Goal: Transaction & Acquisition: Purchase product/service

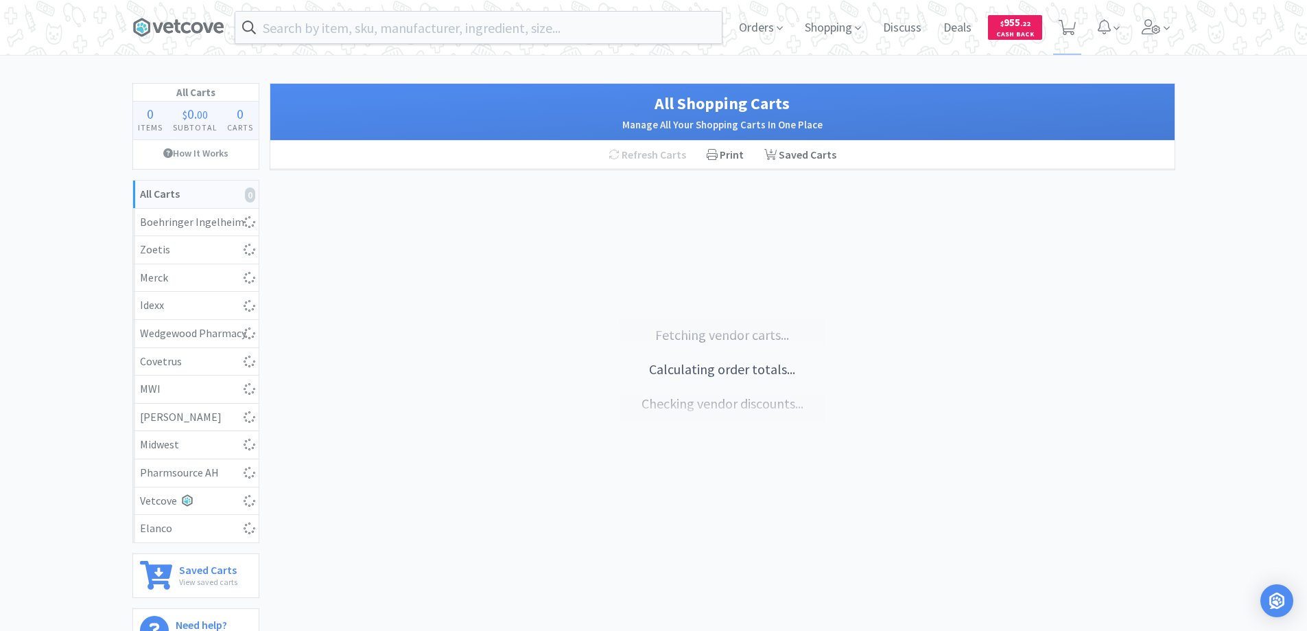
select select "2"
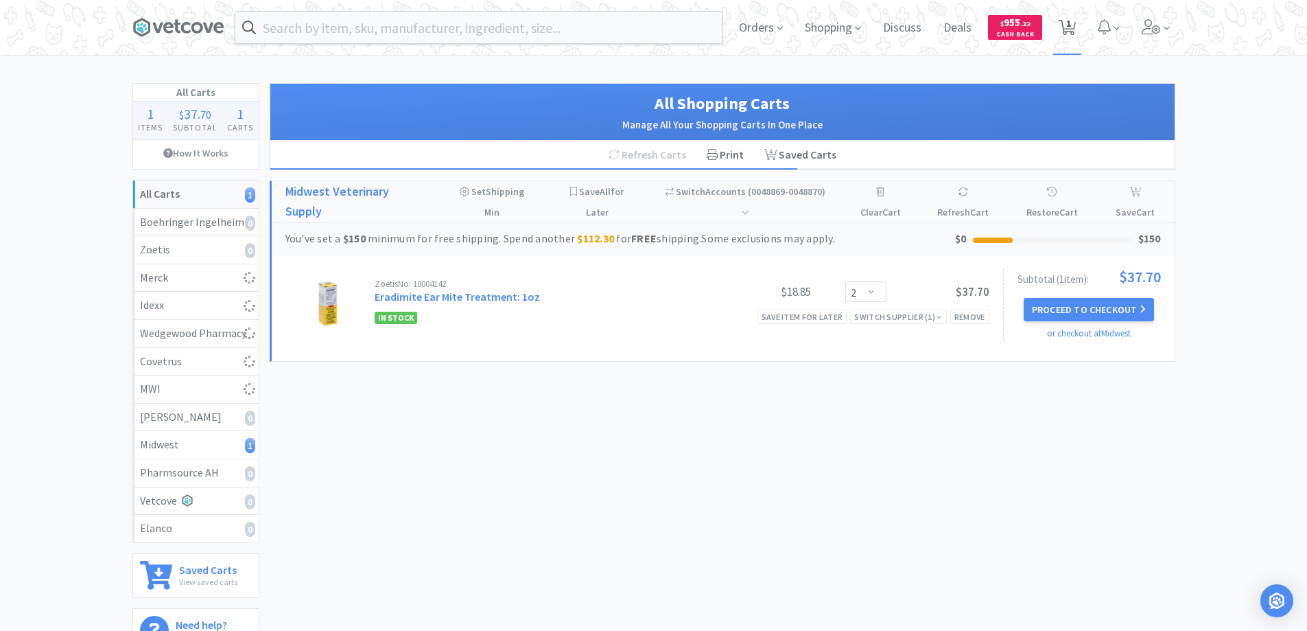
select select "1"
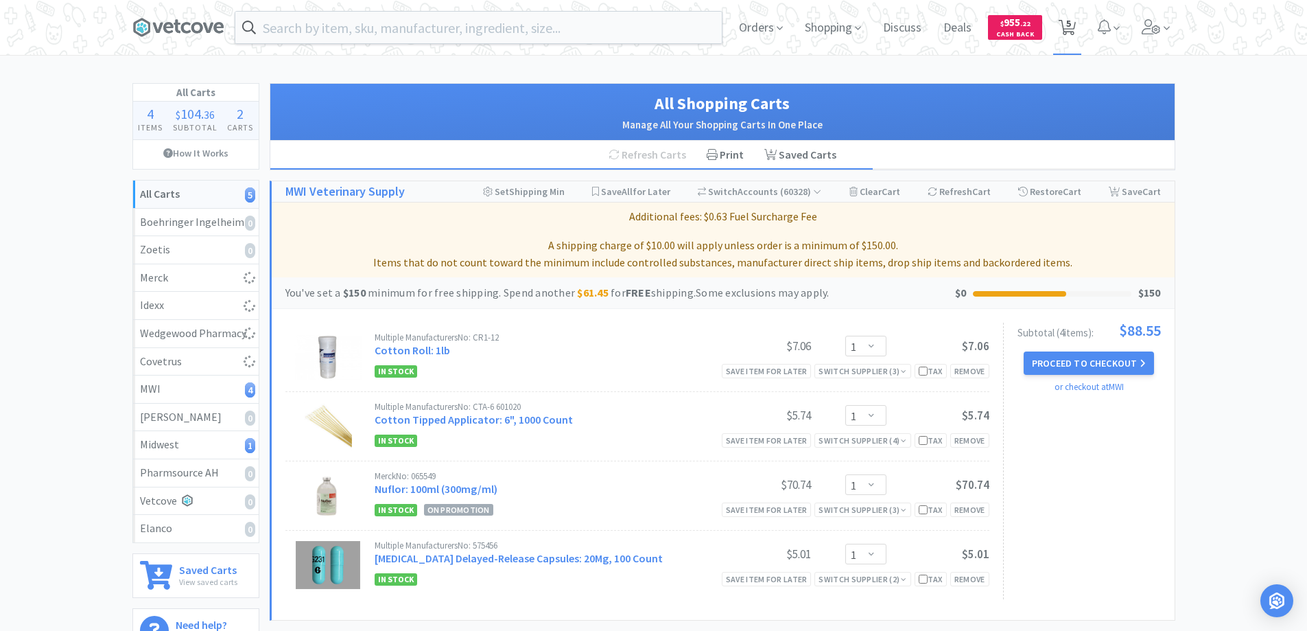
click at [1069, 25] on span "5" at bounding box center [1068, 23] width 5 height 55
select select "1"
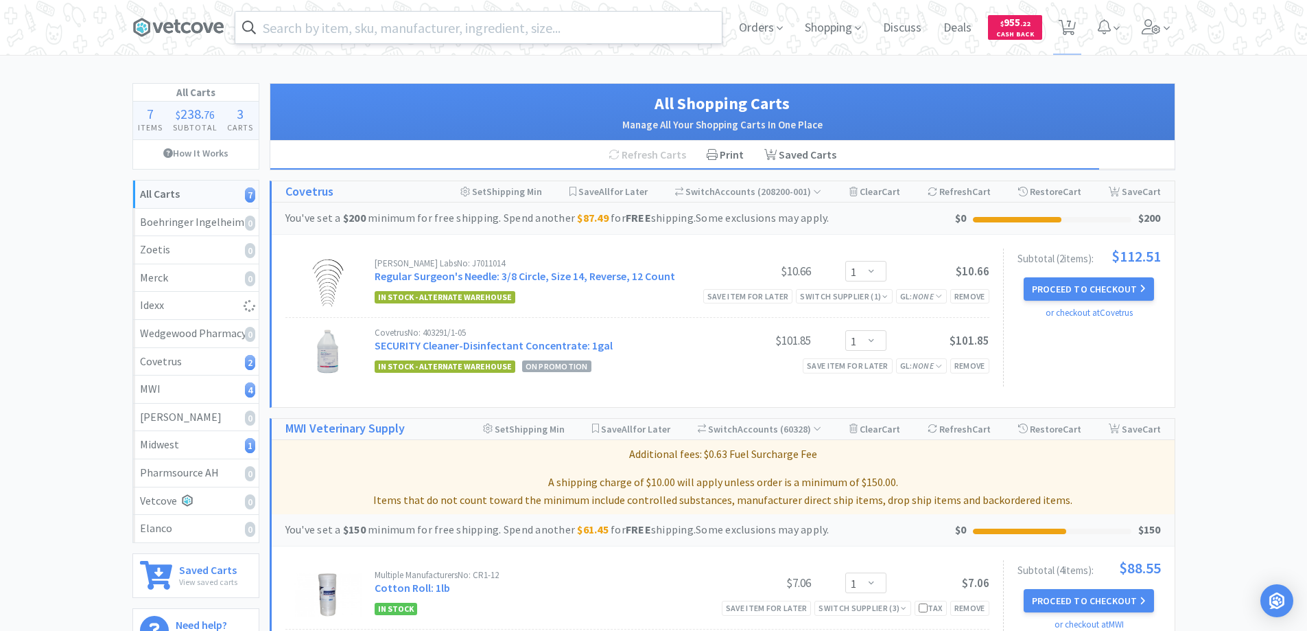
click at [323, 26] on input "text" at bounding box center [478, 28] width 486 height 32
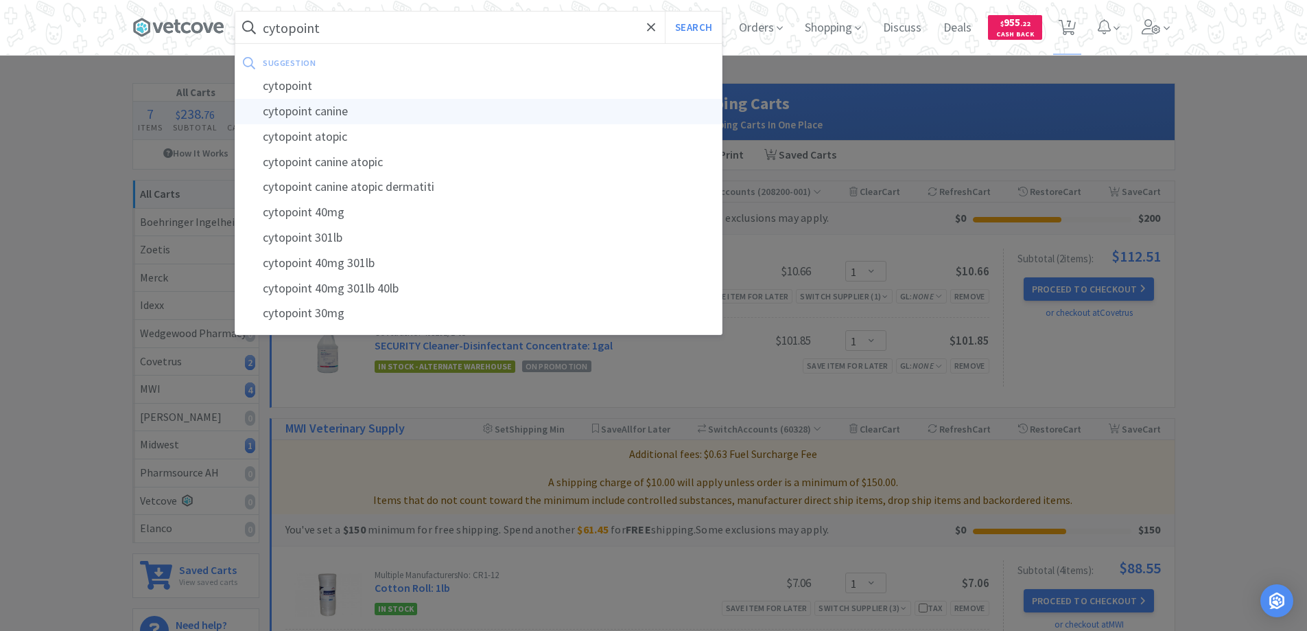
click at [287, 111] on div "cytopoint canine" at bounding box center [478, 111] width 486 height 25
type input "cytopoint canine"
select select "1"
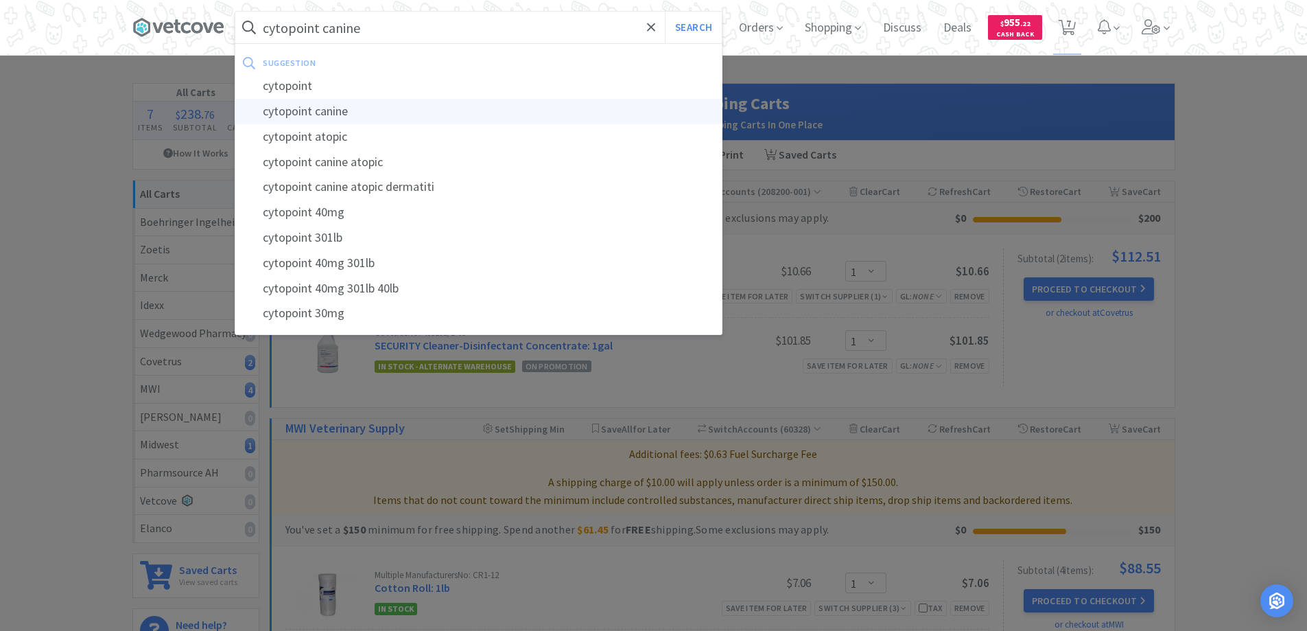
select select "1"
select select "2"
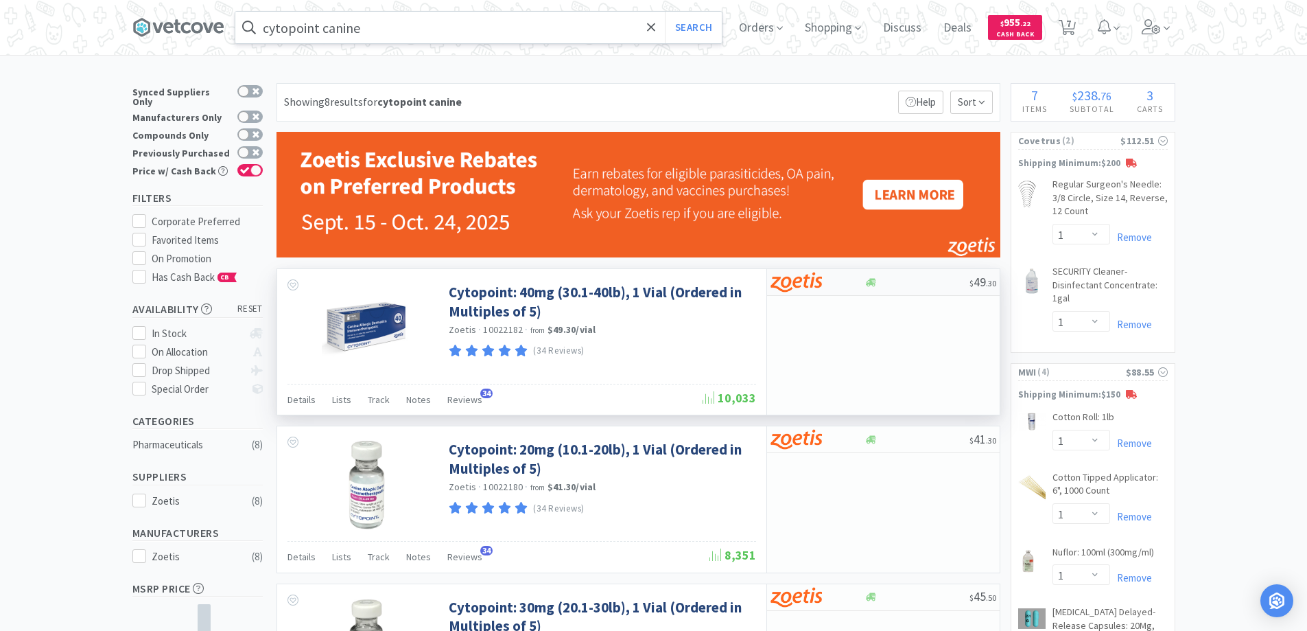
click at [837, 283] on div at bounding box center [808, 281] width 75 height 23
select select "5"
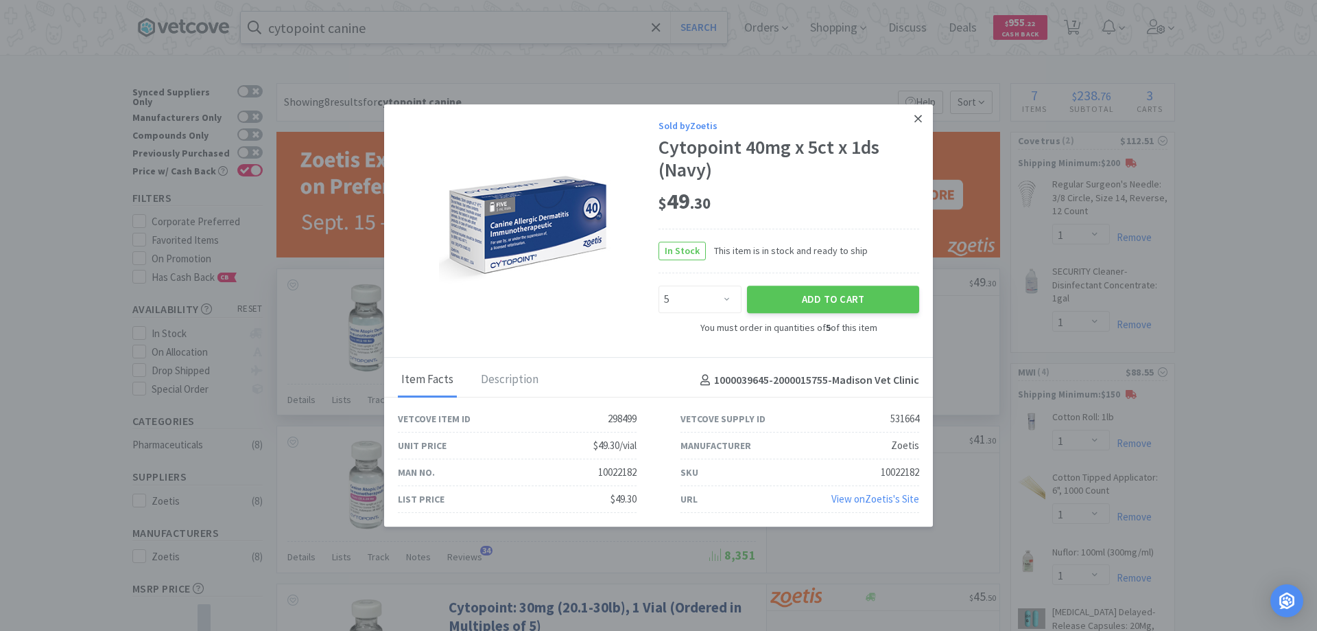
click at [915, 115] on icon at bounding box center [919, 119] width 8 height 8
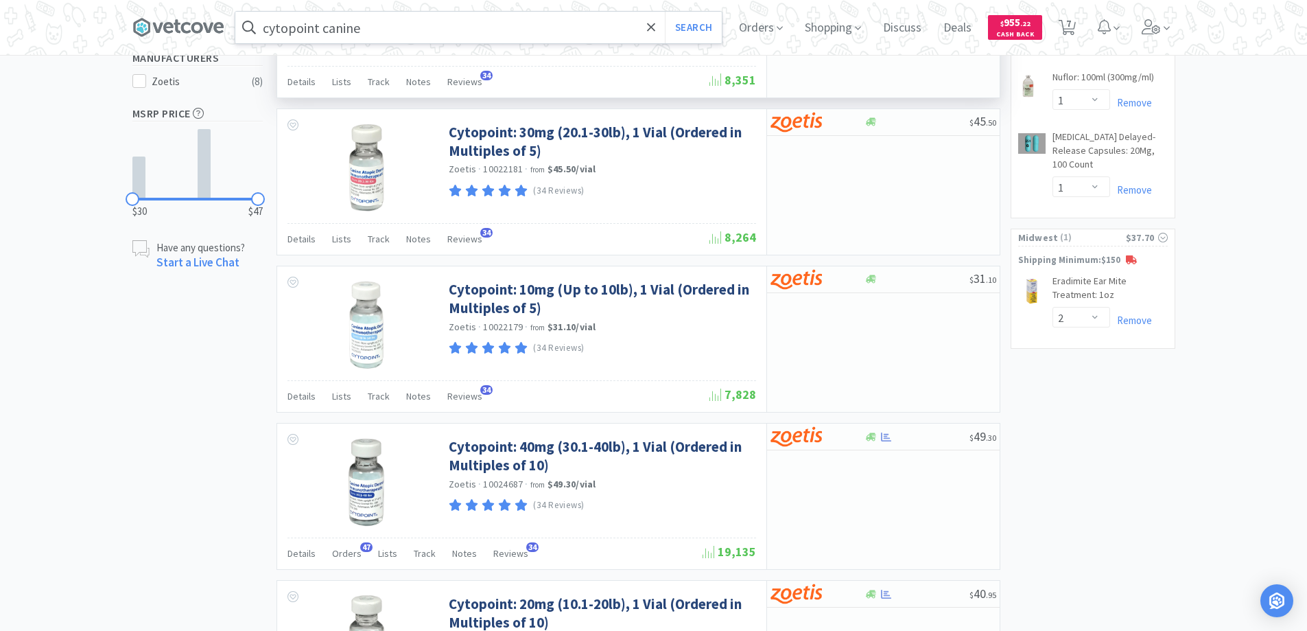
scroll to position [549, 0]
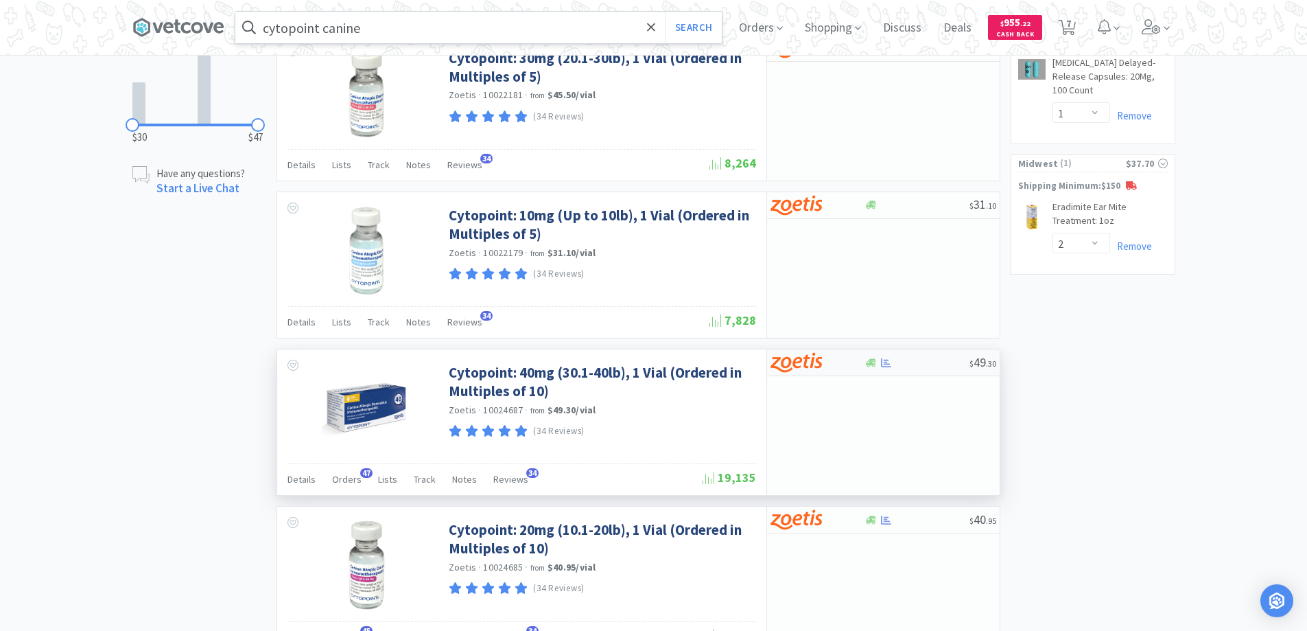
click at [837, 362] on div at bounding box center [808, 362] width 75 height 23
select select "10"
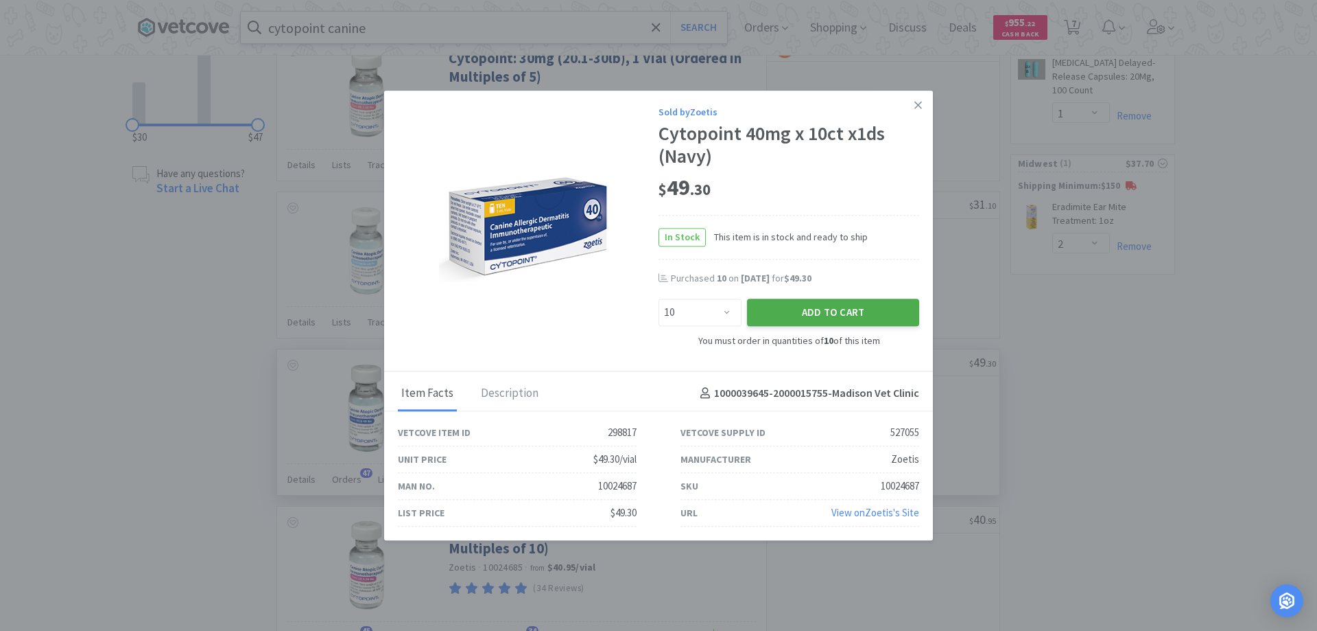
click at [793, 307] on button "Add to Cart" at bounding box center [833, 312] width 172 height 27
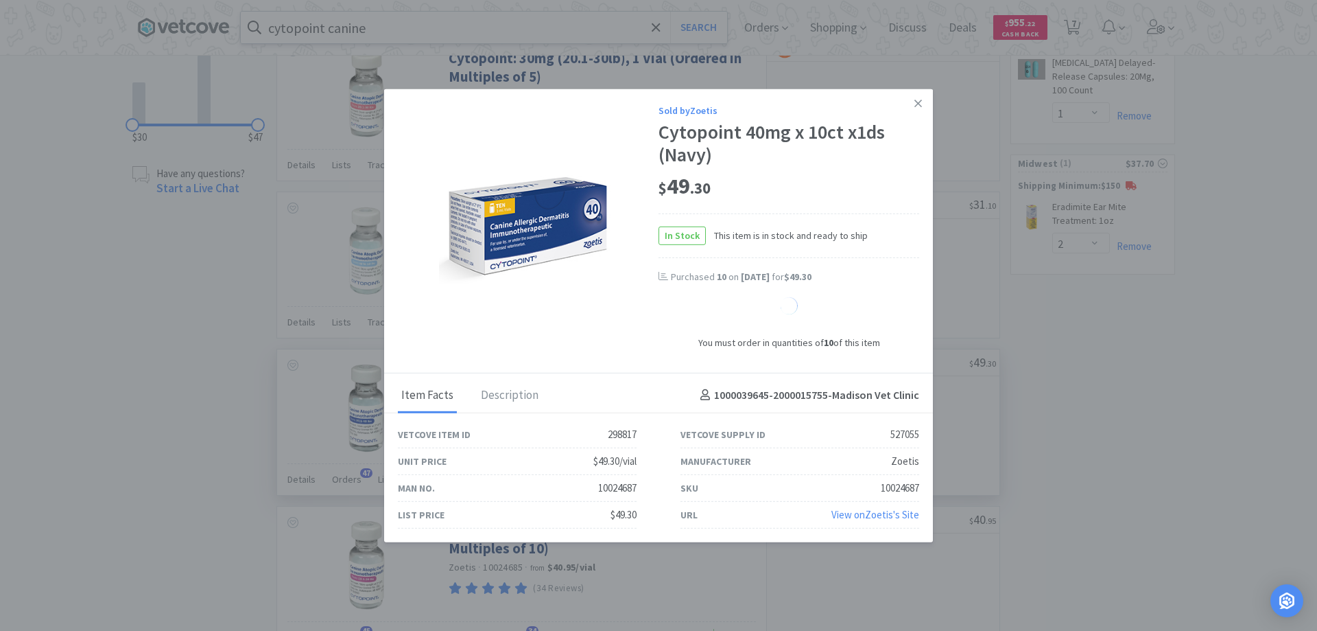
select select "10"
select select "1"
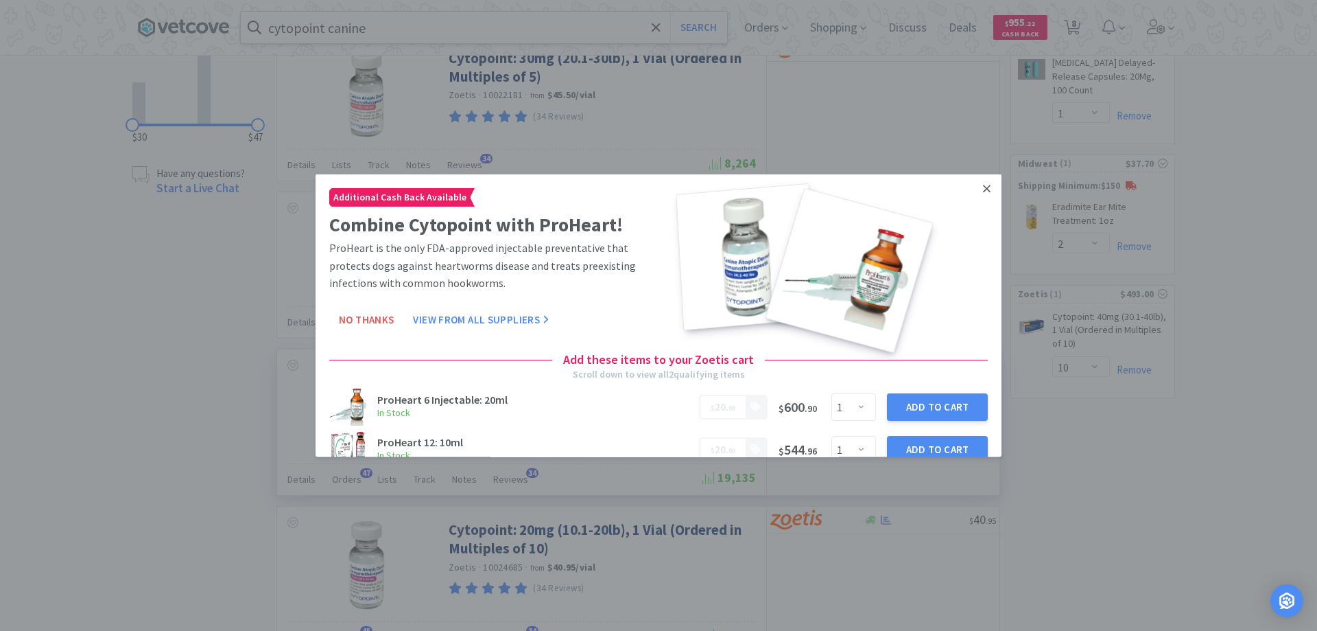
click at [983, 189] on icon at bounding box center [987, 188] width 8 height 12
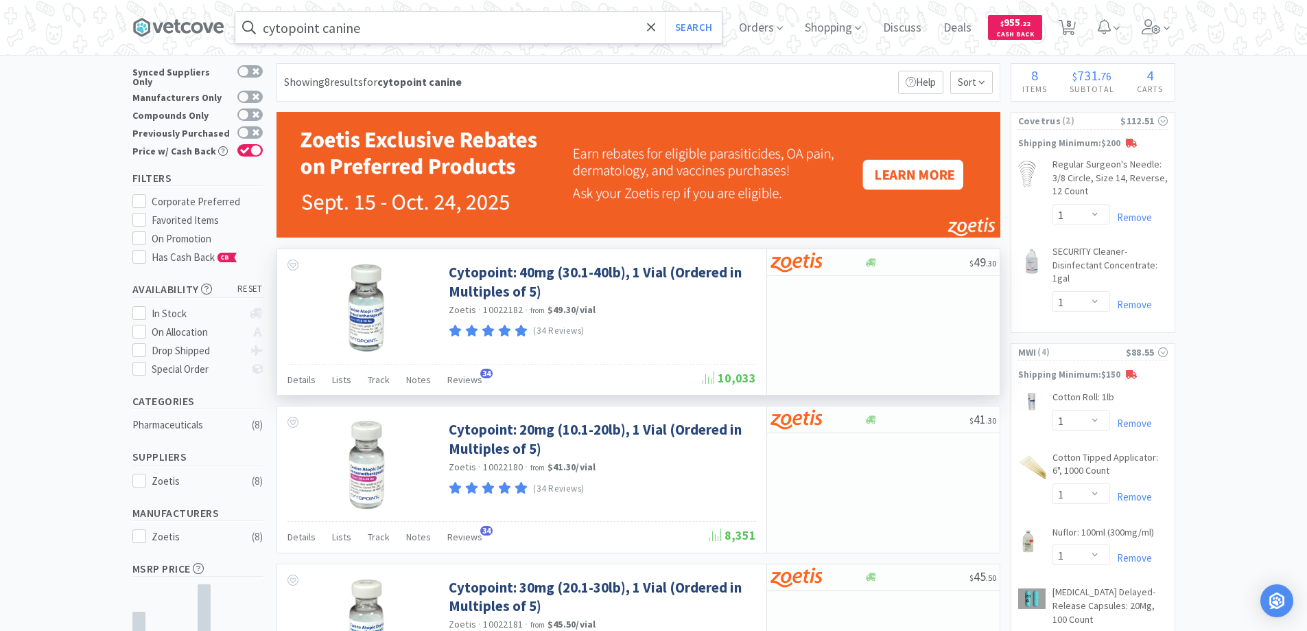
scroll to position [0, 0]
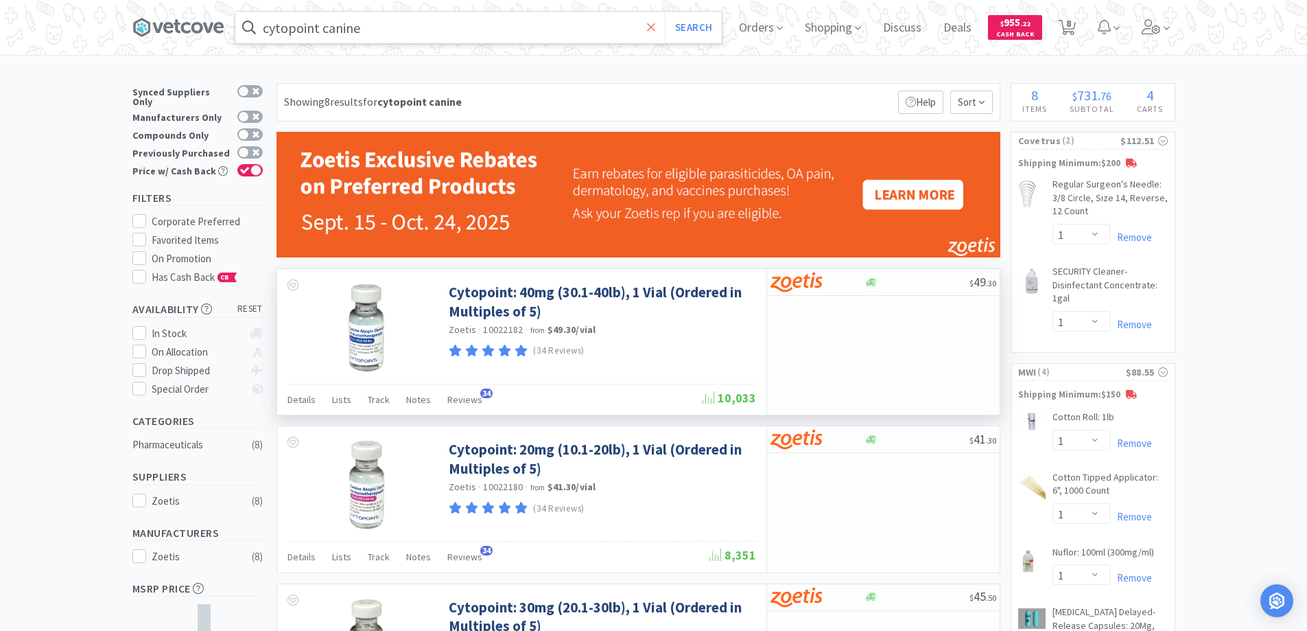
click at [655, 25] on icon at bounding box center [651, 28] width 9 height 14
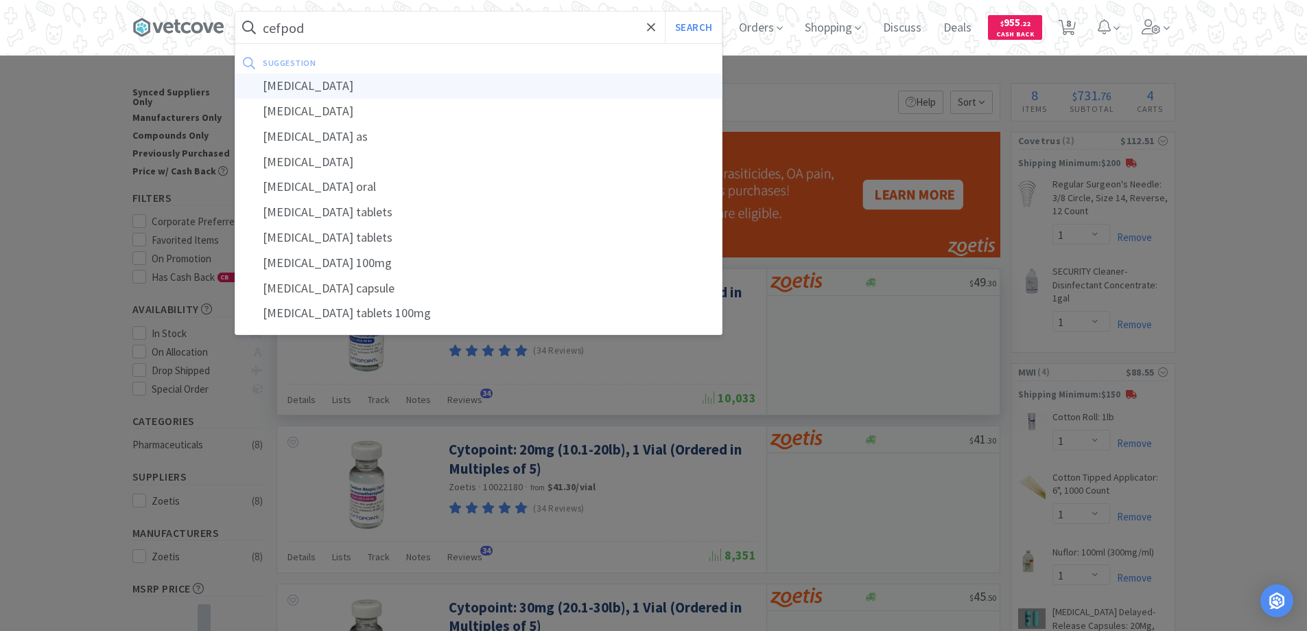
click at [294, 83] on div "[MEDICAL_DATA]" at bounding box center [478, 85] width 486 height 25
type input "[MEDICAL_DATA]"
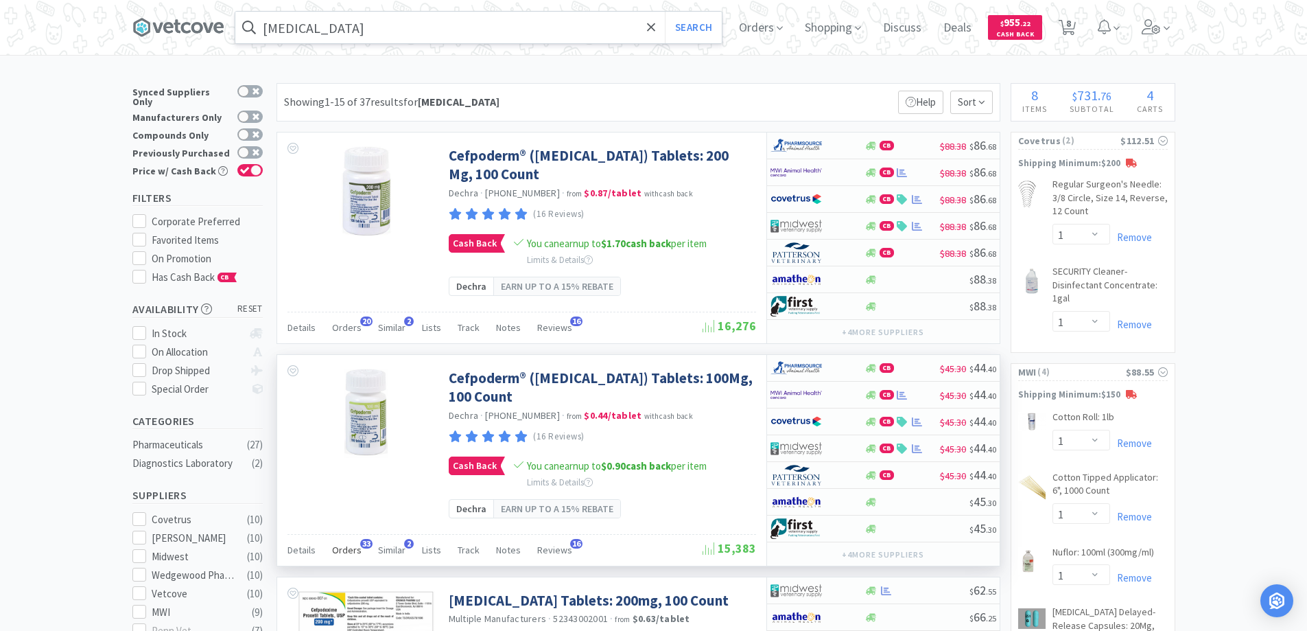
click at [364, 541] on span "33" at bounding box center [366, 544] width 12 height 10
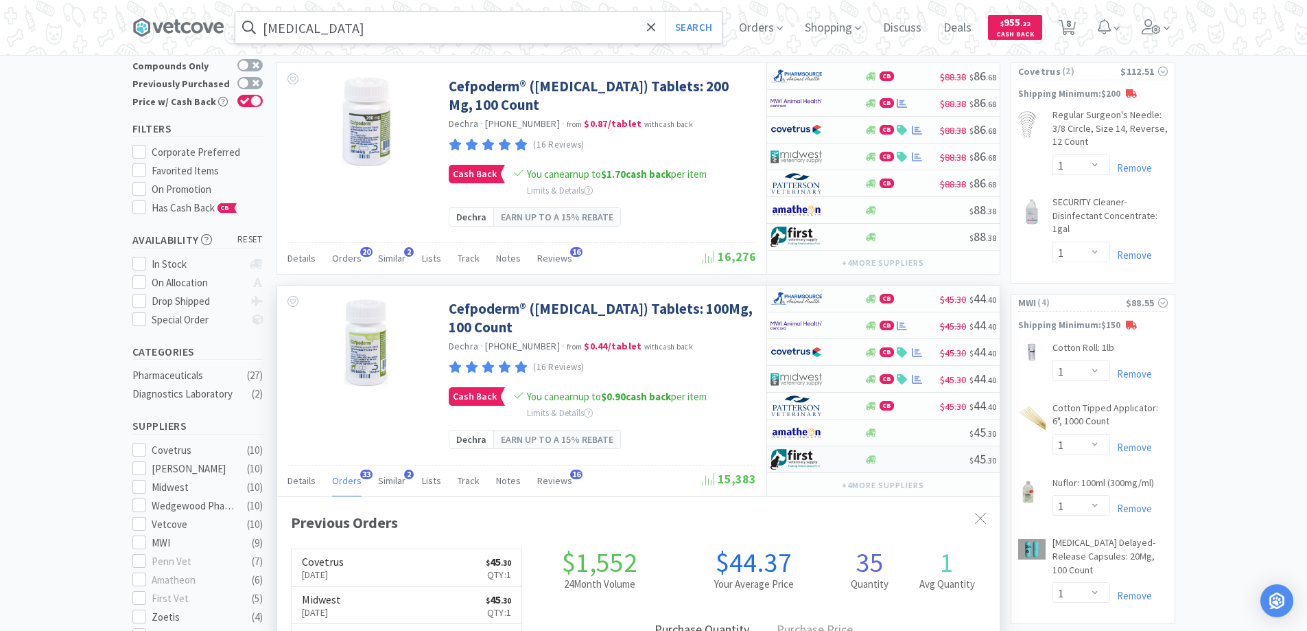
scroll to position [69, 0]
click at [820, 327] on img at bounding box center [796, 326] width 51 height 21
select select "1"
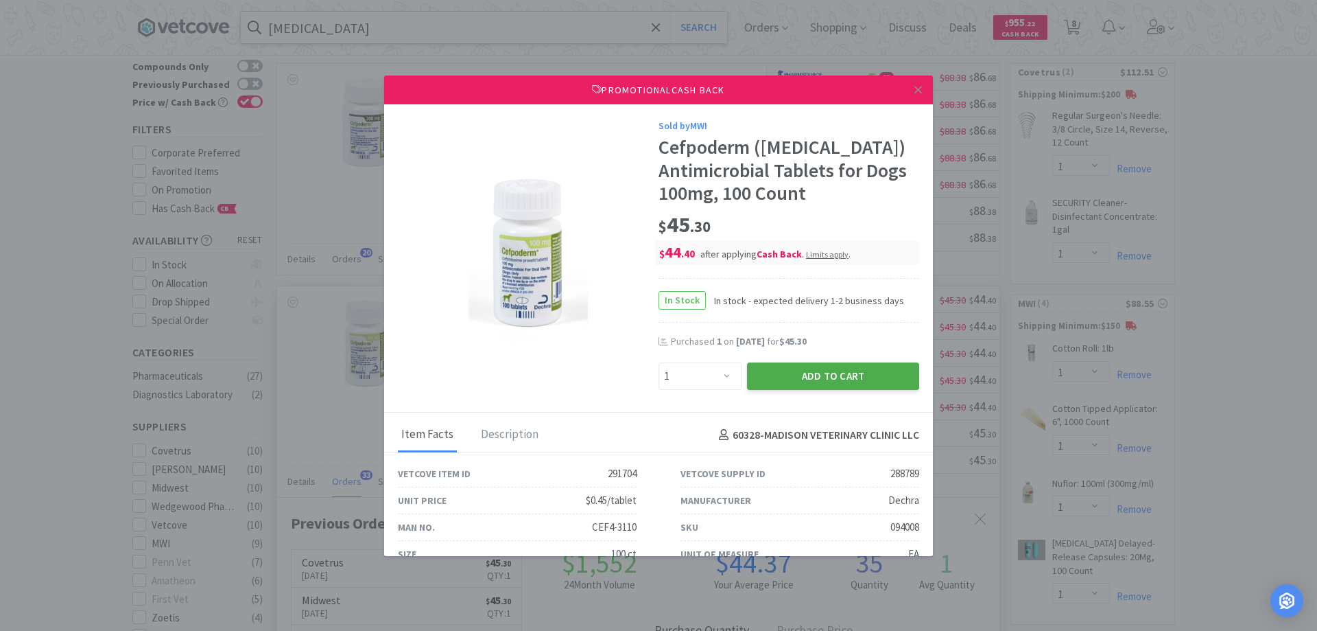
click at [790, 375] on button "Add to Cart" at bounding box center [833, 375] width 172 height 27
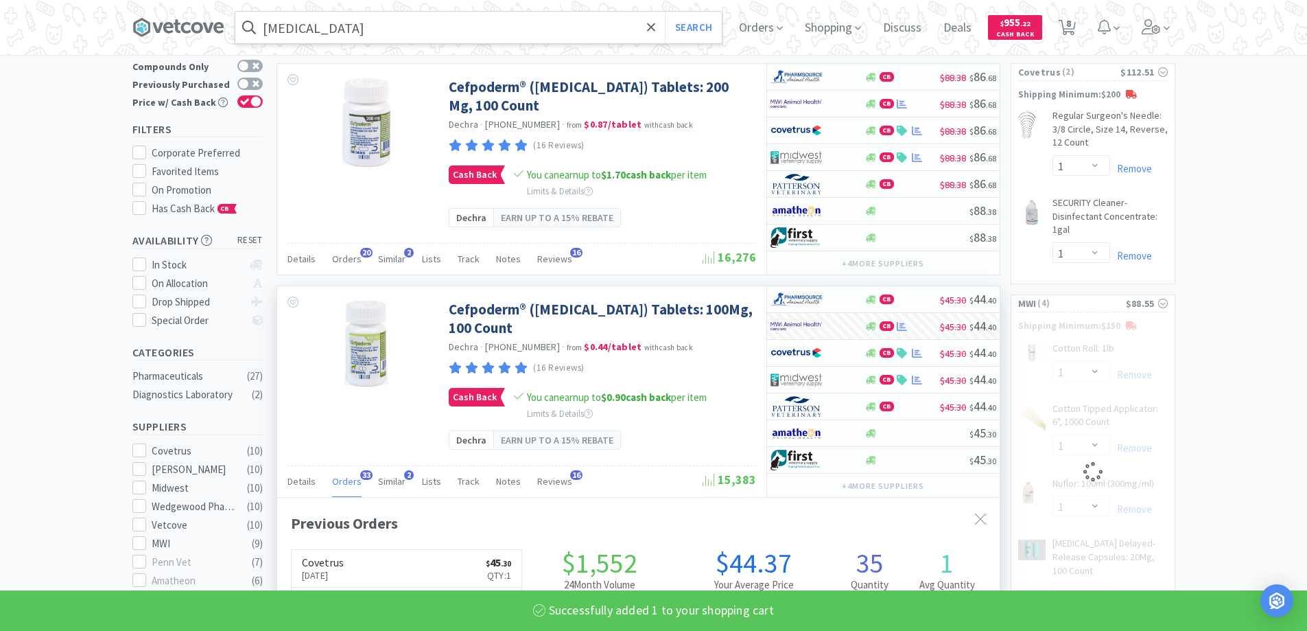
select select "1"
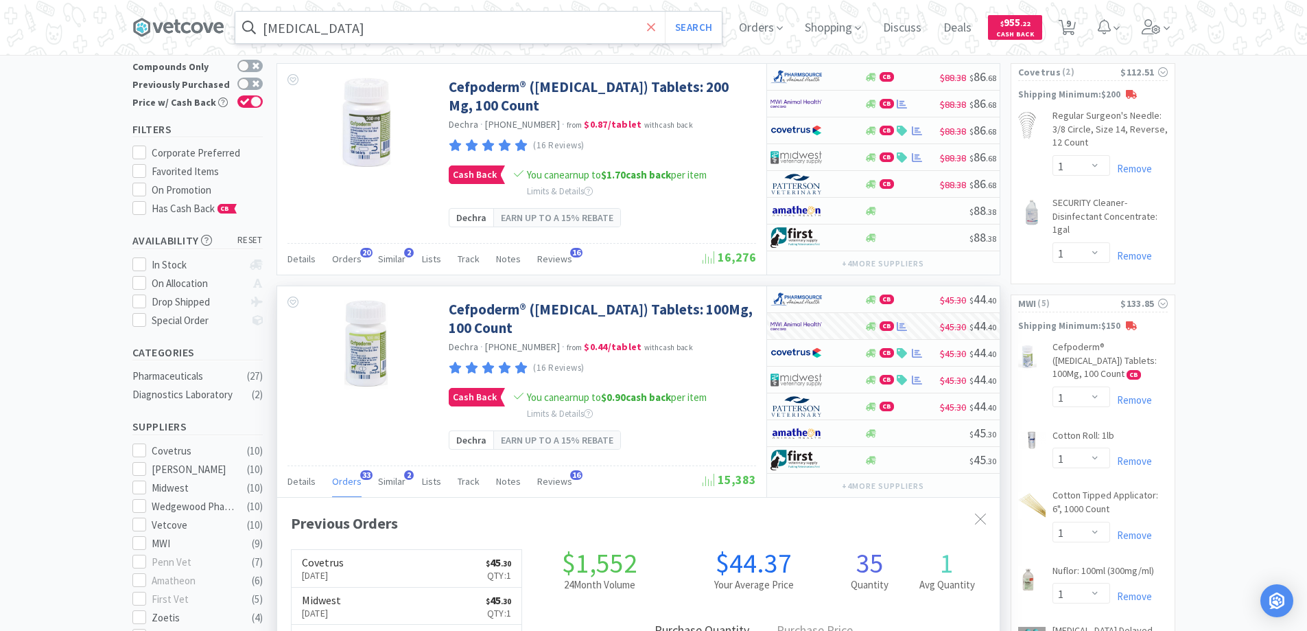
click at [655, 29] on icon at bounding box center [651, 27] width 8 height 8
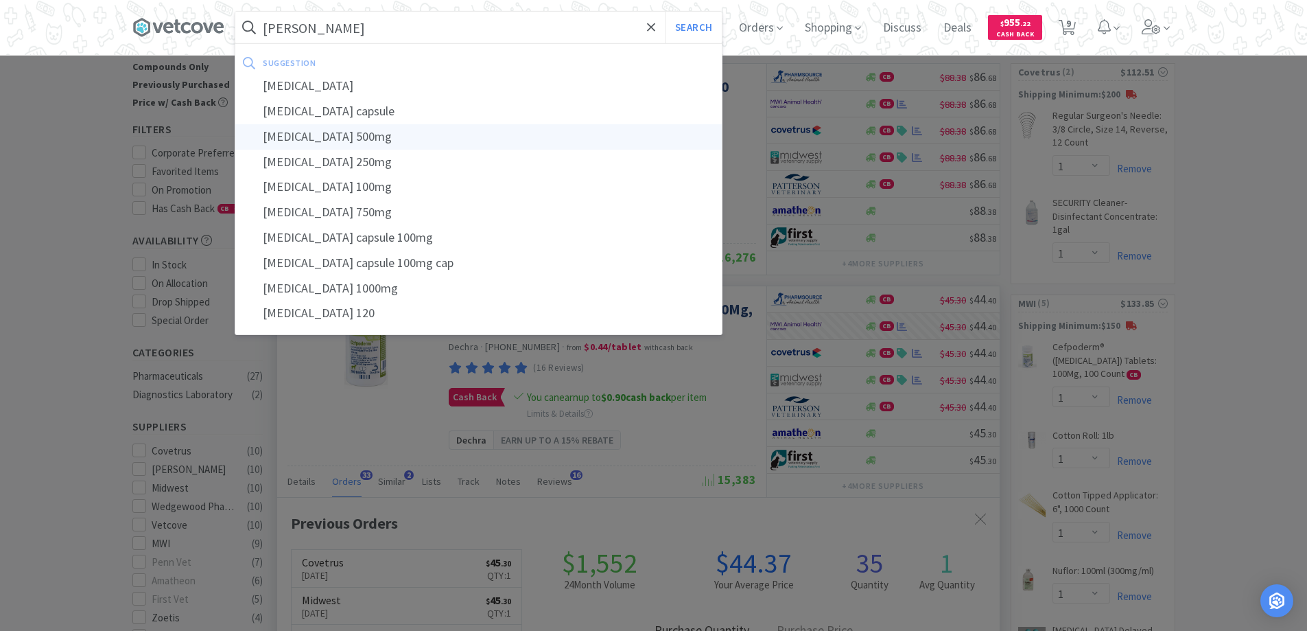
click at [306, 132] on div "[MEDICAL_DATA] 500mg" at bounding box center [478, 136] width 486 height 25
type input "[MEDICAL_DATA] 500mg"
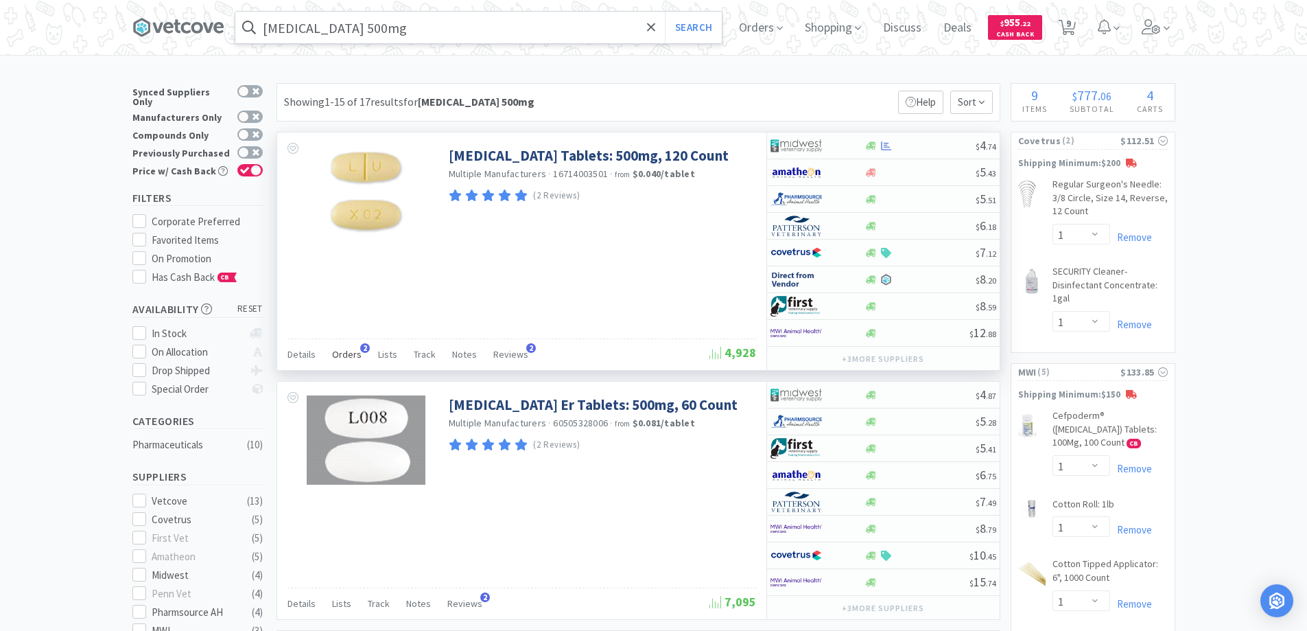
click at [360, 346] on span "2" at bounding box center [365, 348] width 10 height 10
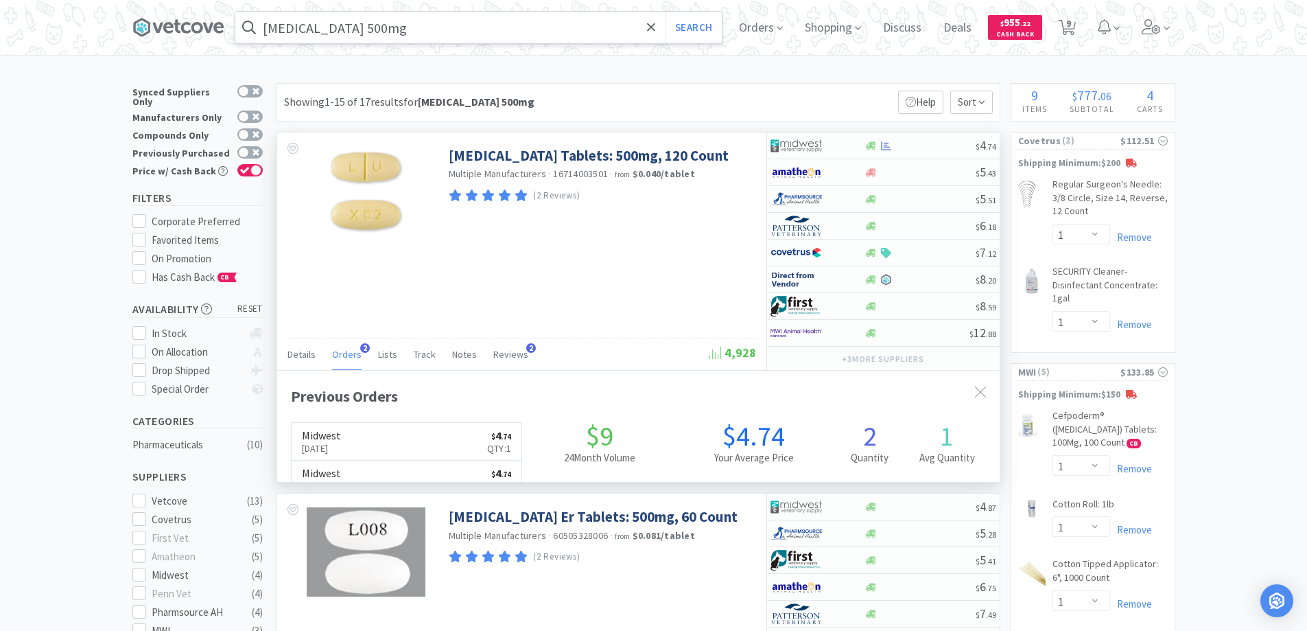
scroll to position [355, 722]
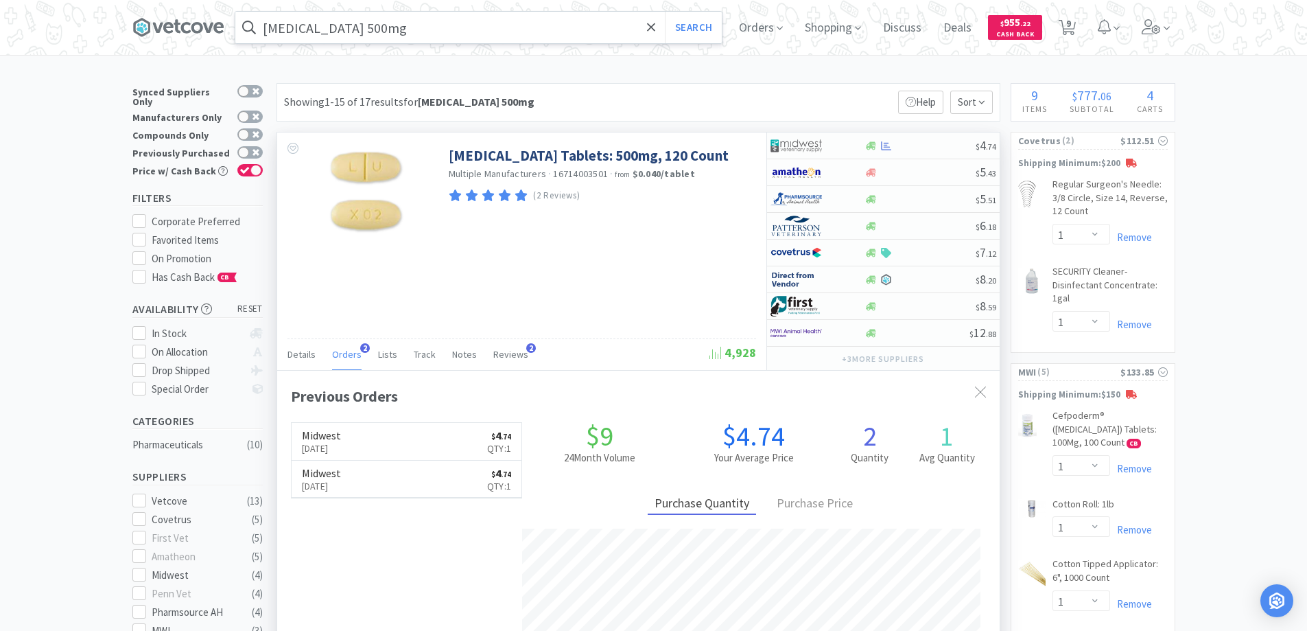
click at [360, 346] on span "2" at bounding box center [365, 348] width 10 height 10
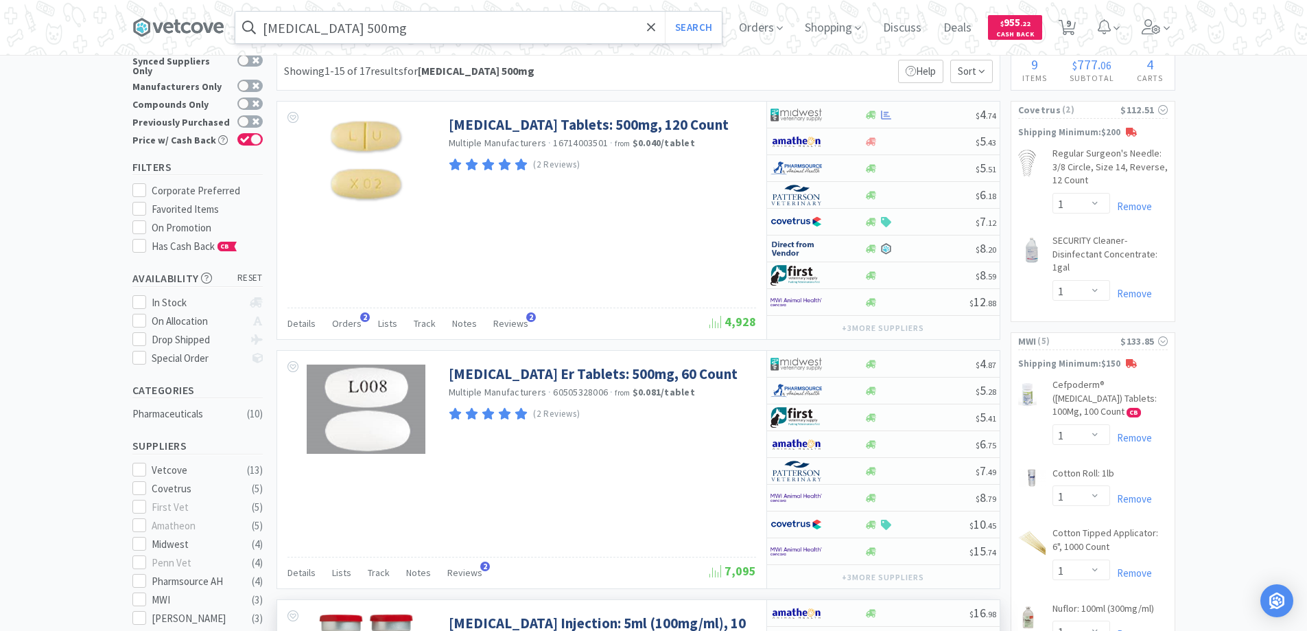
scroll to position [0, 0]
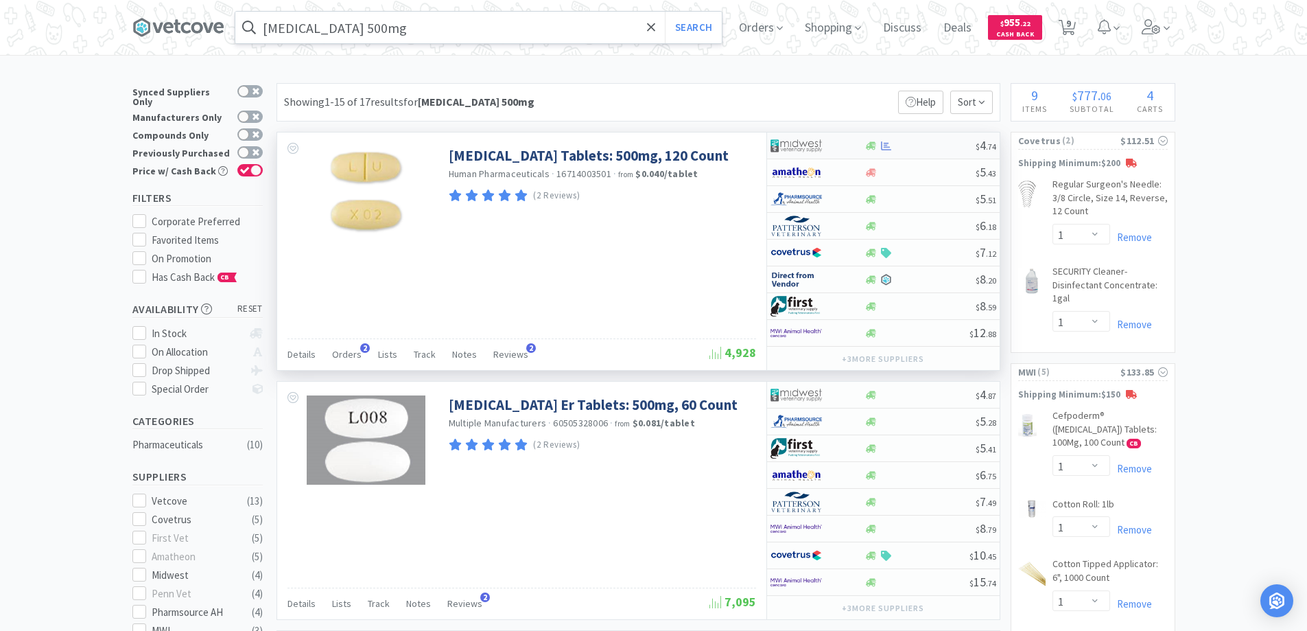
click at [843, 148] on div at bounding box center [808, 145] width 75 height 23
select select "1"
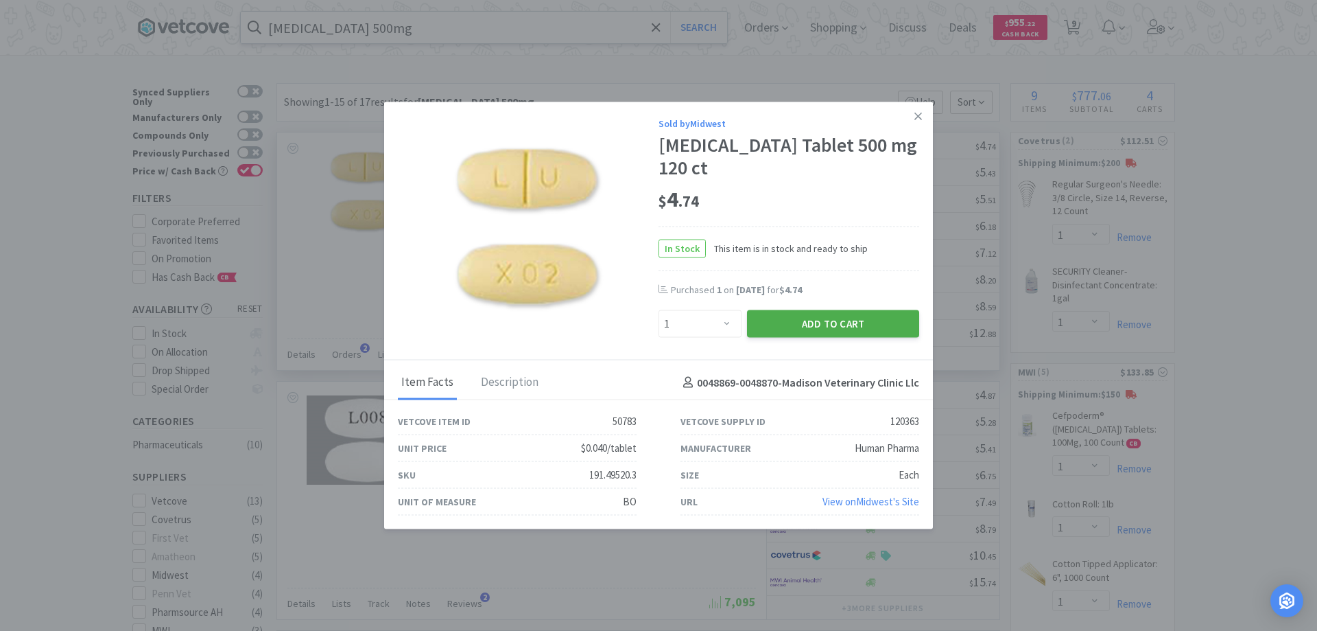
click at [838, 325] on button "Add to Cart" at bounding box center [833, 323] width 172 height 27
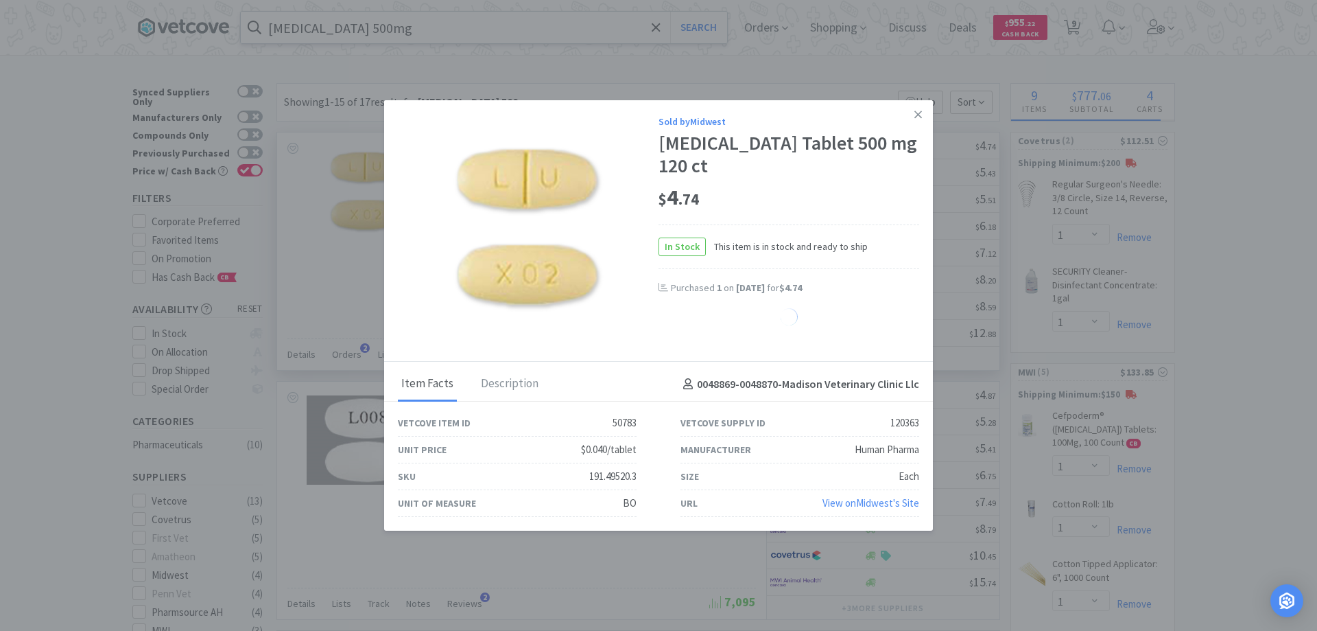
select select "1"
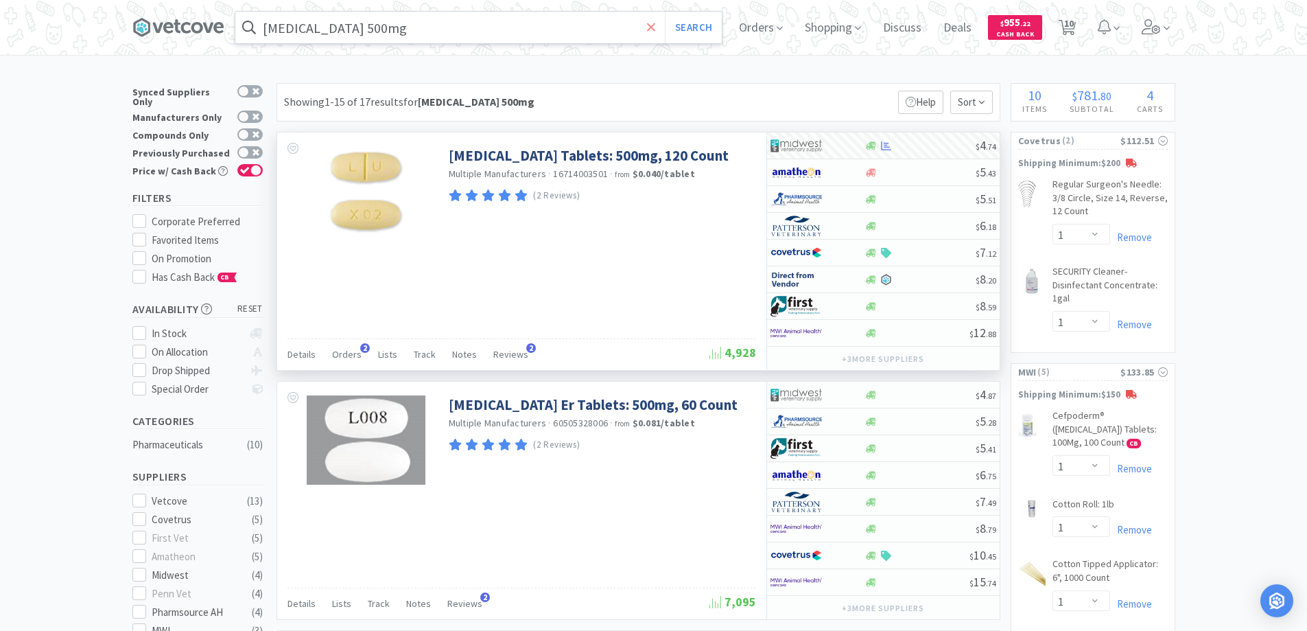
click at [655, 23] on icon at bounding box center [651, 28] width 9 height 14
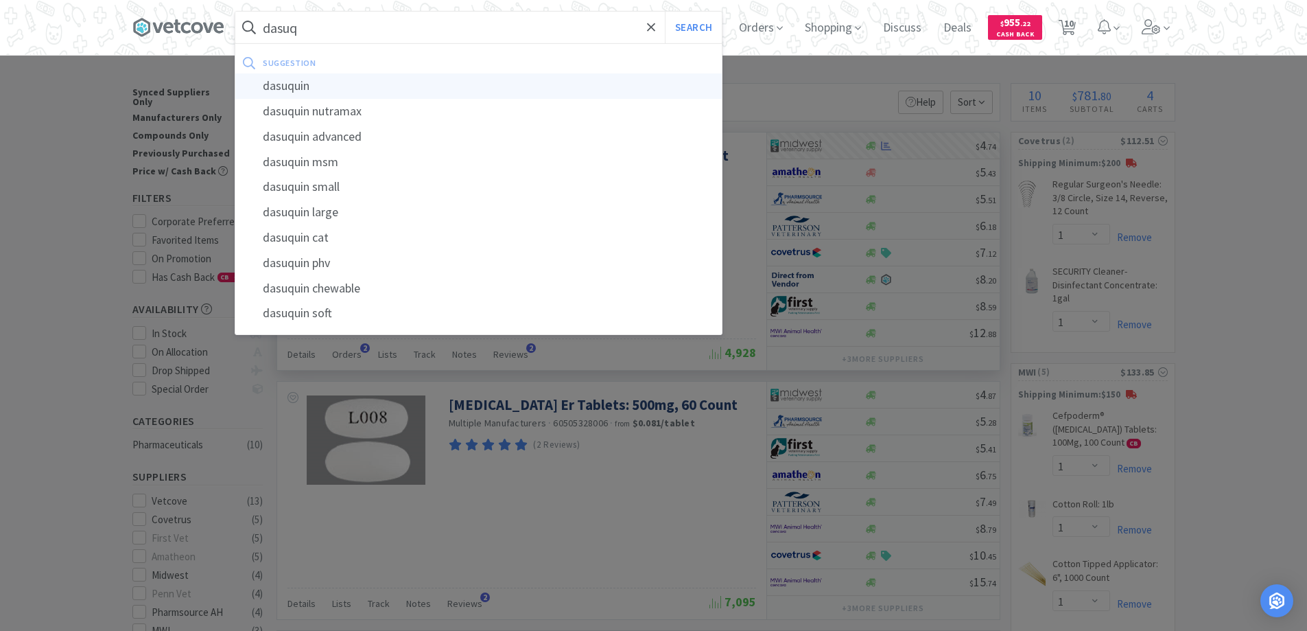
click at [293, 84] on div "dasuquin" at bounding box center [478, 85] width 486 height 25
type input "dasuquin"
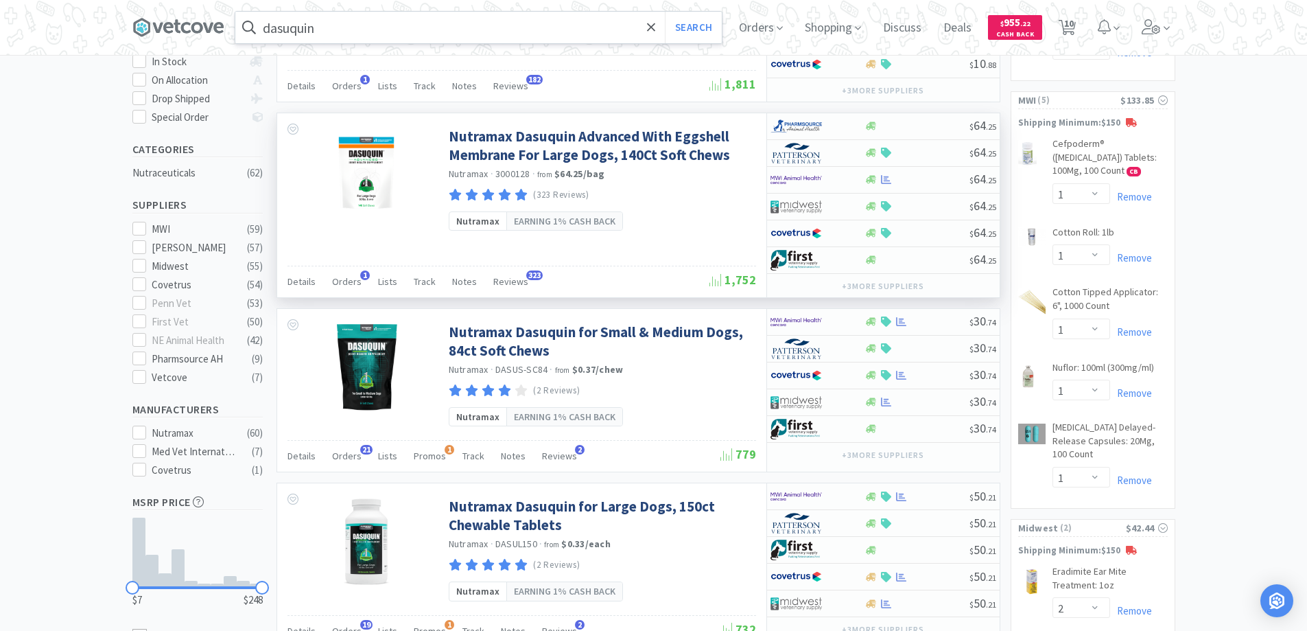
scroll to position [274, 0]
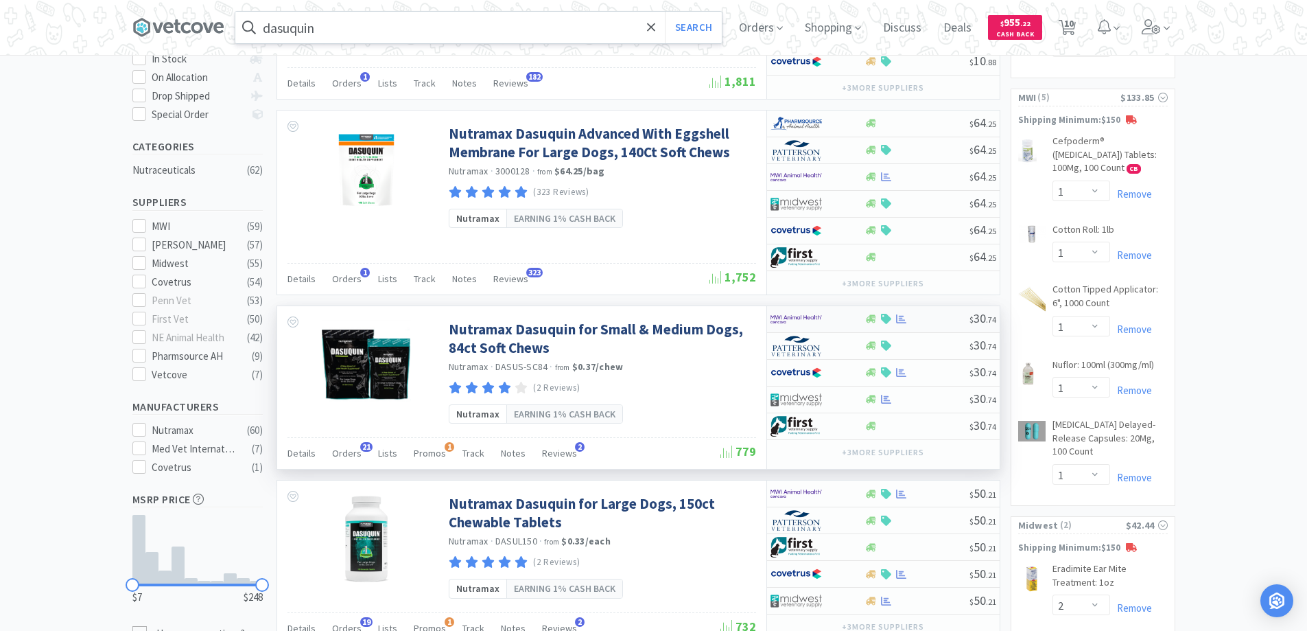
click at [832, 319] on div at bounding box center [808, 318] width 75 height 23
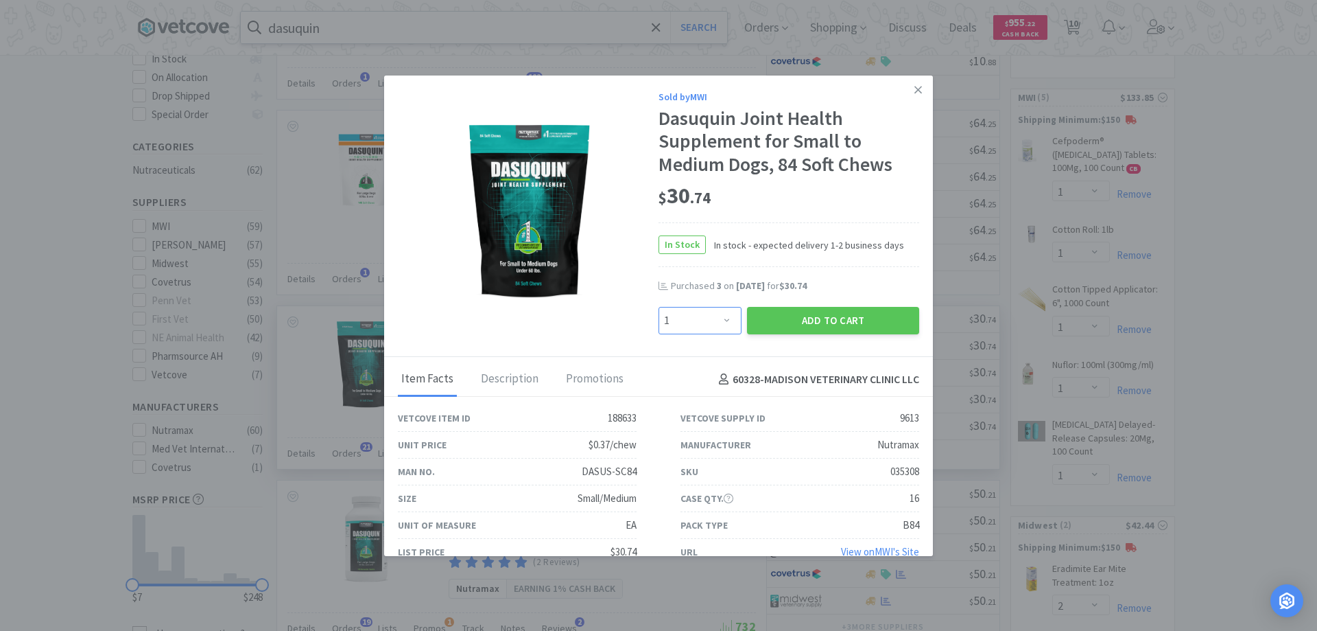
click at [722, 320] on select "Enter Quantity 1 2 3 4 5 6 7 8 9 10 11 12 13 14 15 16 17 18 19 20 Enter Quantity" at bounding box center [700, 320] width 83 height 27
select select "3"
click at [659, 307] on select "Enter Quantity 1 2 3 4 5 6 7 8 9 10 11 12 13 14 15 16 17 18 19 20 Enter Quantity" at bounding box center [700, 320] width 83 height 27
click at [833, 319] on button "Add to Cart" at bounding box center [833, 320] width 172 height 27
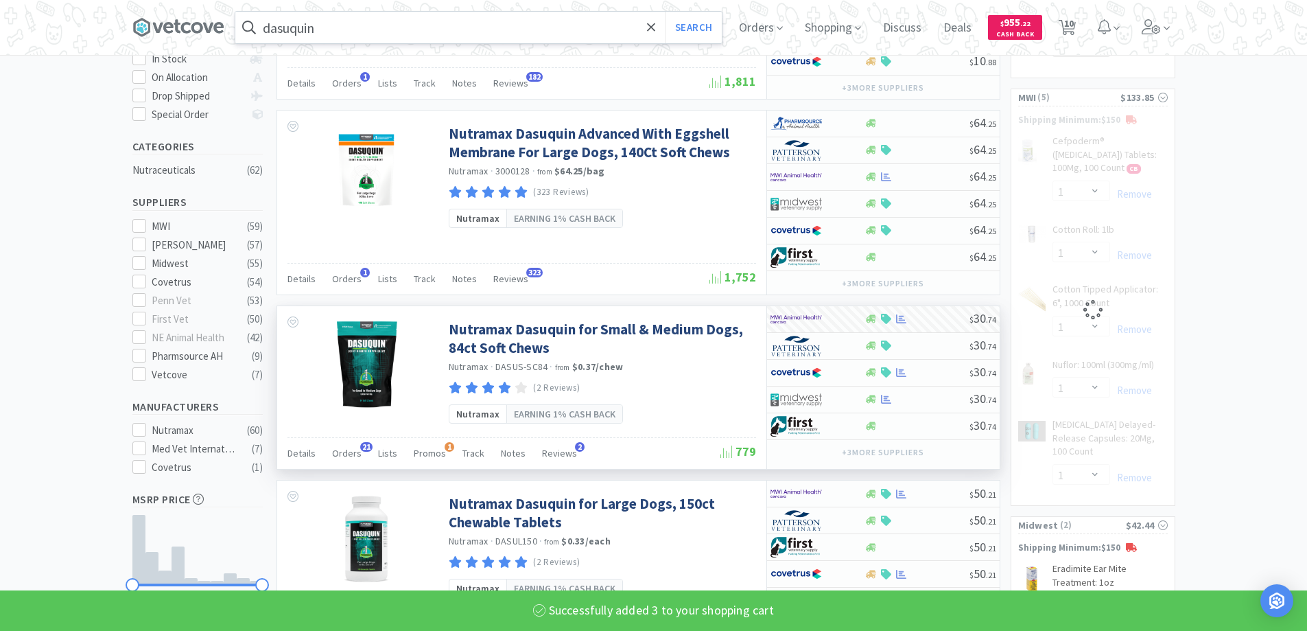
select select "3"
select select "1"
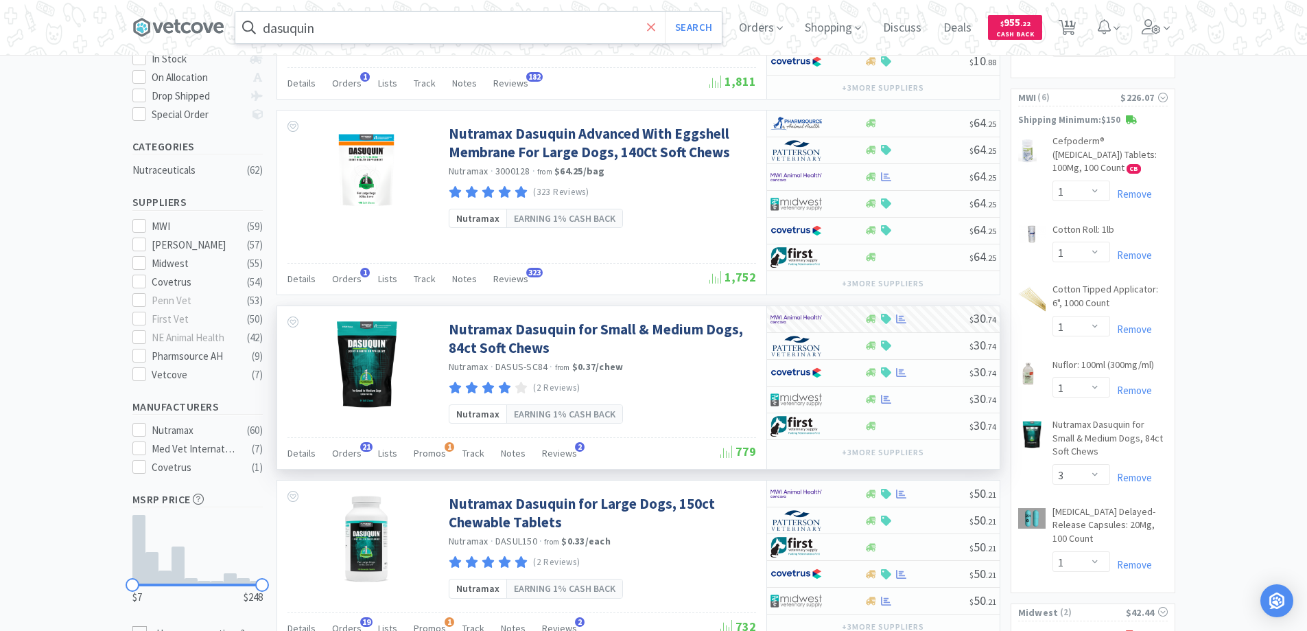
click at [655, 26] on icon at bounding box center [651, 27] width 8 height 8
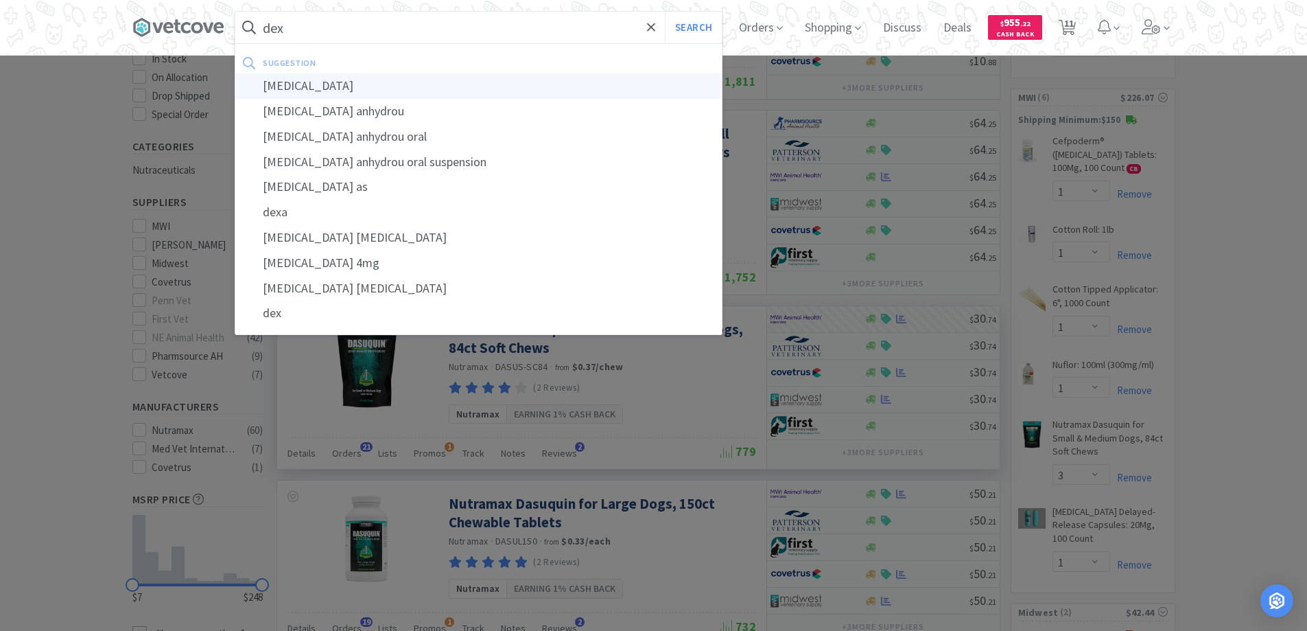
click at [298, 89] on div "[MEDICAL_DATA]" at bounding box center [478, 85] width 486 height 25
type input "[MEDICAL_DATA]"
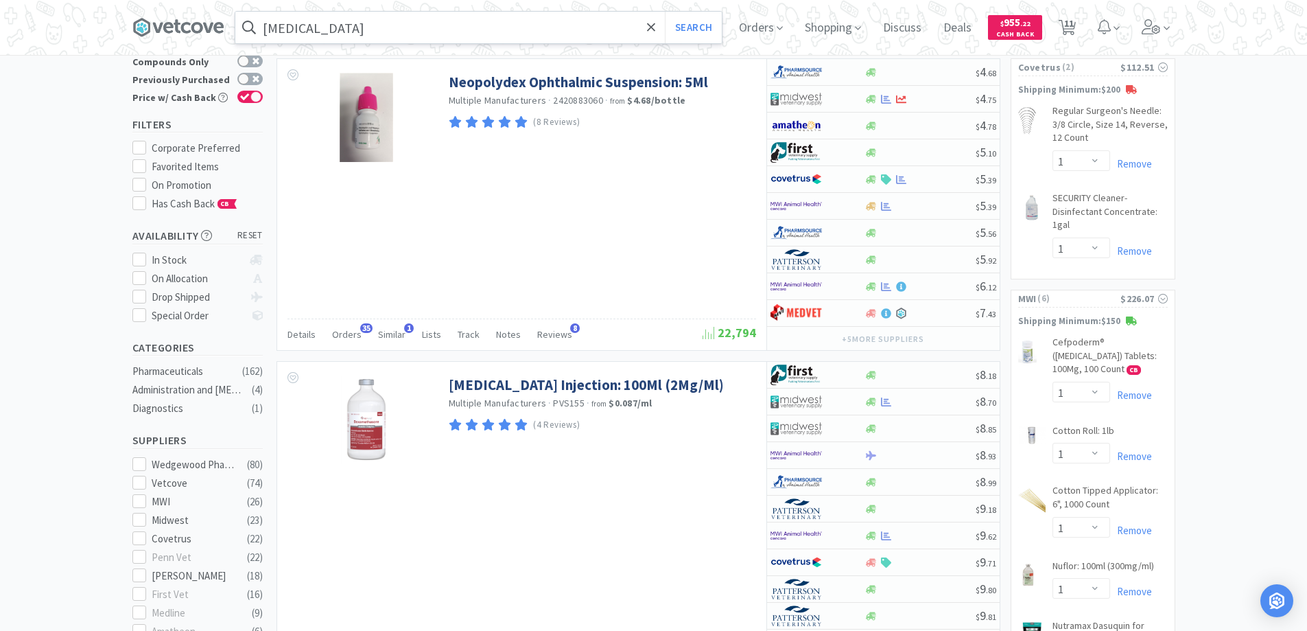
scroll to position [137, 0]
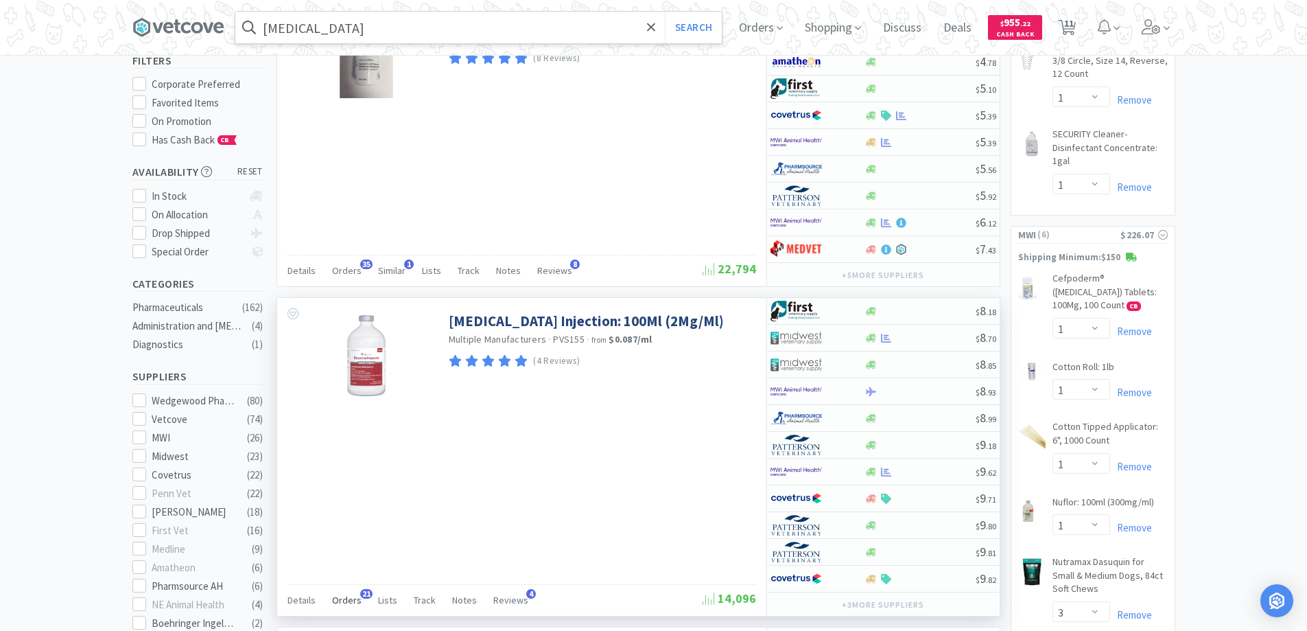
click at [364, 591] on span "21" at bounding box center [366, 594] width 12 height 10
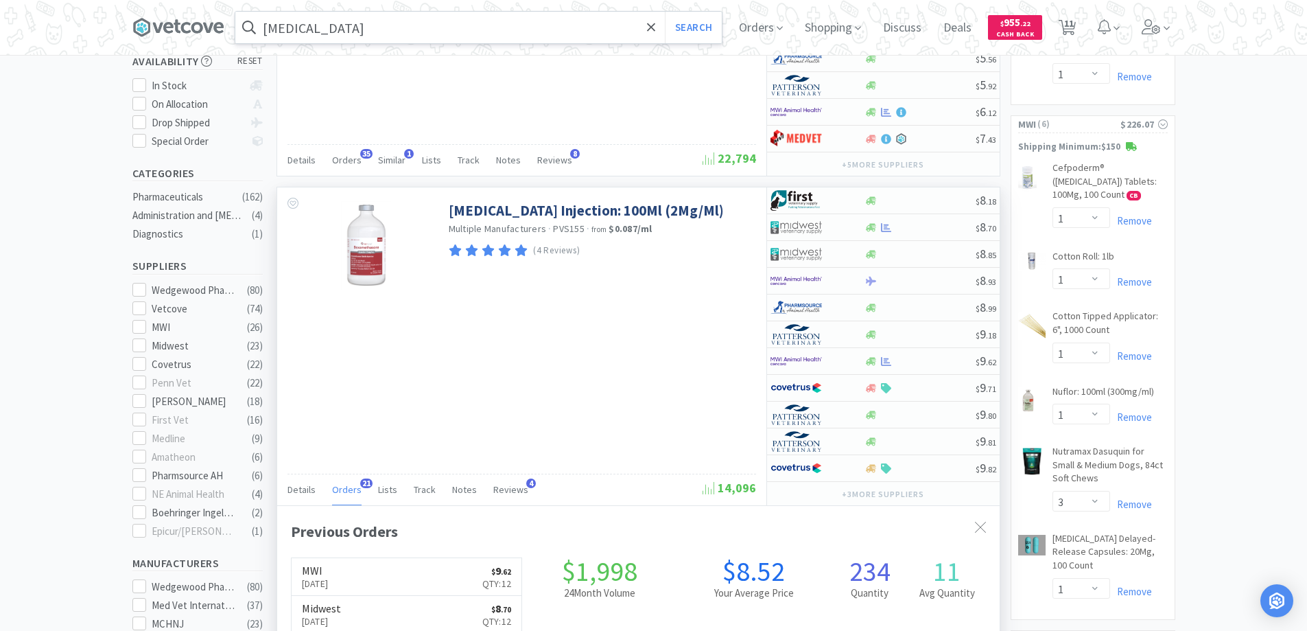
scroll to position [274, 0]
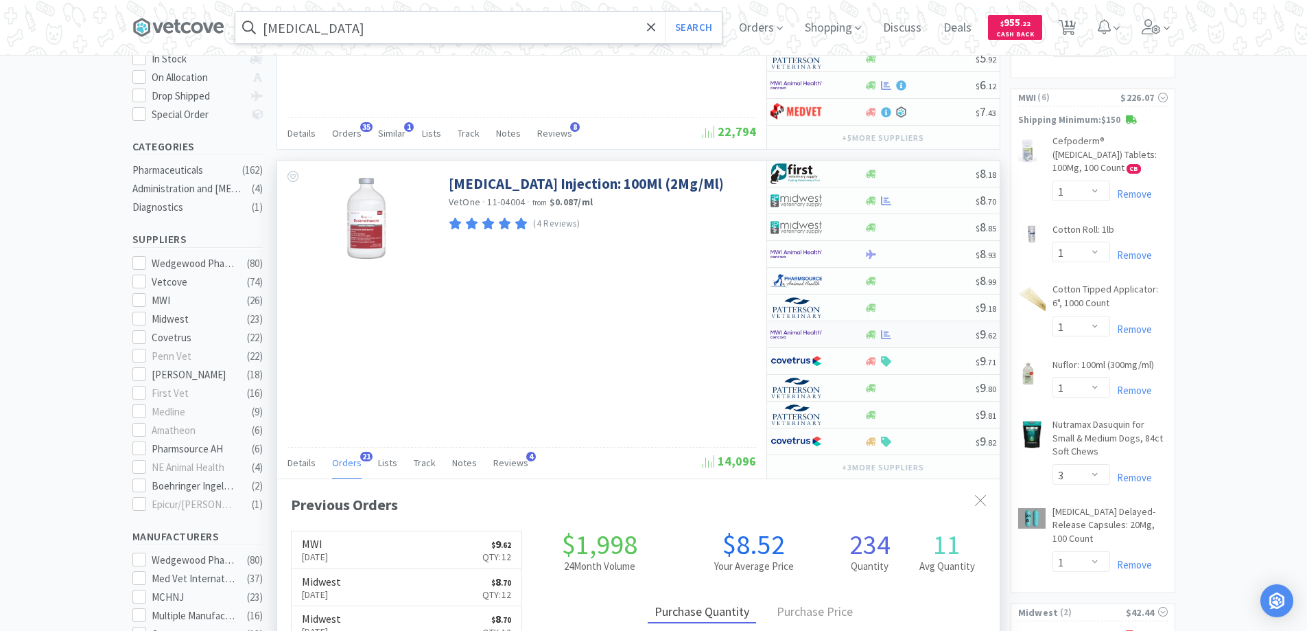
click at [816, 328] on img at bounding box center [796, 334] width 51 height 21
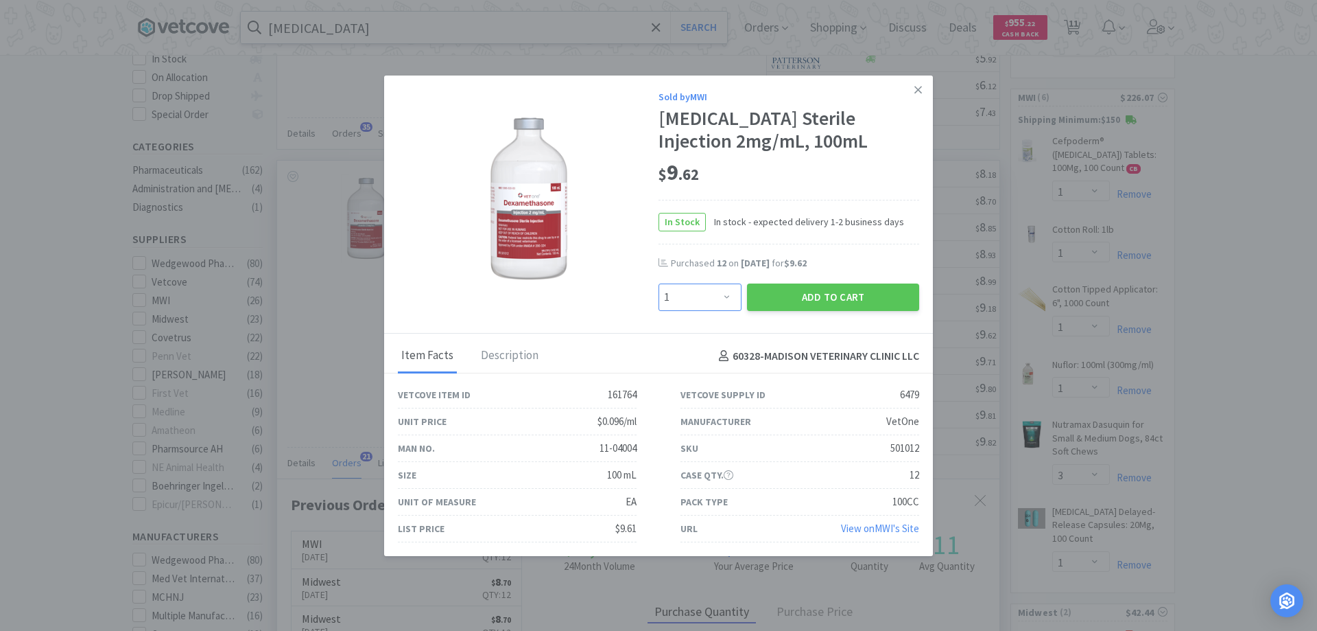
click at [722, 298] on select "Enter Quantity 1 2 3 4 5 6 7 8 9 10 11 12 13 14 15 16 17 18 19 20 Enter Quantity" at bounding box center [700, 296] width 83 height 27
select select "12"
click at [659, 283] on select "Enter Quantity 1 2 3 4 5 6 7 8 9 10 11 12 13 14 15 16 17 18 19 20 Enter Quantity" at bounding box center [700, 296] width 83 height 27
click at [804, 298] on button "Add to Cart" at bounding box center [833, 296] width 172 height 27
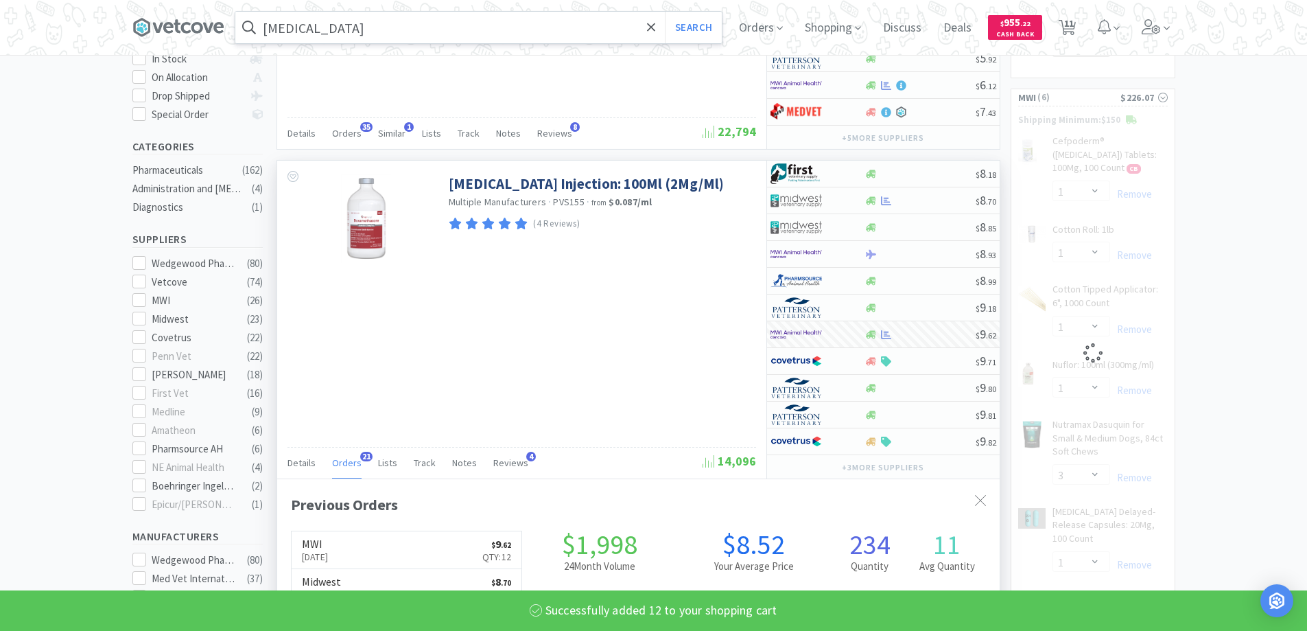
select select "12"
select select "1"
select select "3"
select select "1"
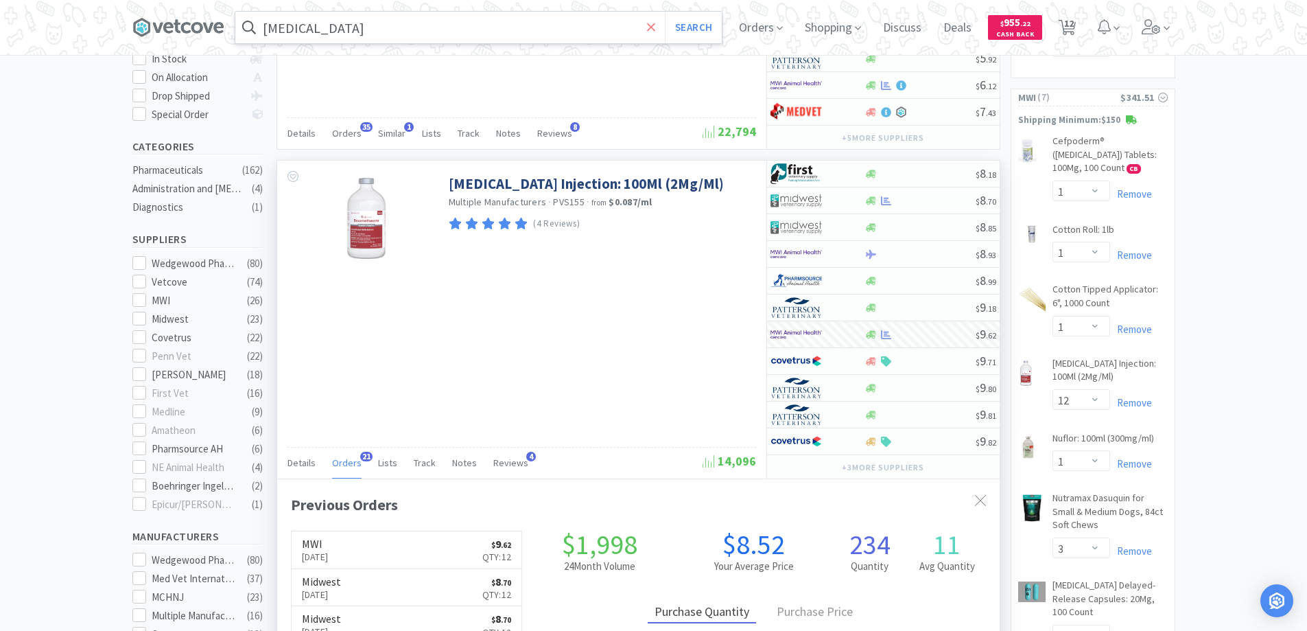
click at [656, 23] on icon at bounding box center [651, 28] width 9 height 14
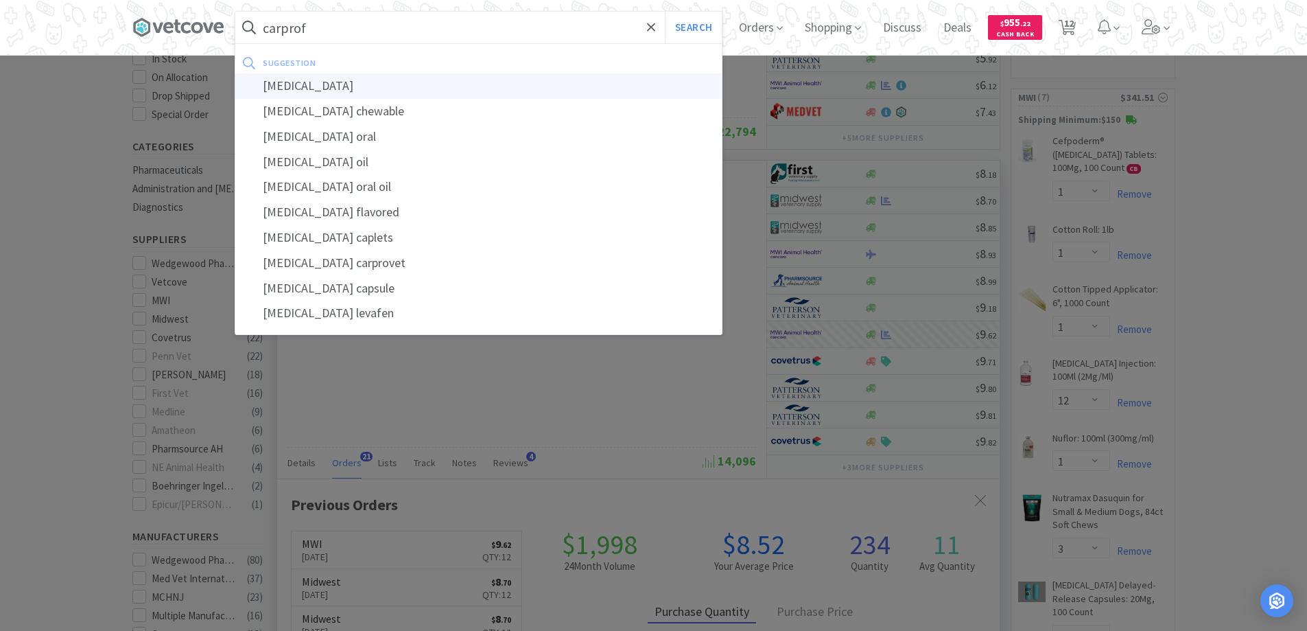
click at [288, 86] on div "[MEDICAL_DATA]" at bounding box center [478, 85] width 486 height 25
type input "[MEDICAL_DATA]"
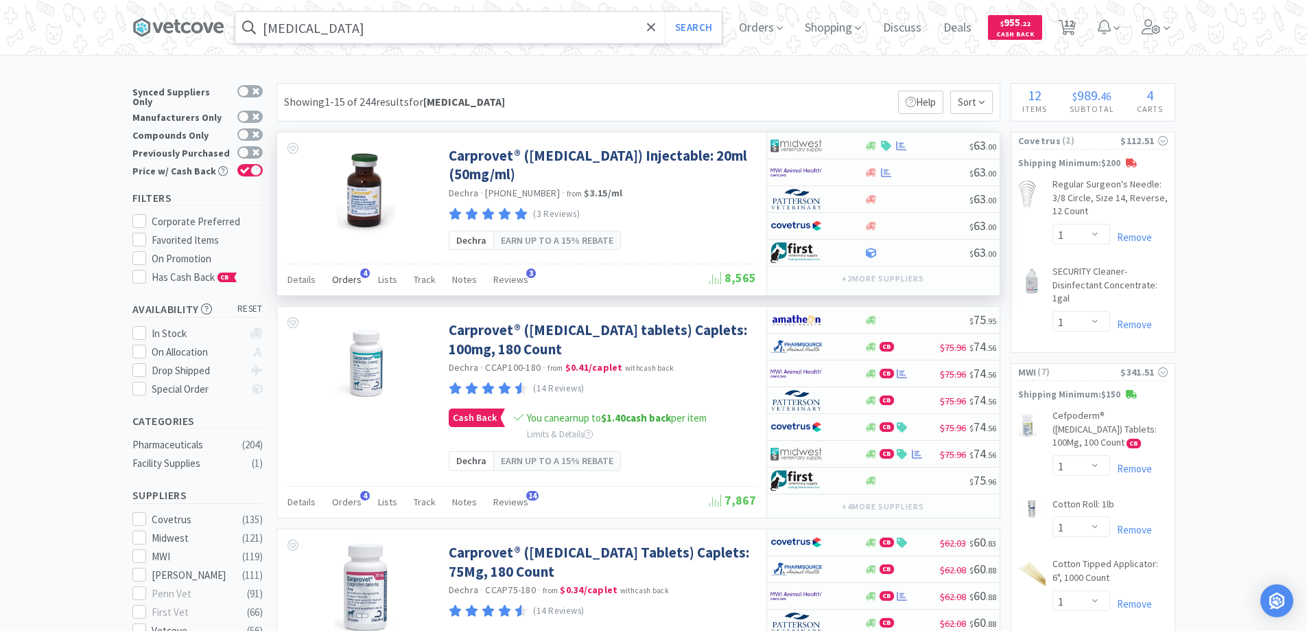
click at [363, 272] on span "4" at bounding box center [365, 273] width 10 height 10
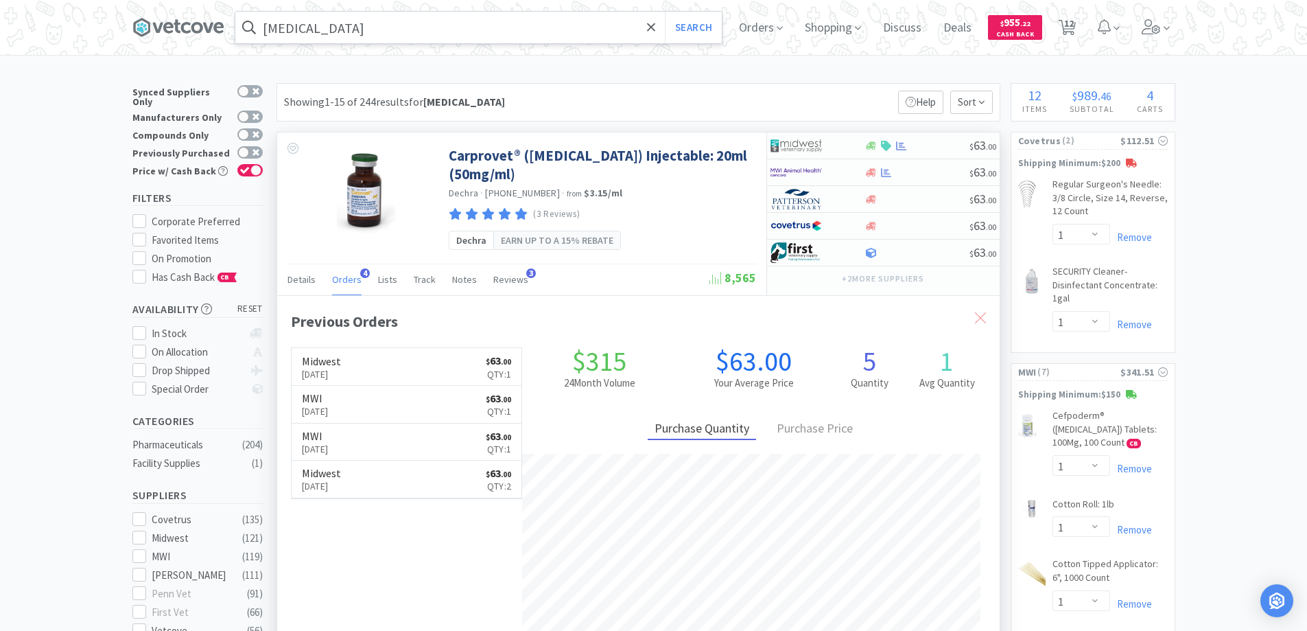
click at [978, 316] on icon at bounding box center [980, 317] width 11 height 11
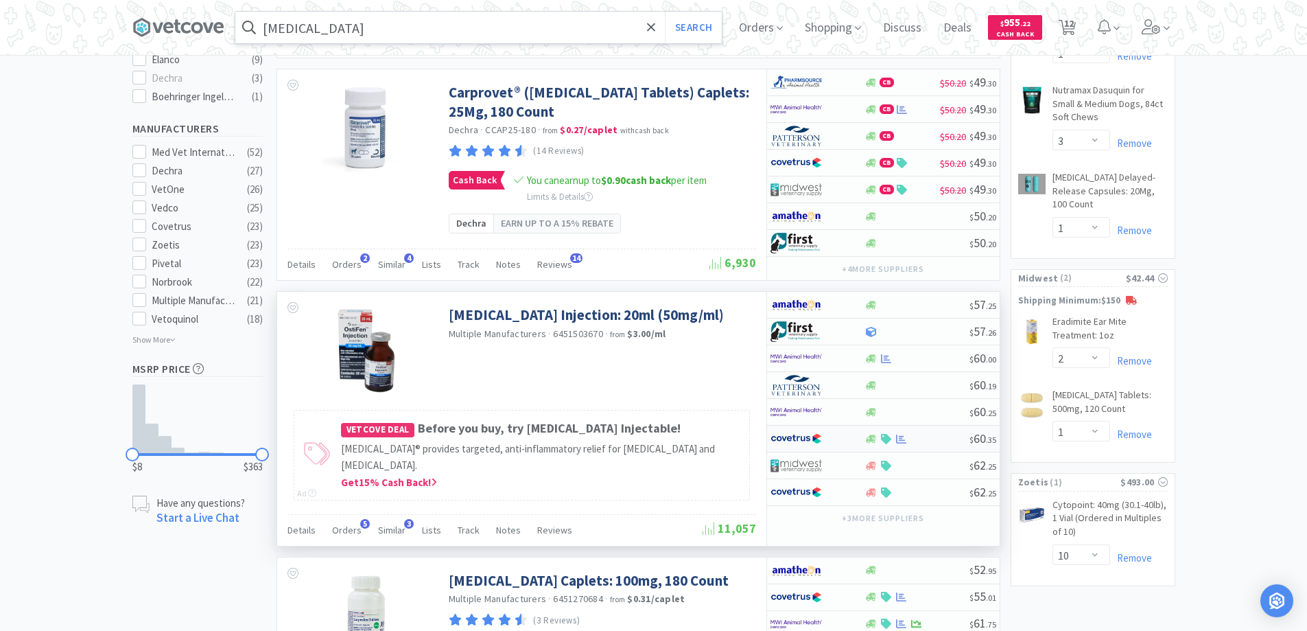
scroll to position [686, 0]
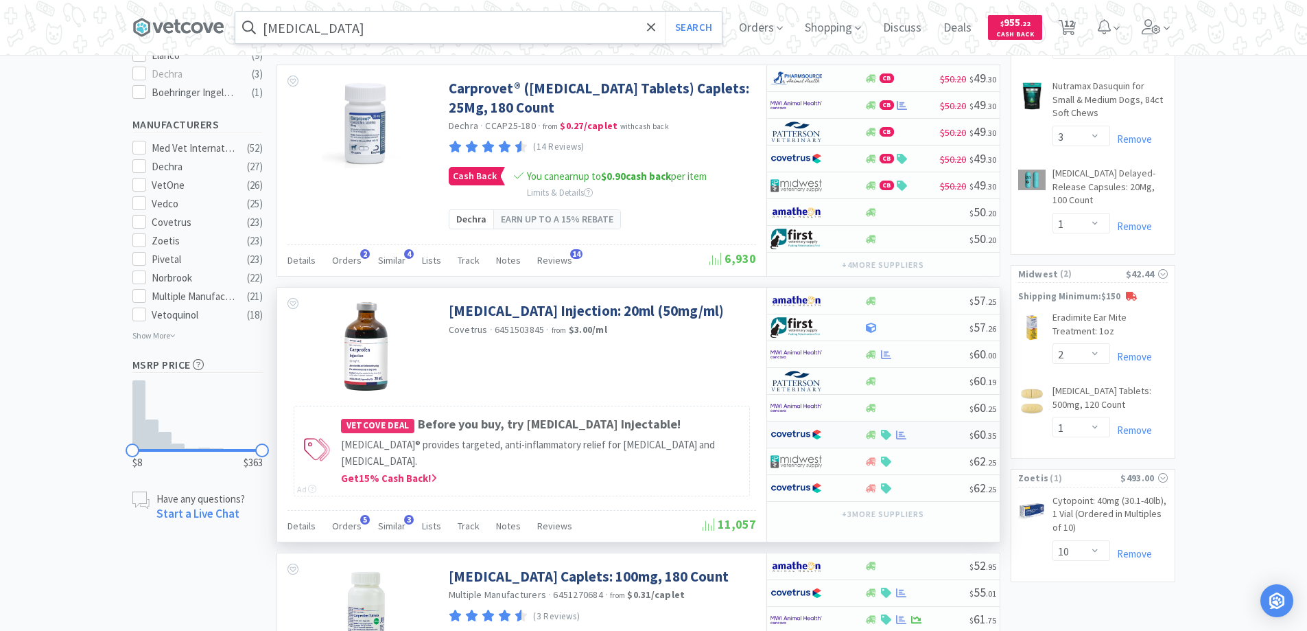
click at [831, 434] on div at bounding box center [808, 434] width 75 height 23
select select "1"
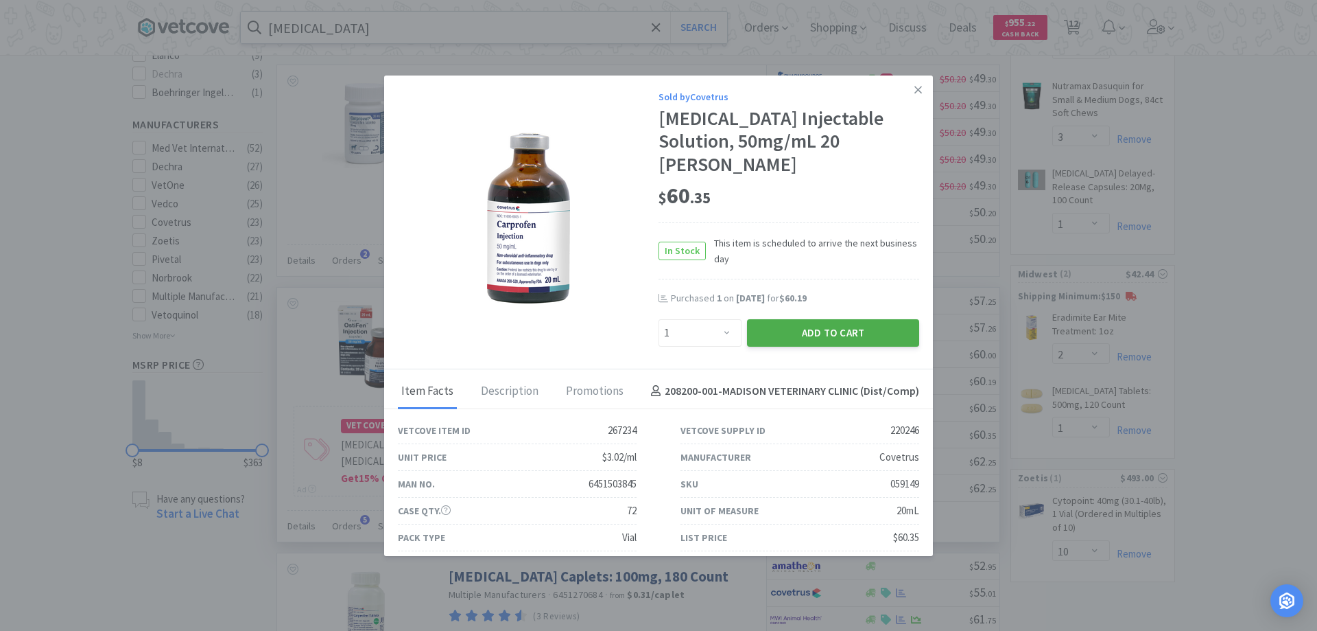
click at [792, 319] on button "Add to Cart" at bounding box center [833, 332] width 172 height 27
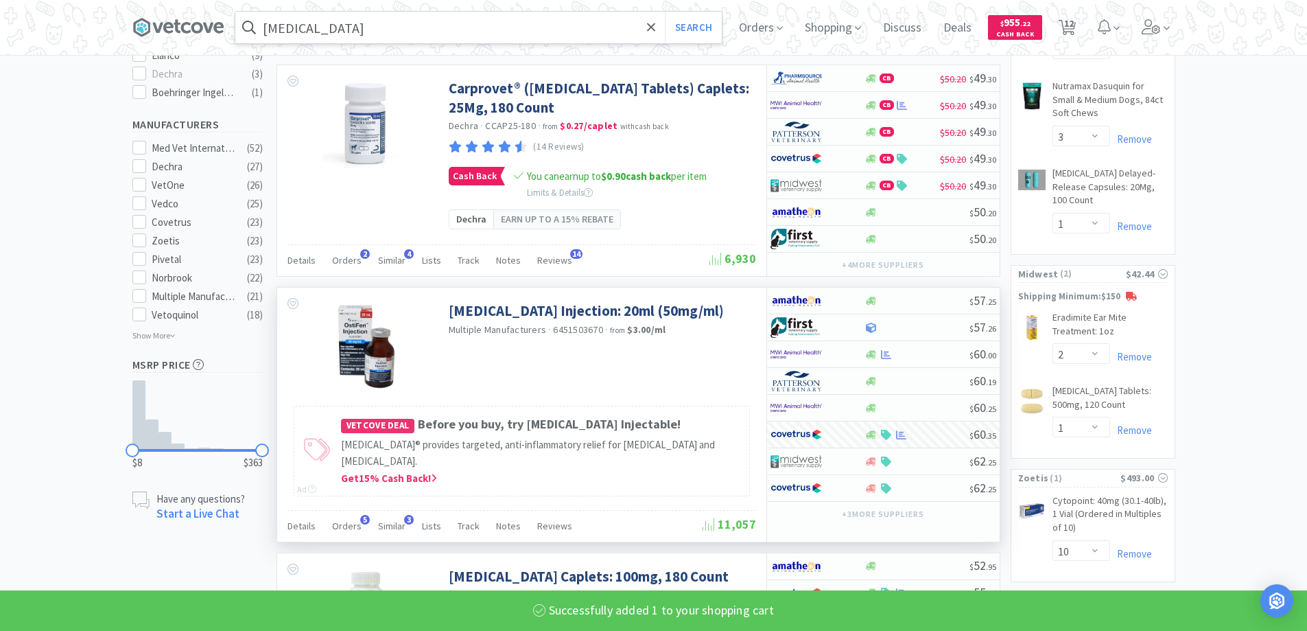
select select "1"
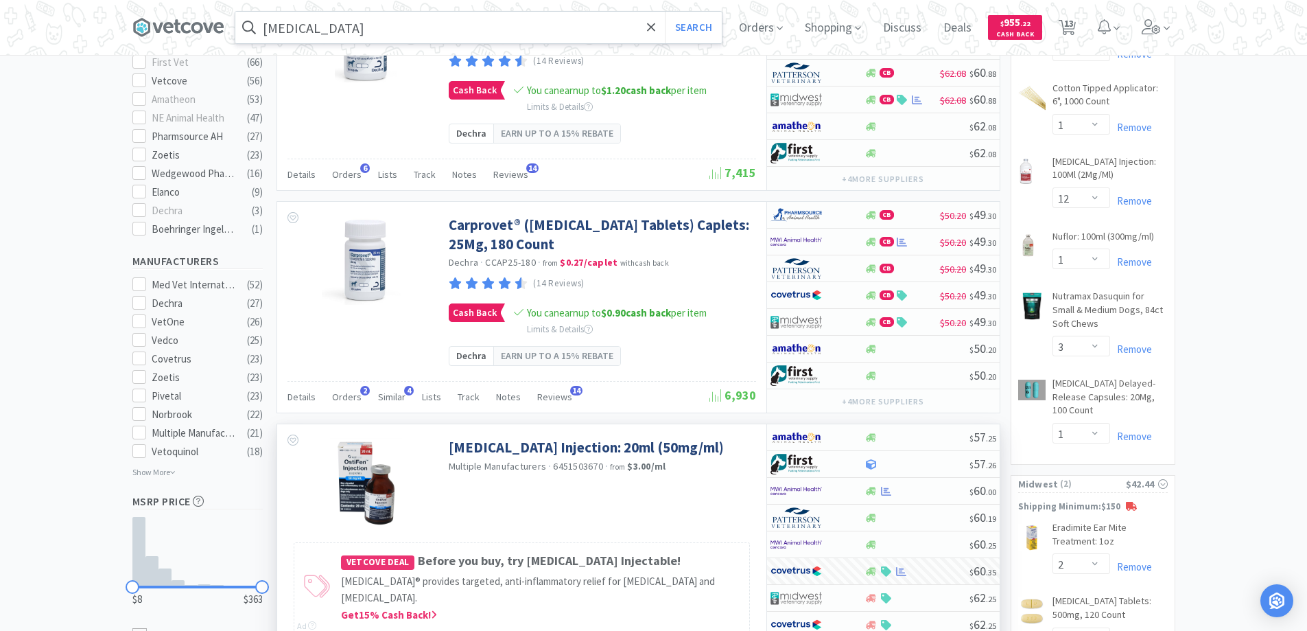
scroll to position [549, 0]
click at [1072, 24] on span "13" at bounding box center [1069, 23] width 10 height 55
select select "10"
select select "1"
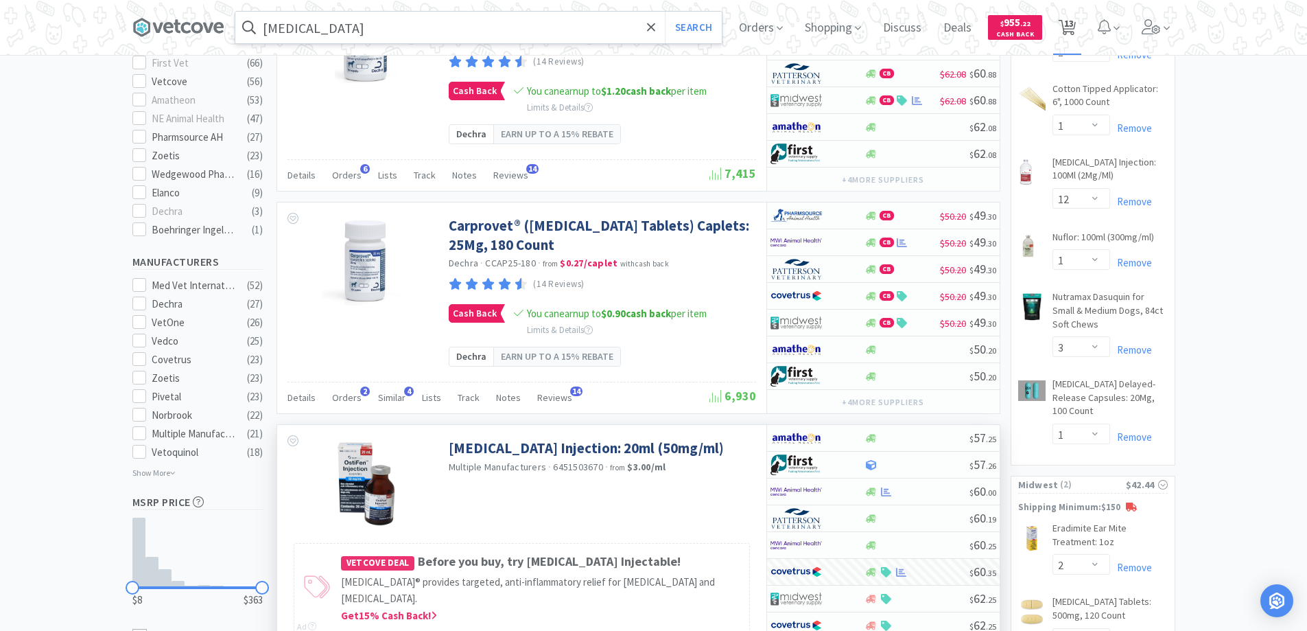
select select "1"
select select "12"
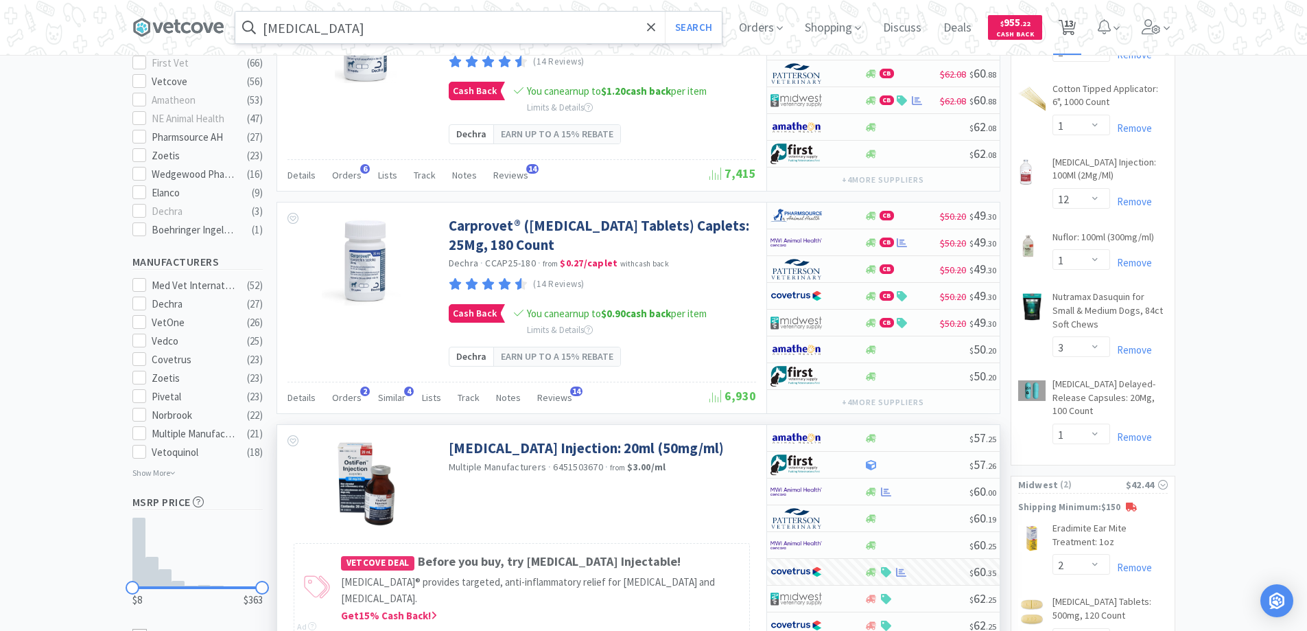
select select "1"
select select "3"
select select "1"
select select "2"
select select "1"
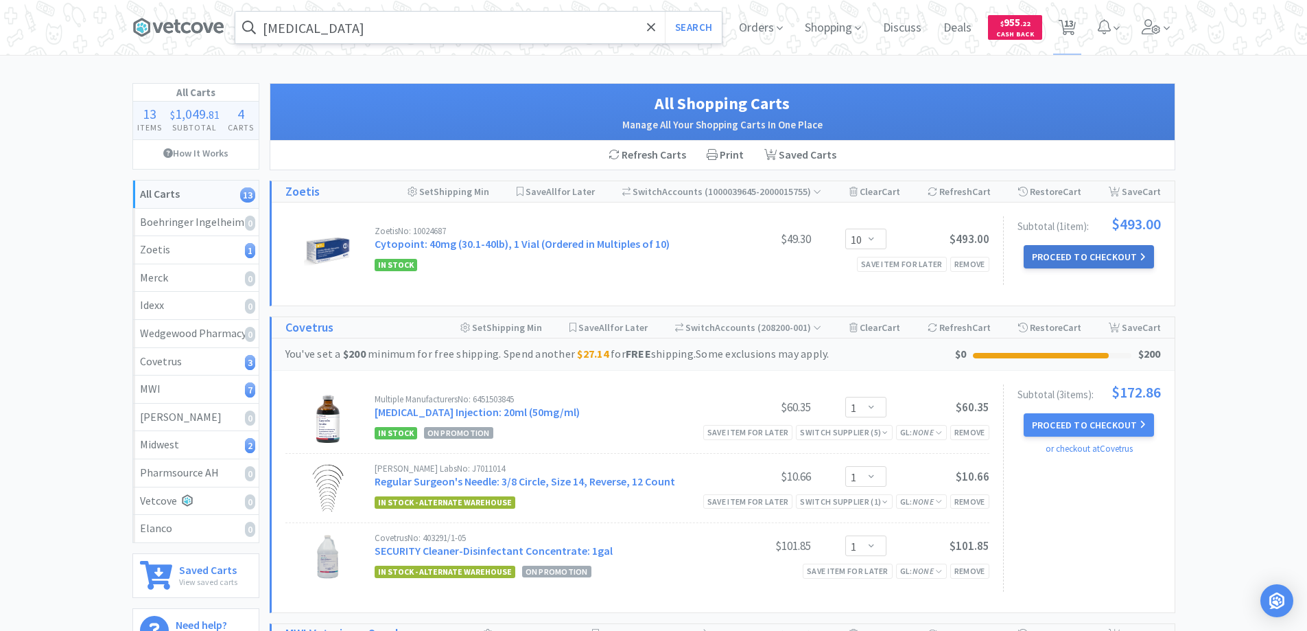
click at [1044, 256] on button "Proceed to Checkout" at bounding box center [1089, 256] width 130 height 23
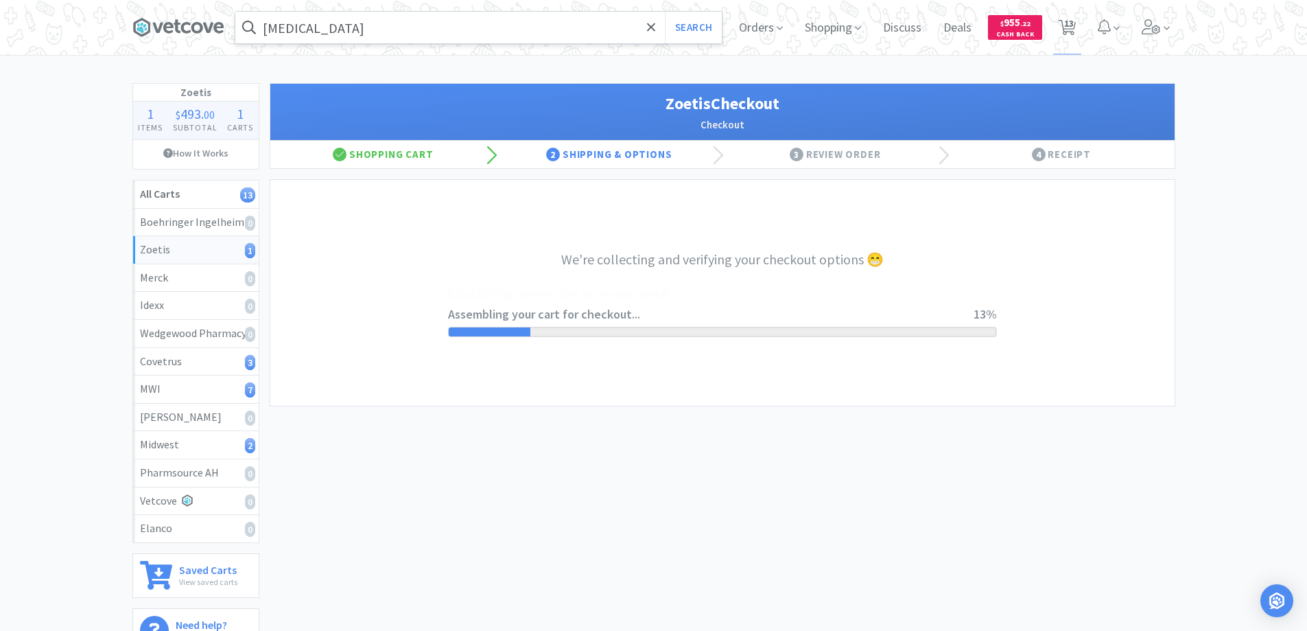
select select "invoice"
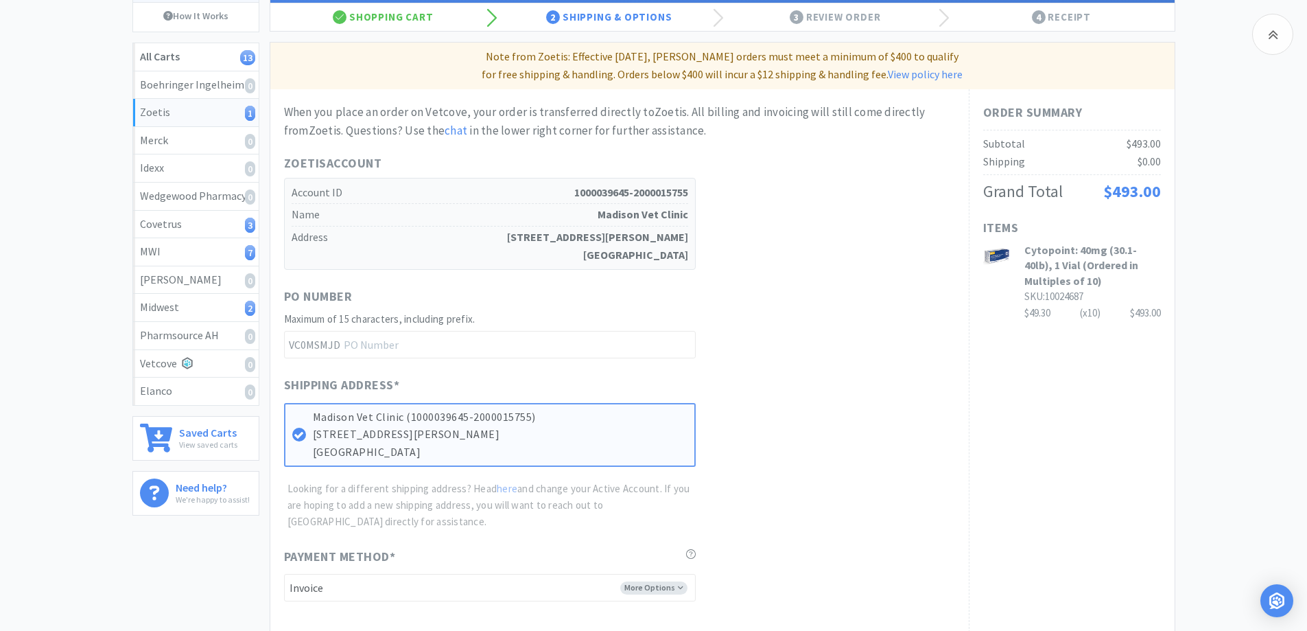
scroll to position [336, 0]
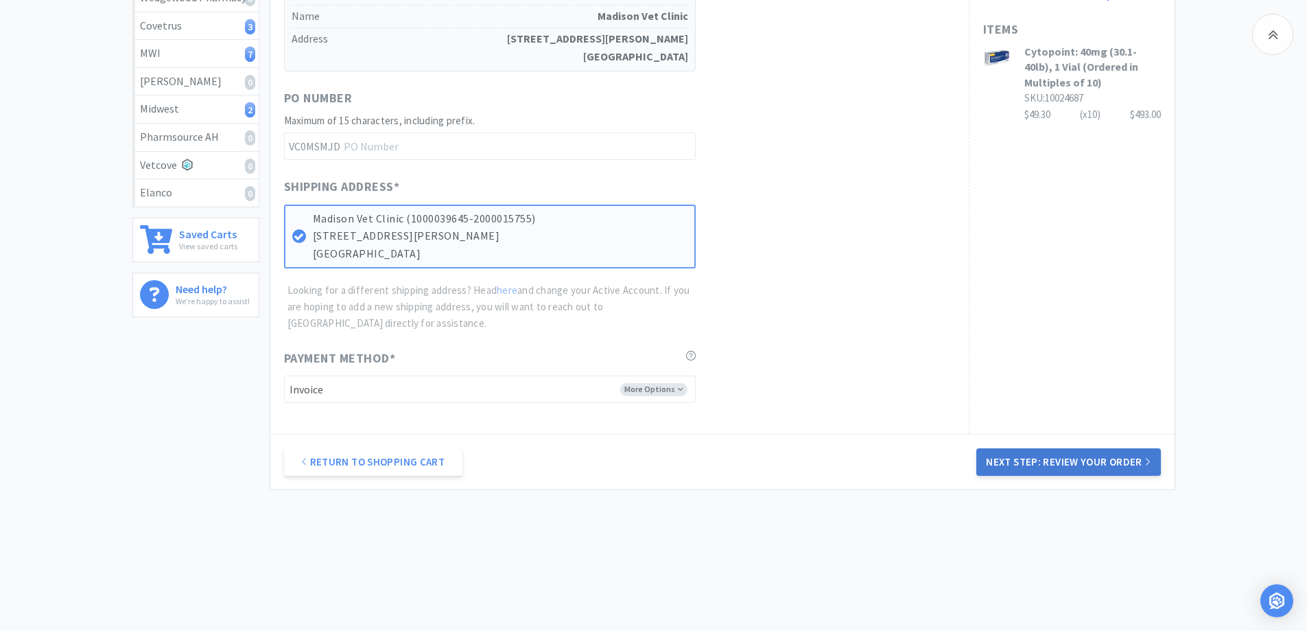
click at [1059, 463] on button "Next Step: Review Your Order" at bounding box center [1068, 461] width 184 height 27
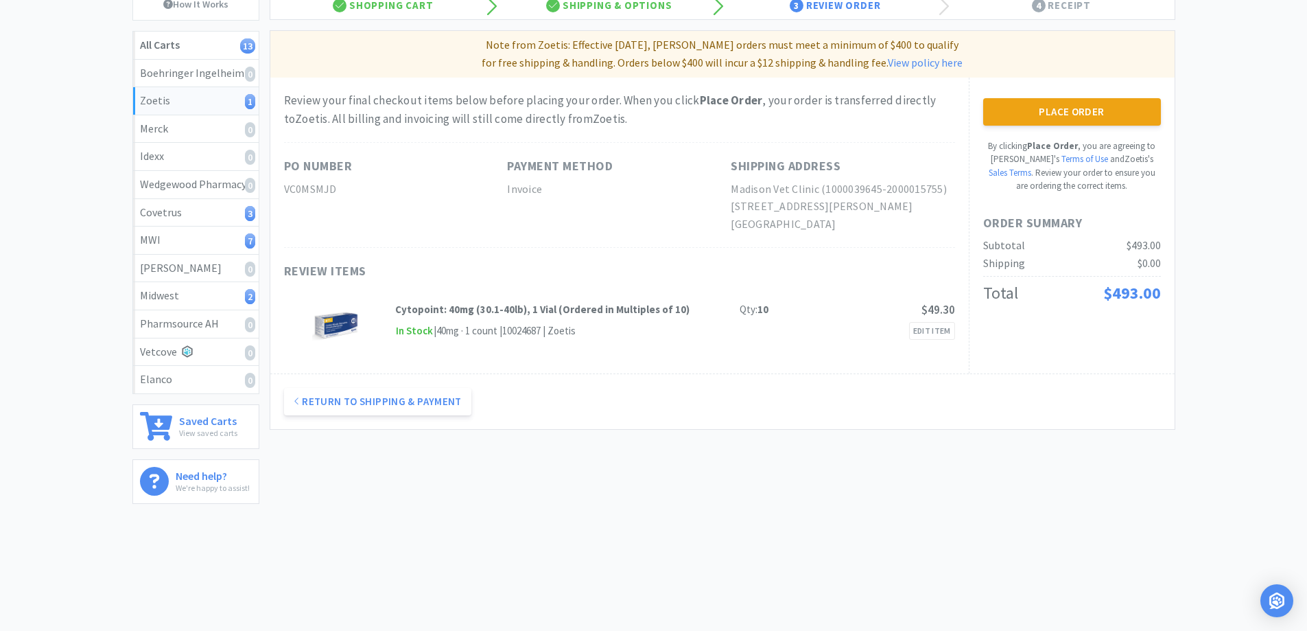
scroll to position [0, 0]
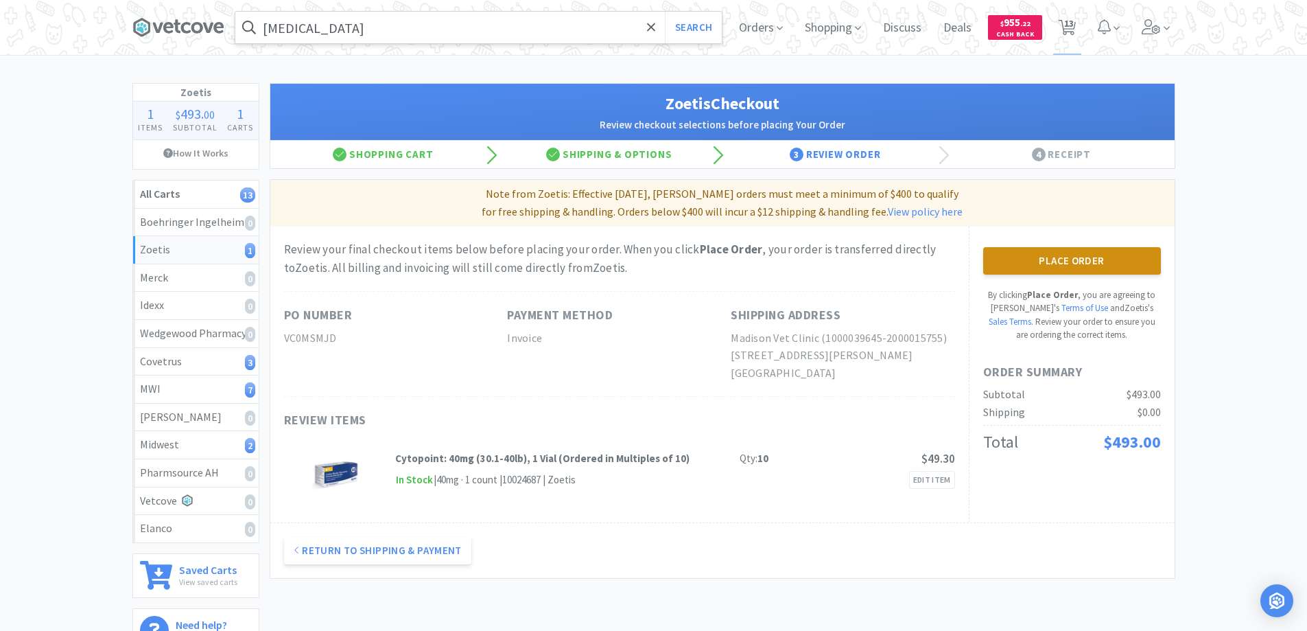
click at [1058, 257] on button "Place Order" at bounding box center [1072, 260] width 178 height 27
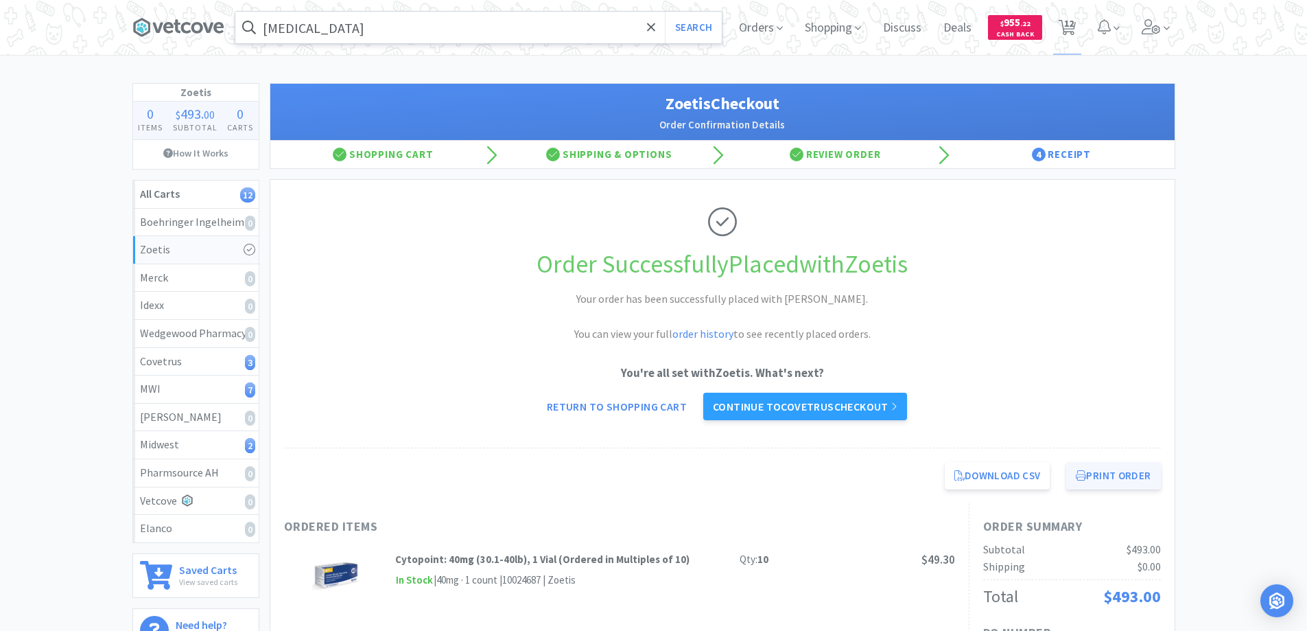
click at [1099, 470] on button "Print Order" at bounding box center [1113, 475] width 94 height 27
click at [1066, 20] on span "12" at bounding box center [1069, 23] width 10 height 55
select select "1"
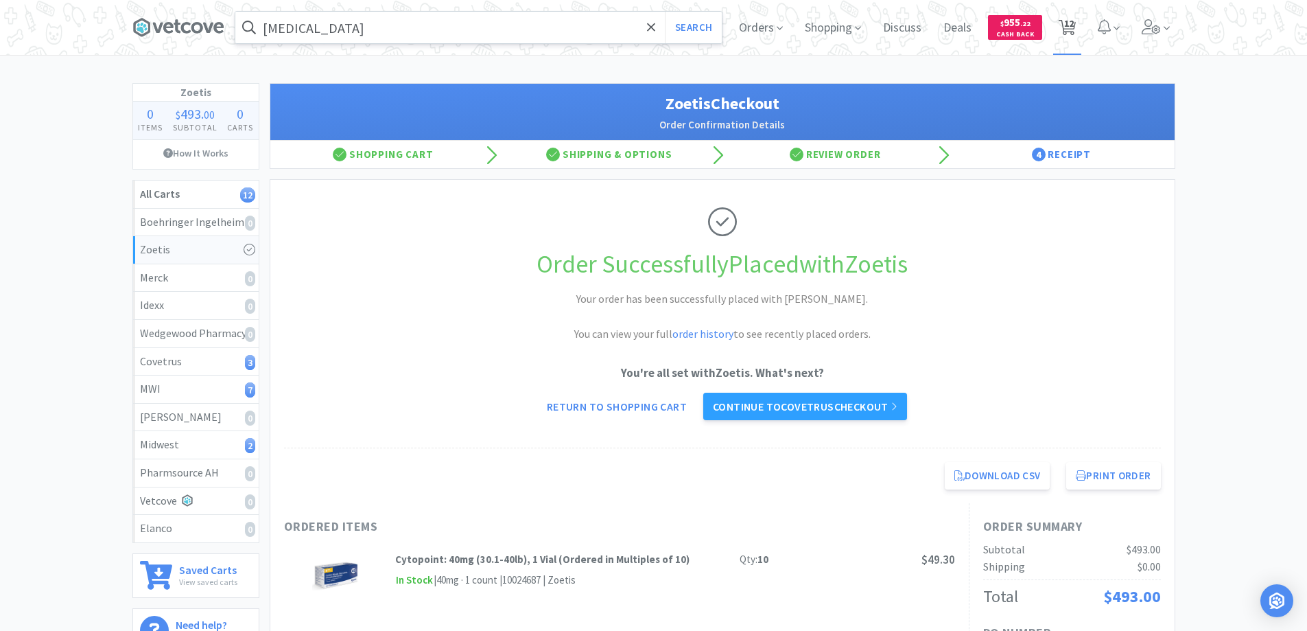
select select "1"
select select "12"
select select "1"
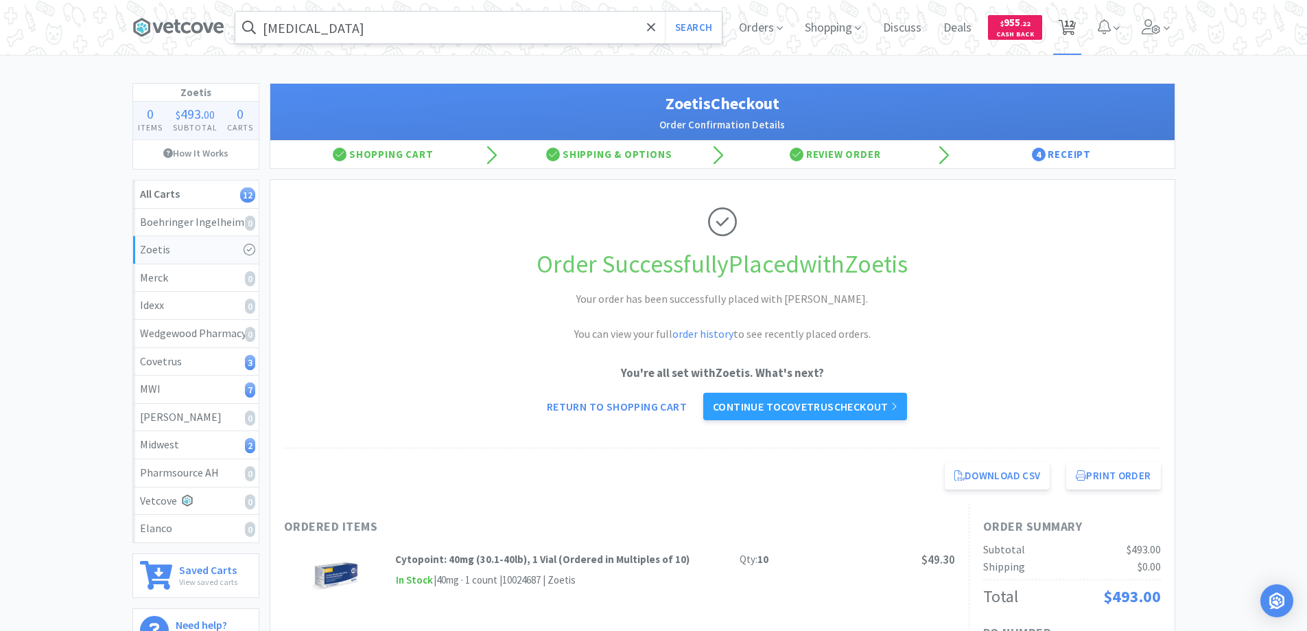
select select "3"
select select "1"
select select "2"
select select "1"
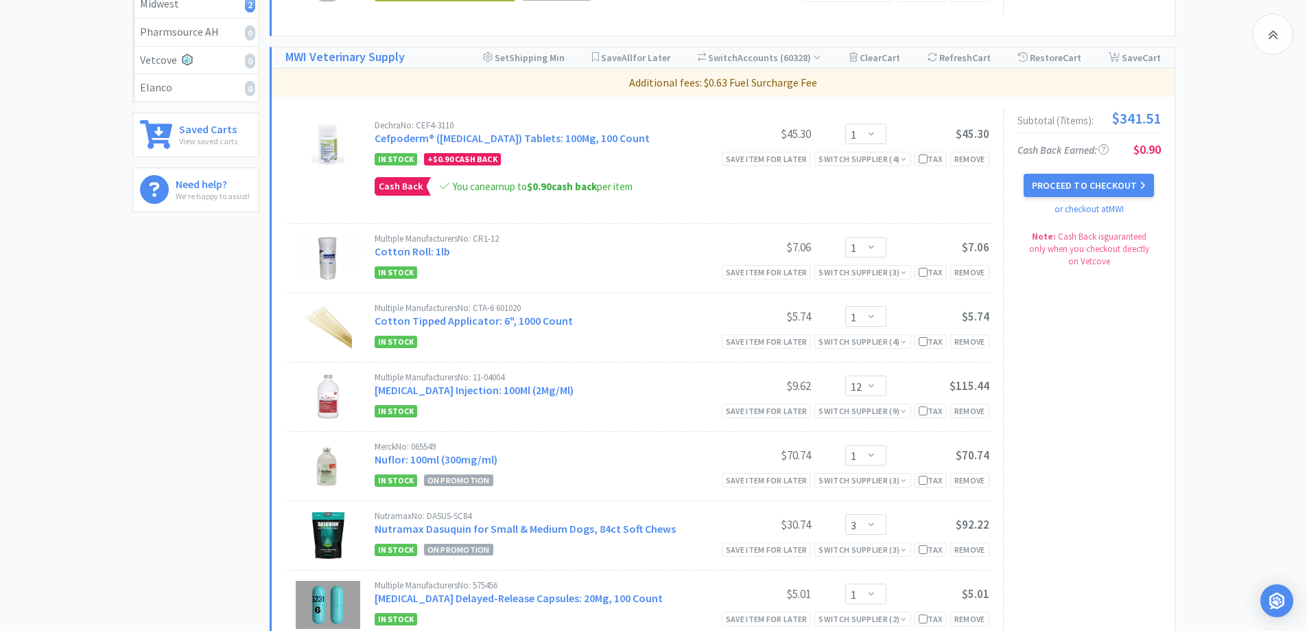
scroll to position [320, 0]
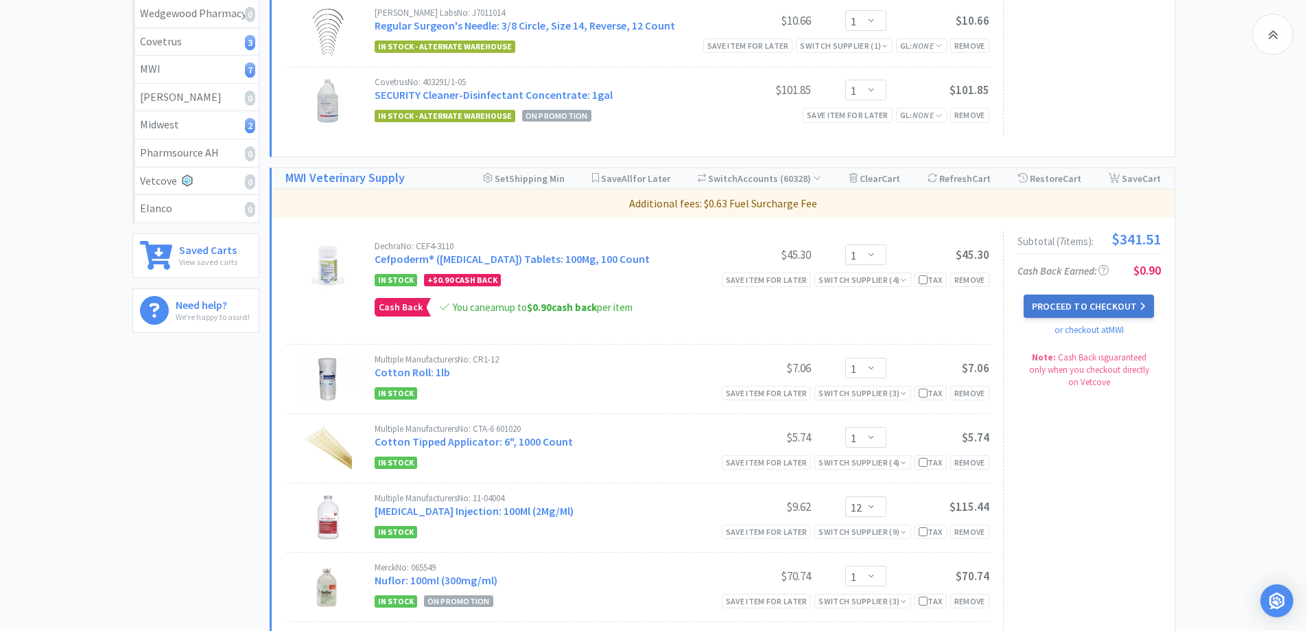
click at [1068, 303] on button "Proceed to Checkout" at bounding box center [1089, 305] width 130 height 23
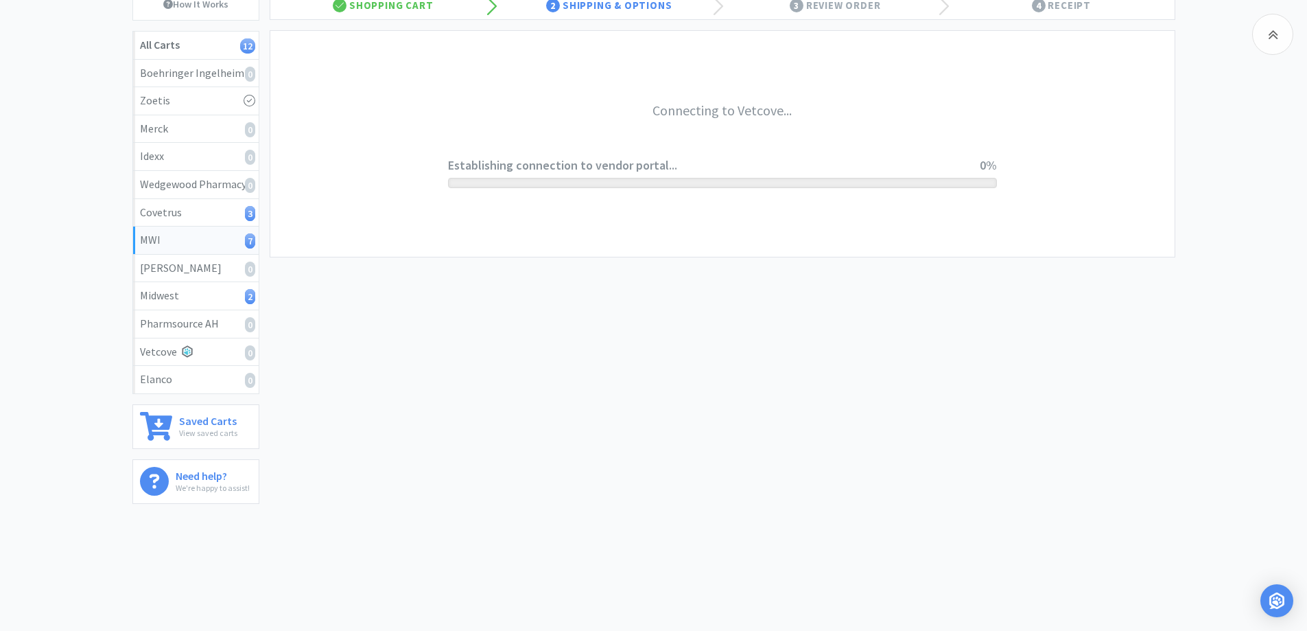
scroll to position [149, 0]
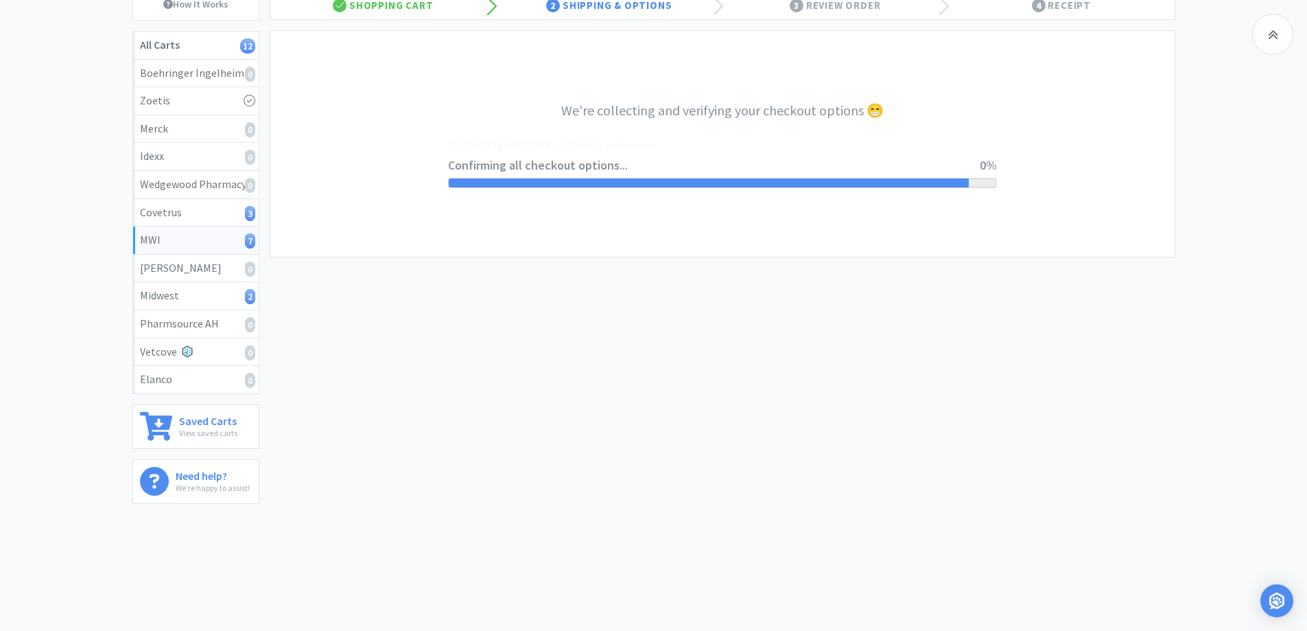
select select "STD_"
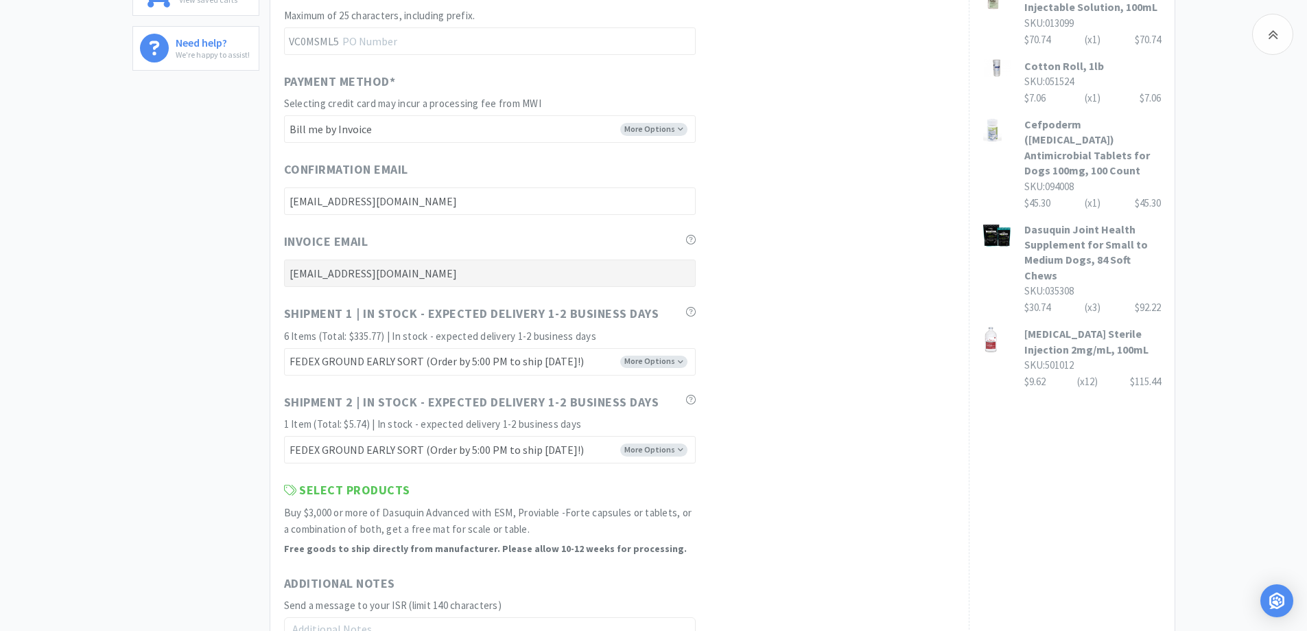
scroll to position [755, 0]
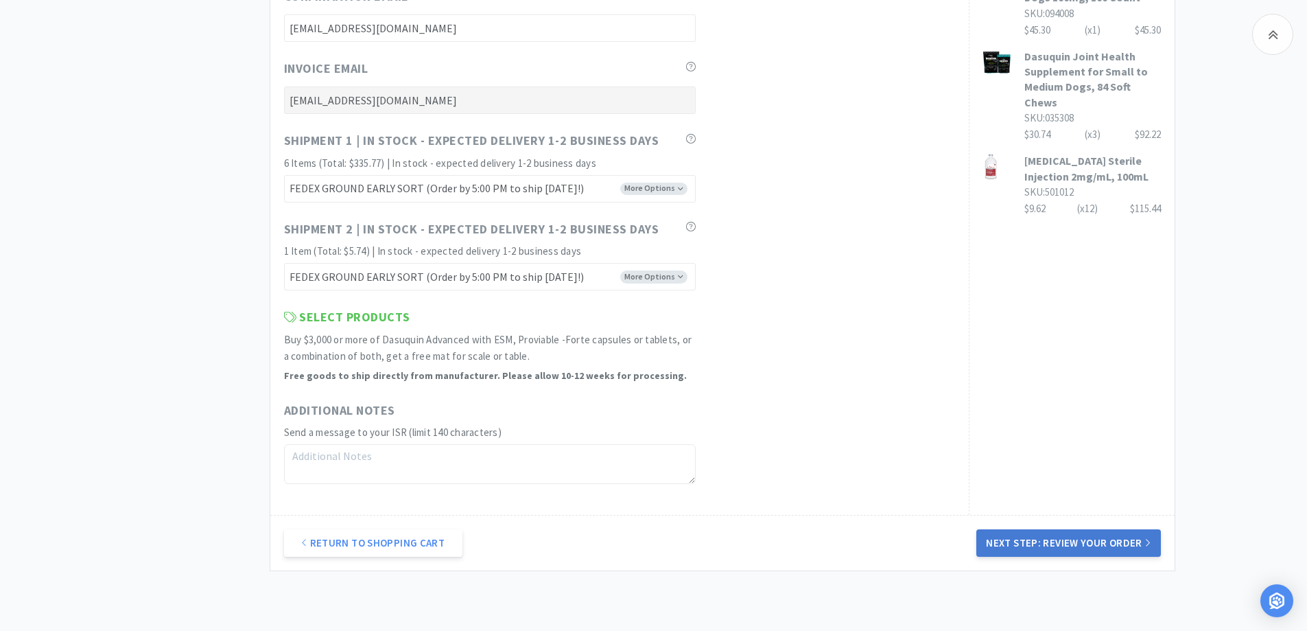
click at [1011, 542] on button "Next Step: Review Your Order" at bounding box center [1068, 542] width 184 height 27
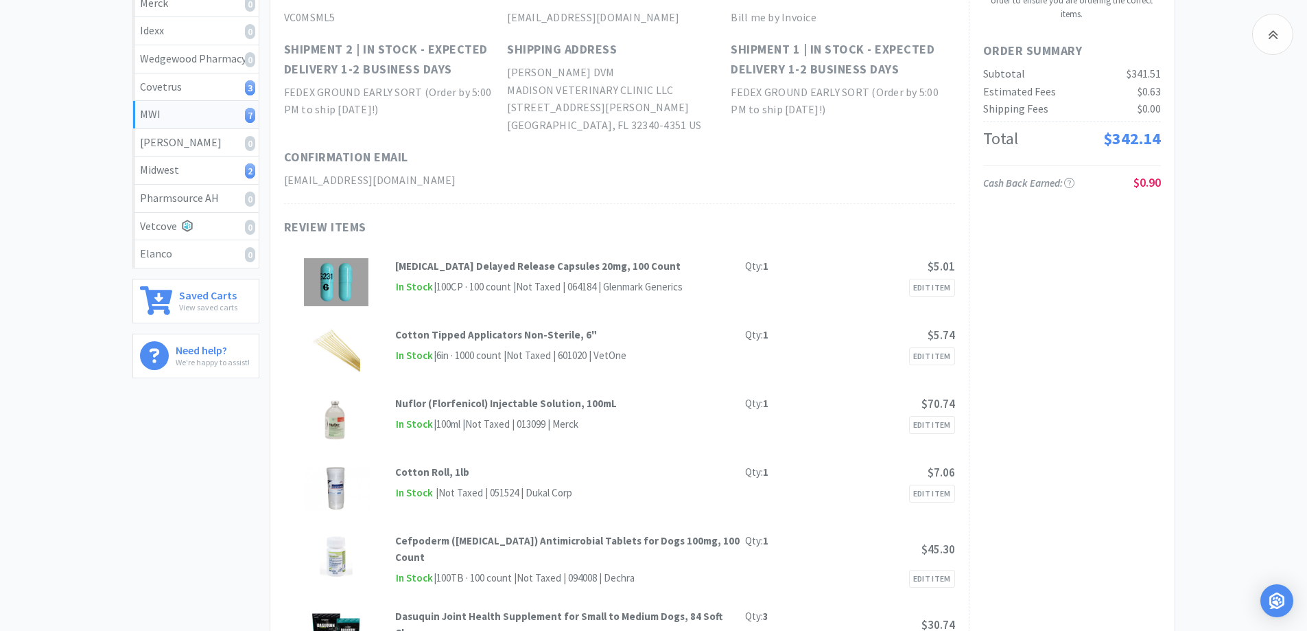
scroll to position [0, 0]
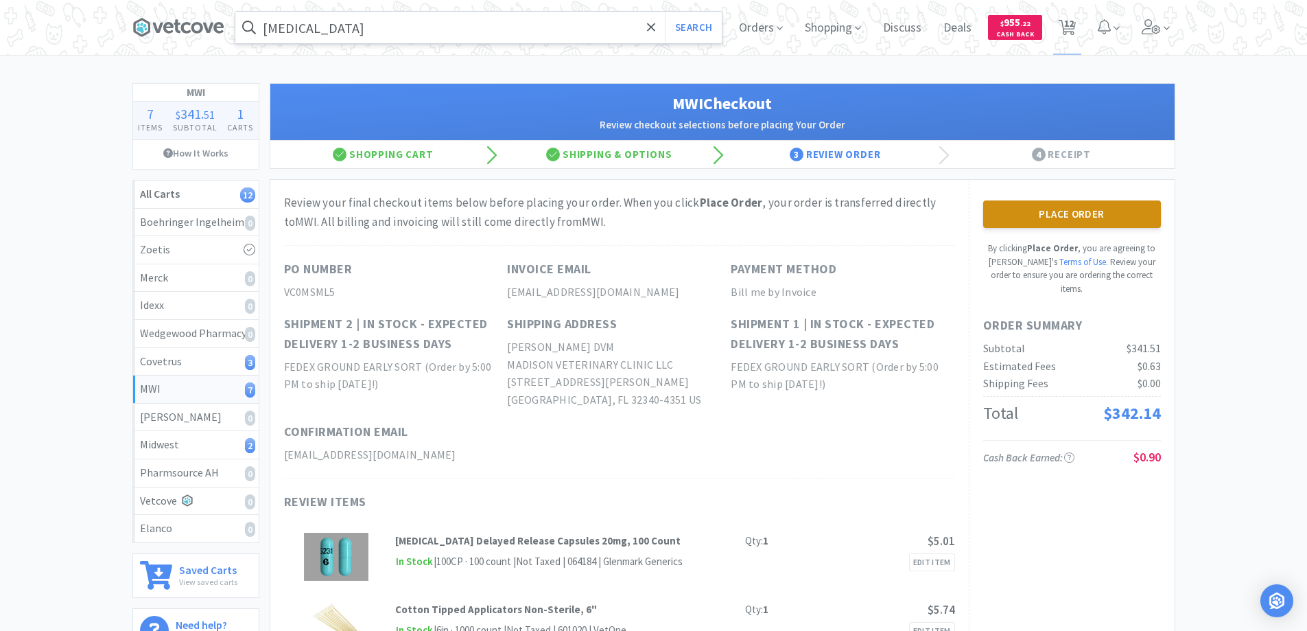
click at [1048, 212] on button "Place Order" at bounding box center [1072, 213] width 178 height 27
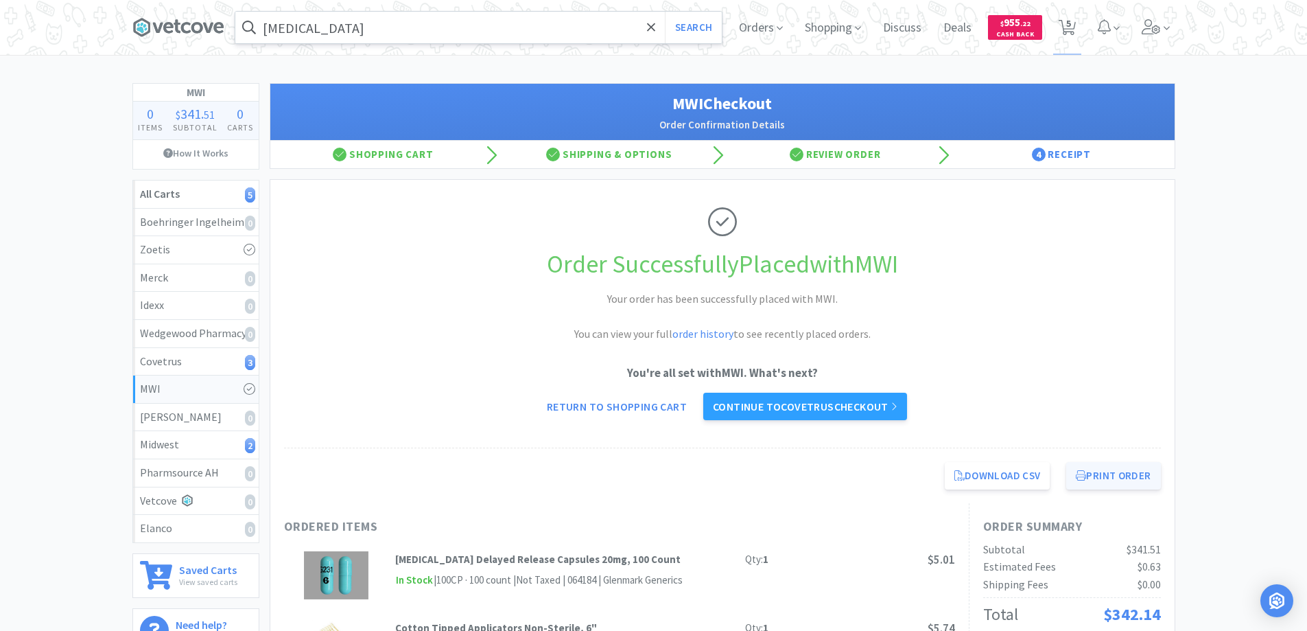
click at [1094, 473] on button "Print Order" at bounding box center [1113, 475] width 94 height 27
click at [183, 27] on icon at bounding box center [186, 27] width 10 height 11
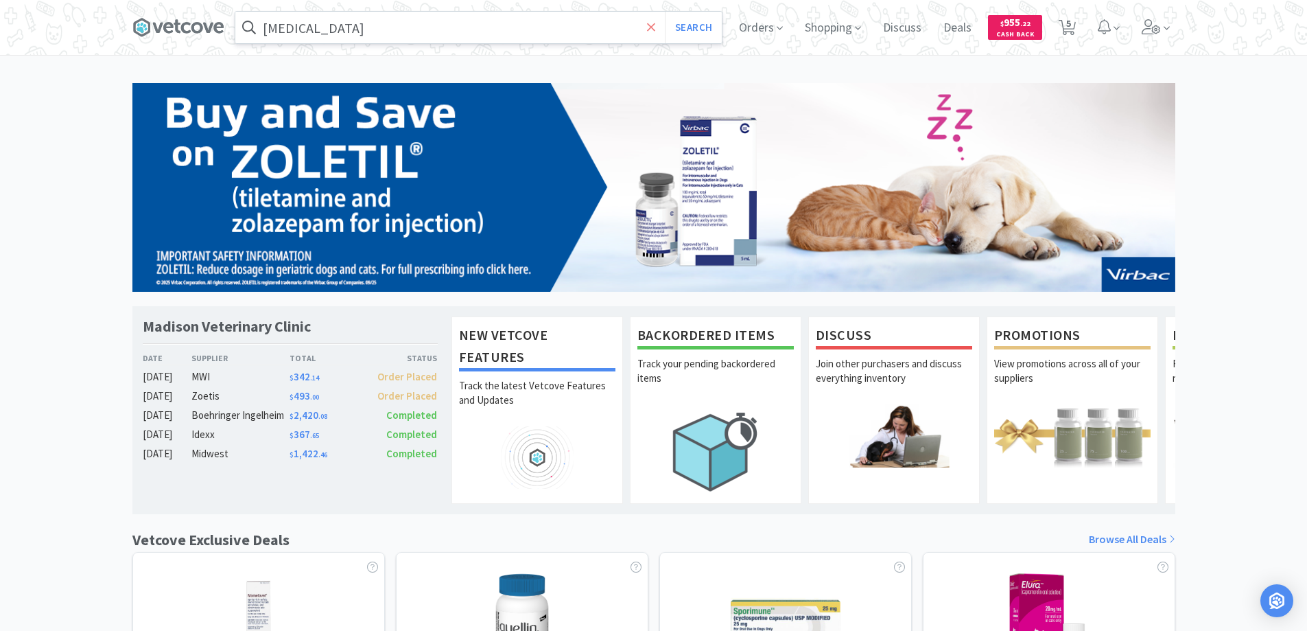
click at [650, 25] on icon at bounding box center [651, 27] width 8 height 8
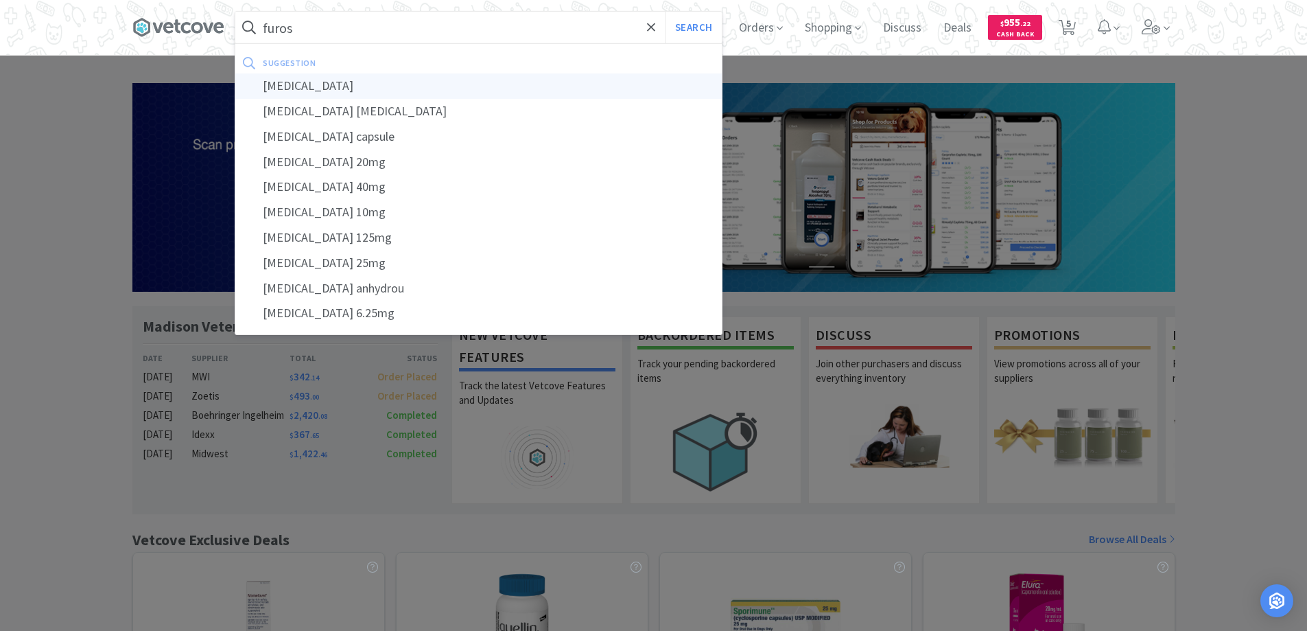
click at [297, 86] on div "[MEDICAL_DATA]" at bounding box center [478, 85] width 486 height 25
type input "[MEDICAL_DATA]"
select select "1"
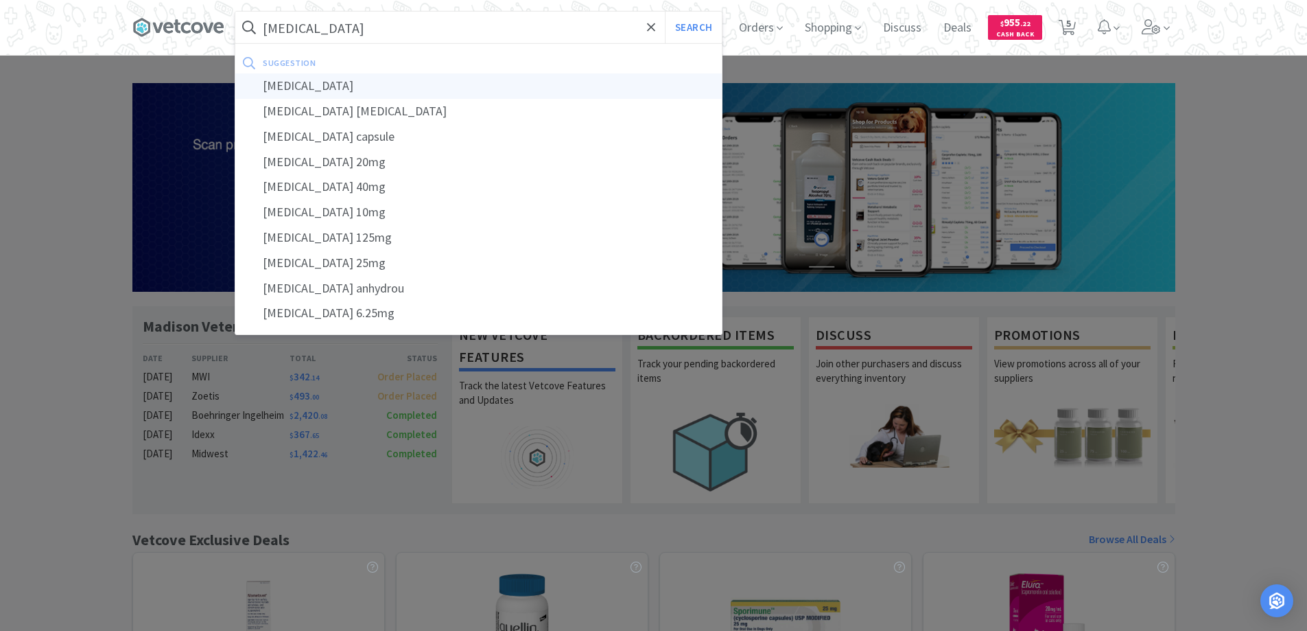
select select "2"
select select "1"
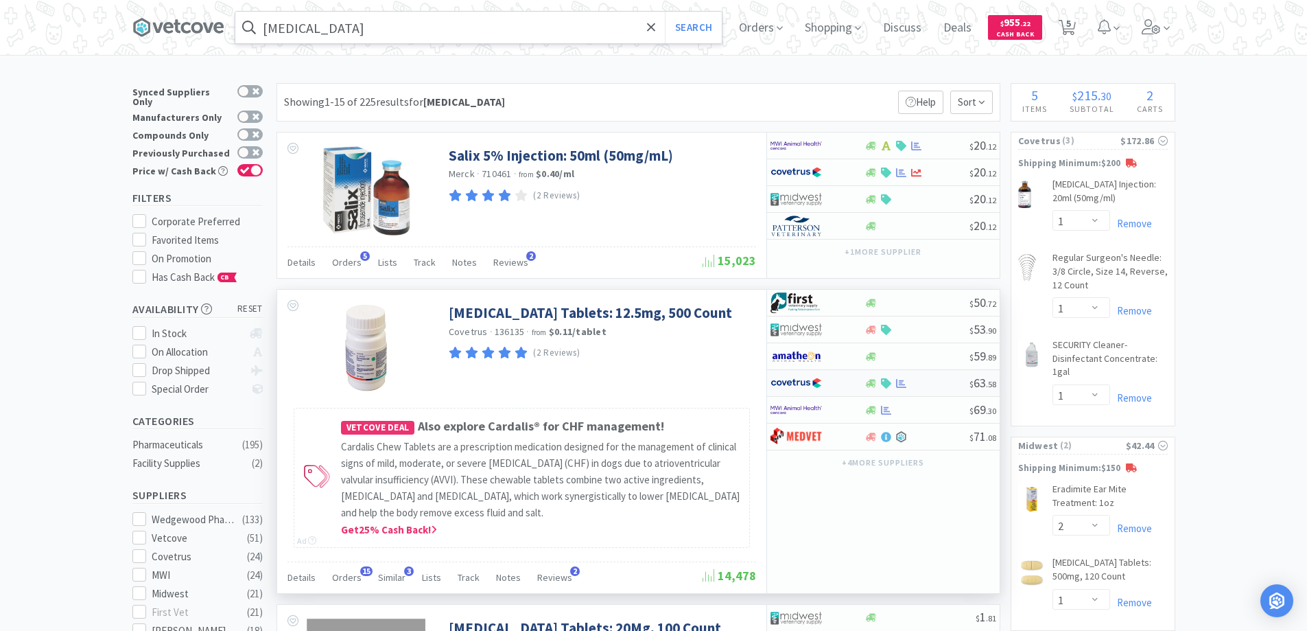
click at [851, 380] on div at bounding box center [818, 382] width 94 height 23
select select "1"
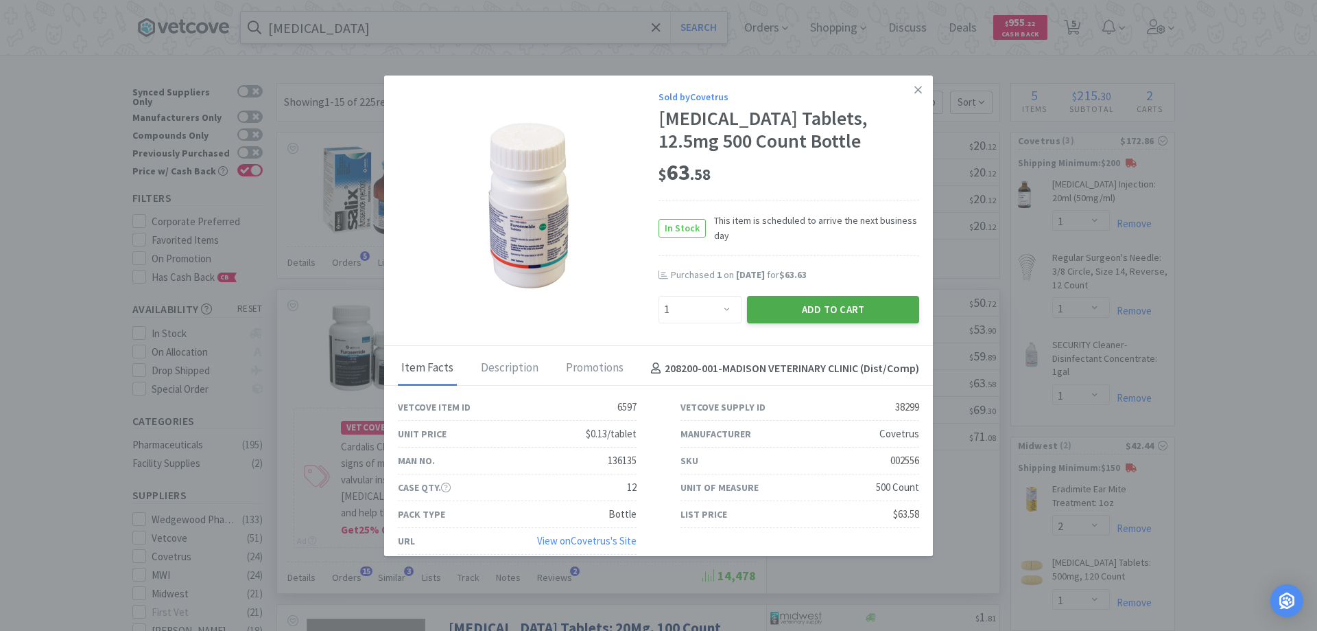
click at [823, 306] on button "Add to Cart" at bounding box center [833, 309] width 172 height 27
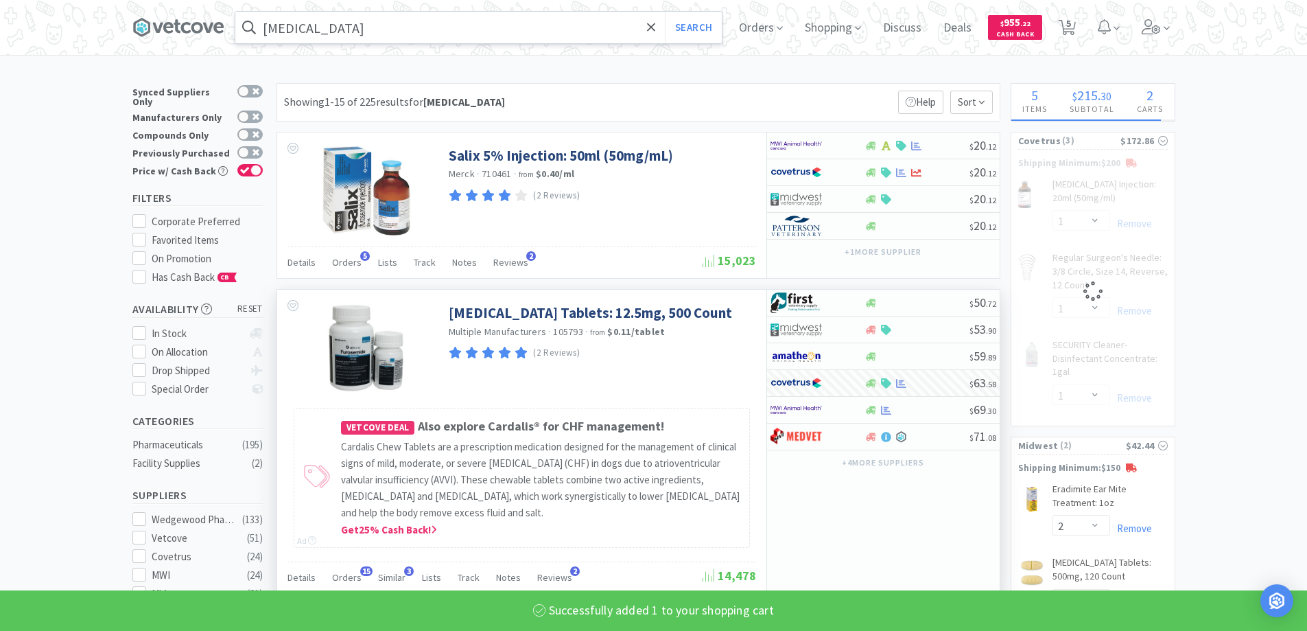
select select "1"
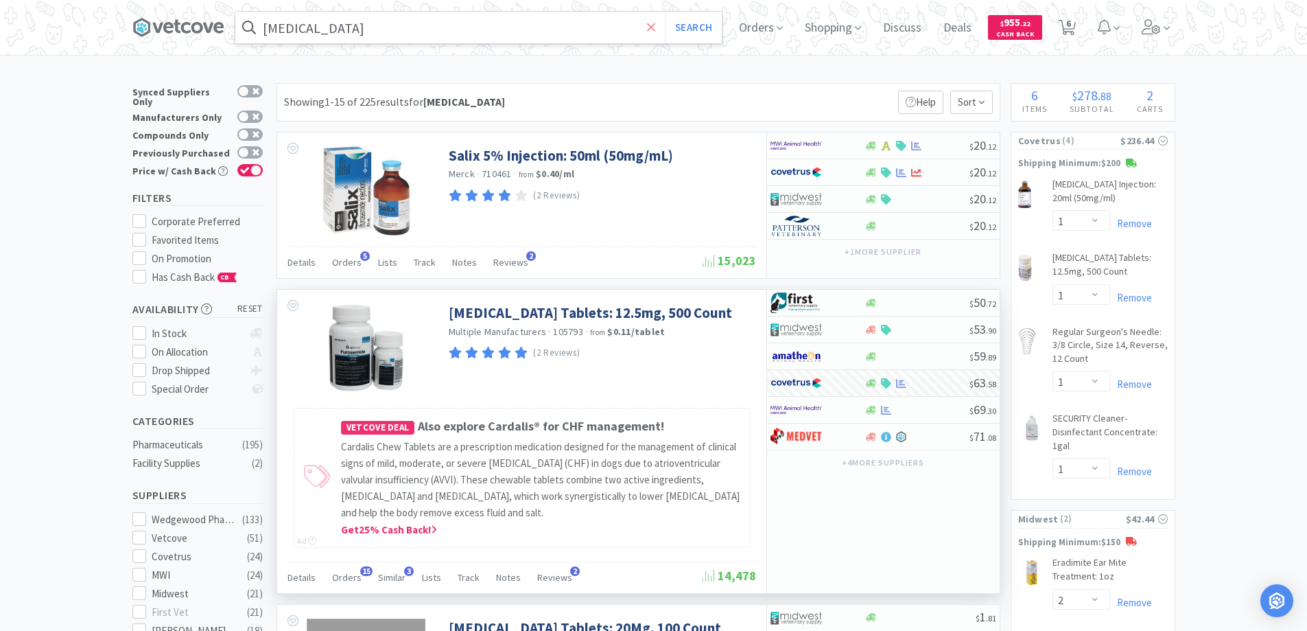
click at [655, 26] on icon at bounding box center [651, 27] width 8 height 8
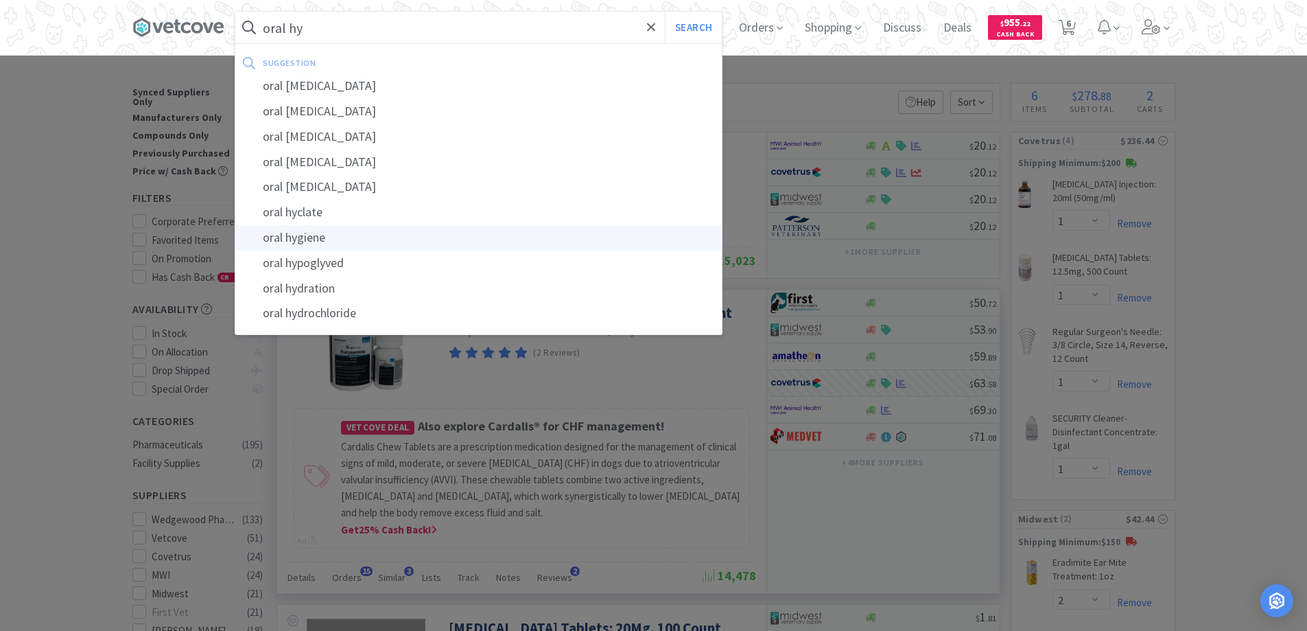
click at [342, 238] on div "oral hygiene" at bounding box center [478, 237] width 486 height 25
type input "oral hygiene"
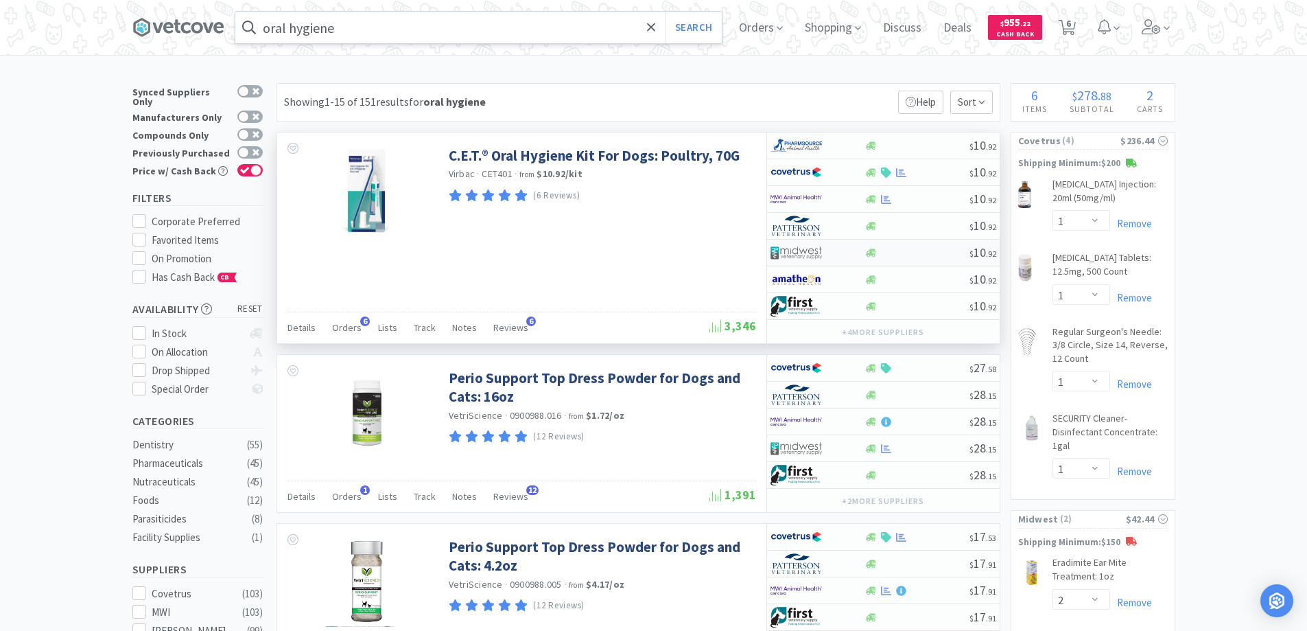
click at [840, 248] on div at bounding box center [808, 252] width 75 height 23
select select "1"
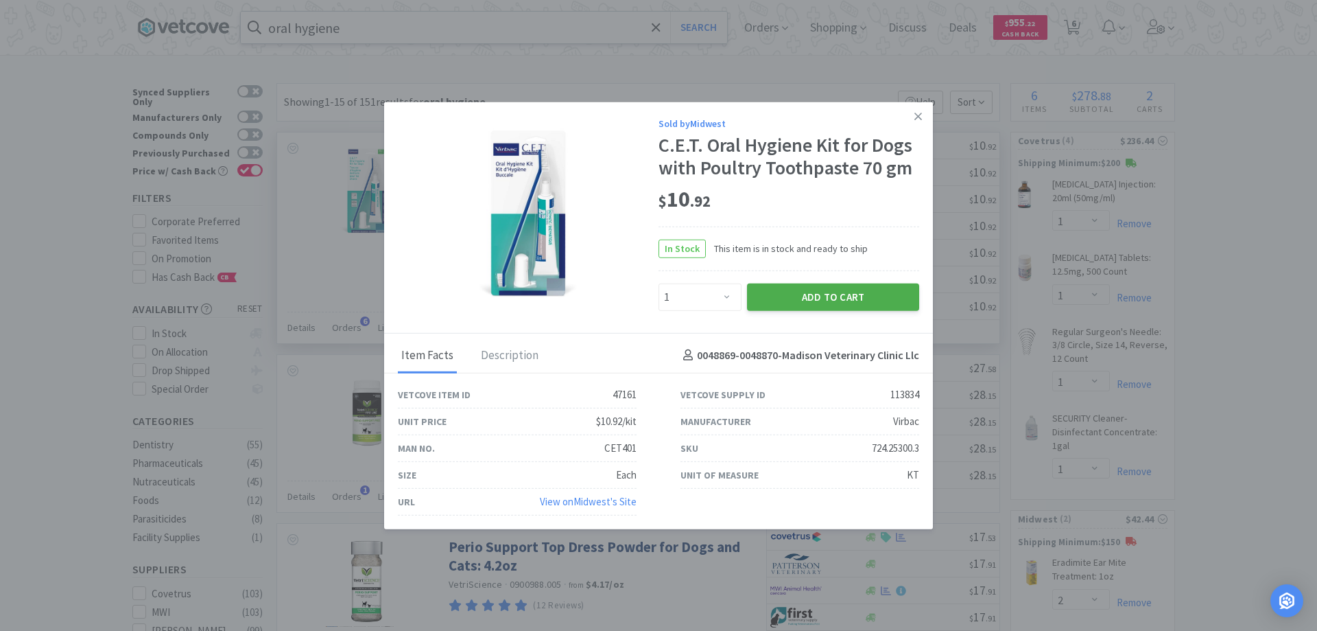
click at [801, 294] on button "Add to Cart" at bounding box center [833, 296] width 172 height 27
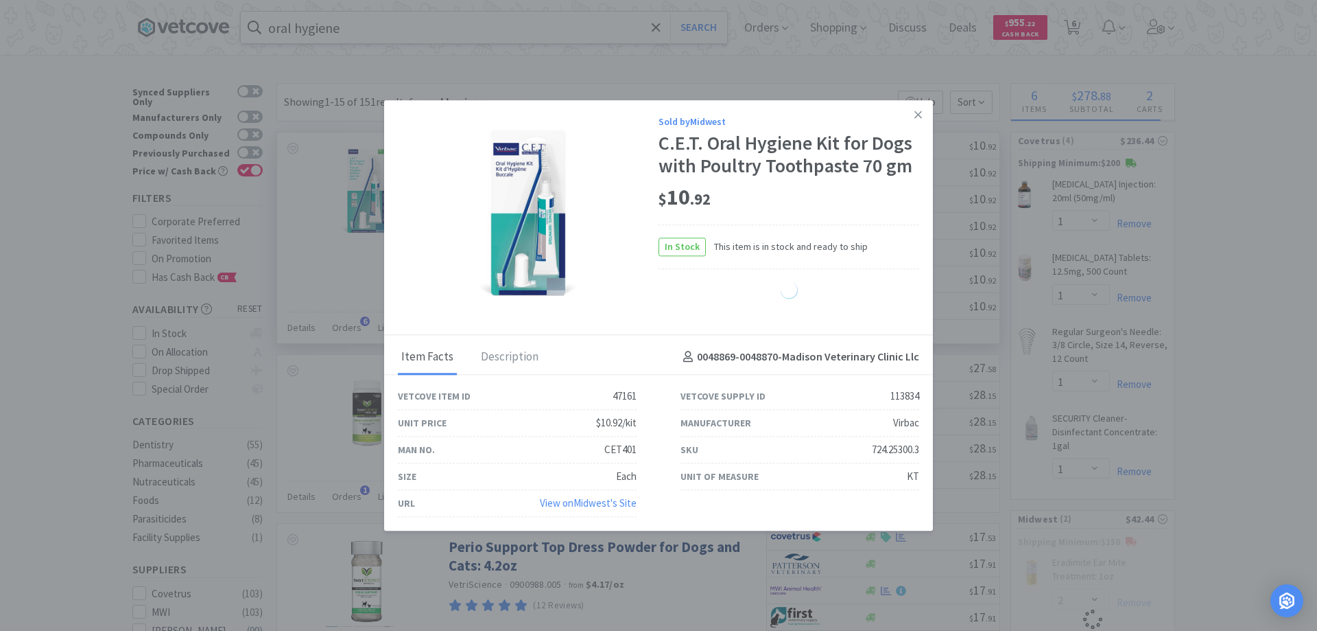
select select "1"
select select "2"
select select "1"
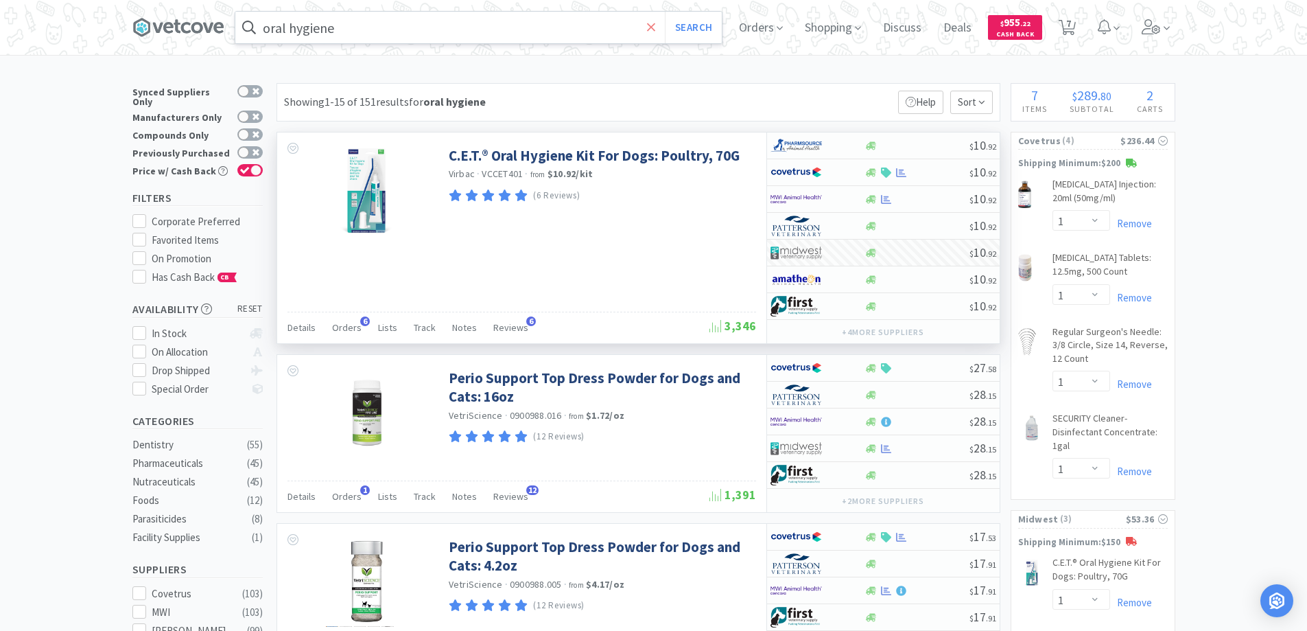
click at [654, 30] on icon at bounding box center [651, 27] width 8 height 8
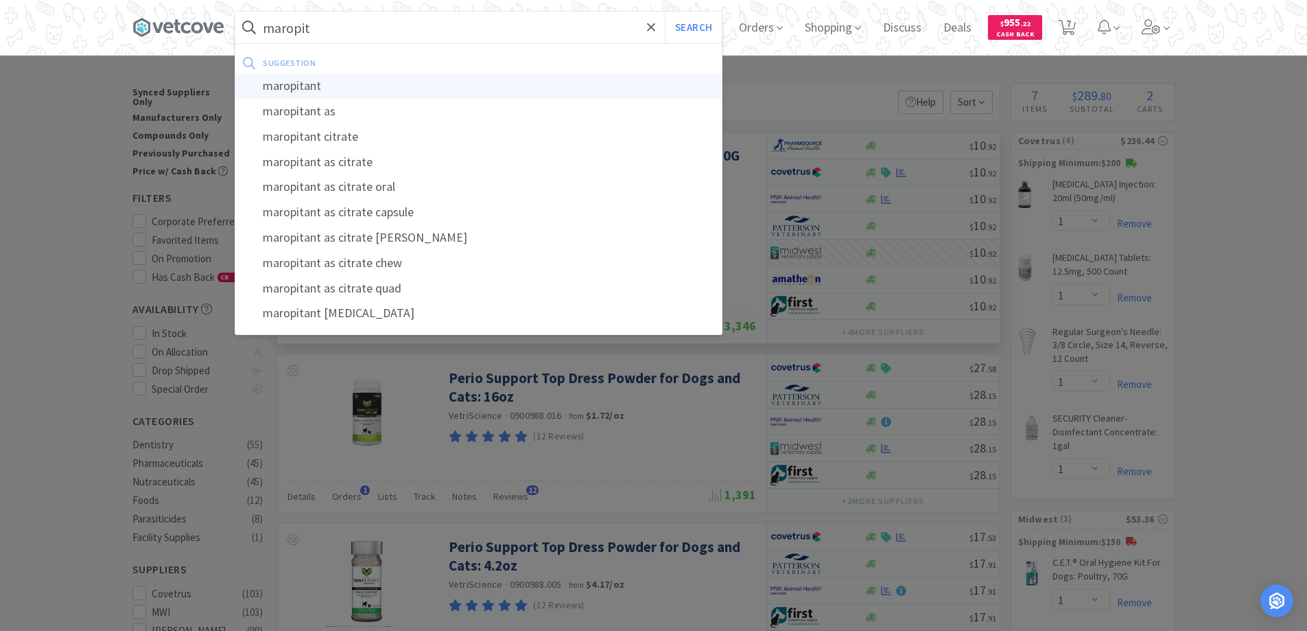
click at [300, 86] on div "maropitant" at bounding box center [478, 85] width 486 height 25
type input "maropitant"
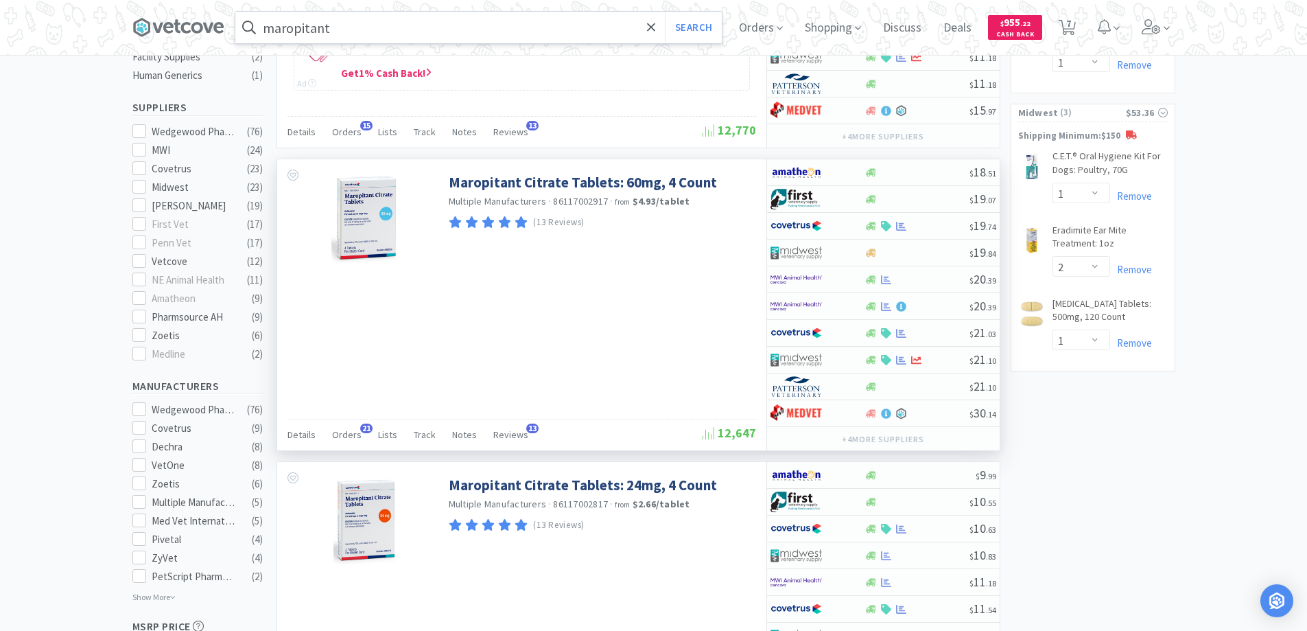
scroll to position [412, 0]
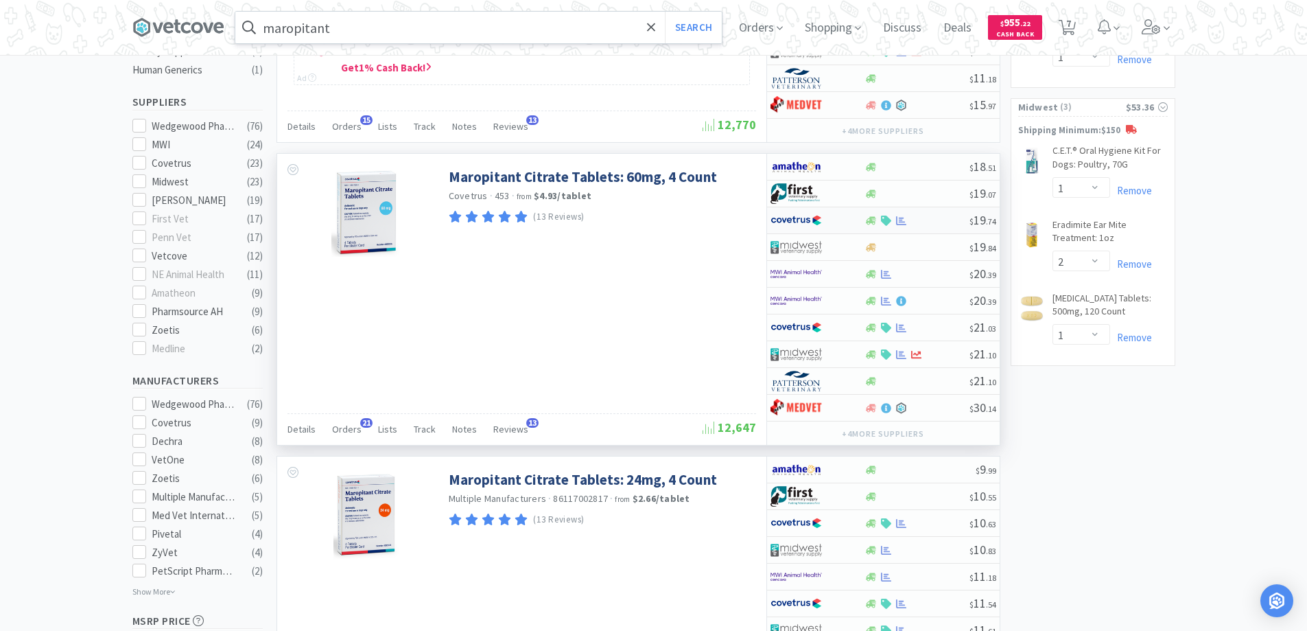
click at [837, 221] on div at bounding box center [808, 220] width 75 height 23
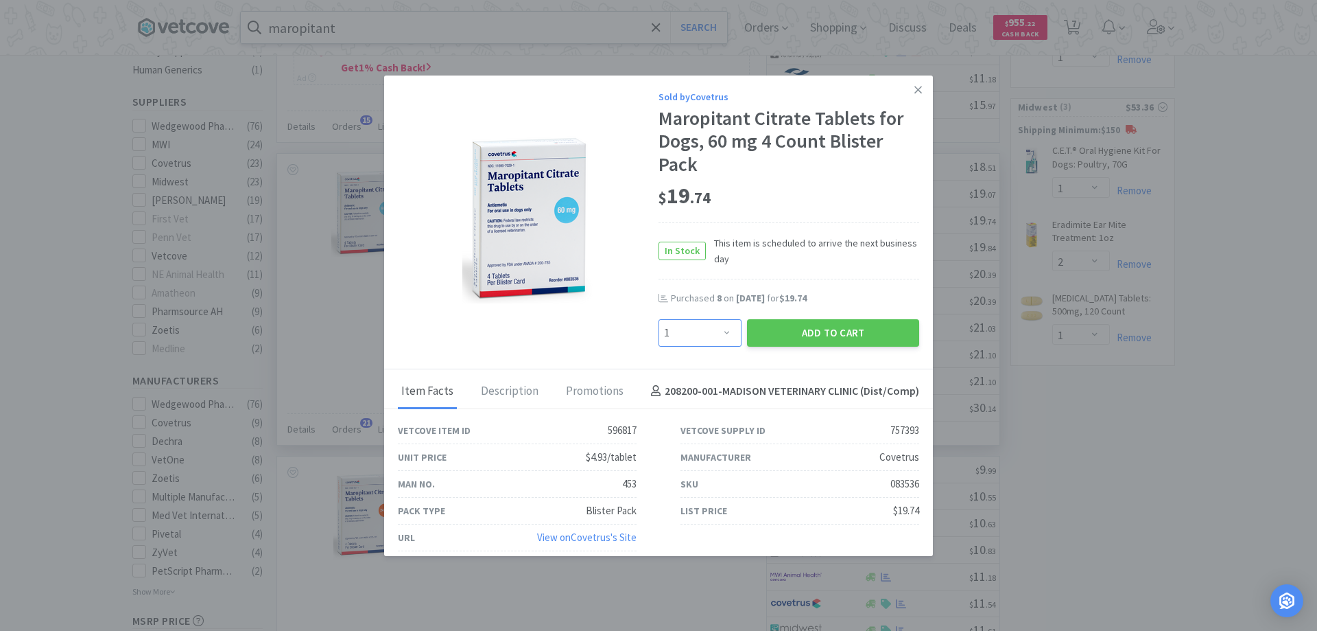
click at [720, 333] on select "Enter Quantity 1 2 3 4 5 6 7 8 9 10 11 12 13 14 15 16 17 18 19 20 Enter Quantity" at bounding box center [700, 332] width 83 height 27
select select "6"
click at [659, 319] on select "Enter Quantity 1 2 3 4 5 6 7 8 9 10 11 12 13 14 15 16 17 18 19 20 Enter Quantity" at bounding box center [700, 332] width 83 height 27
click at [815, 328] on button "Add to Cart" at bounding box center [833, 332] width 172 height 27
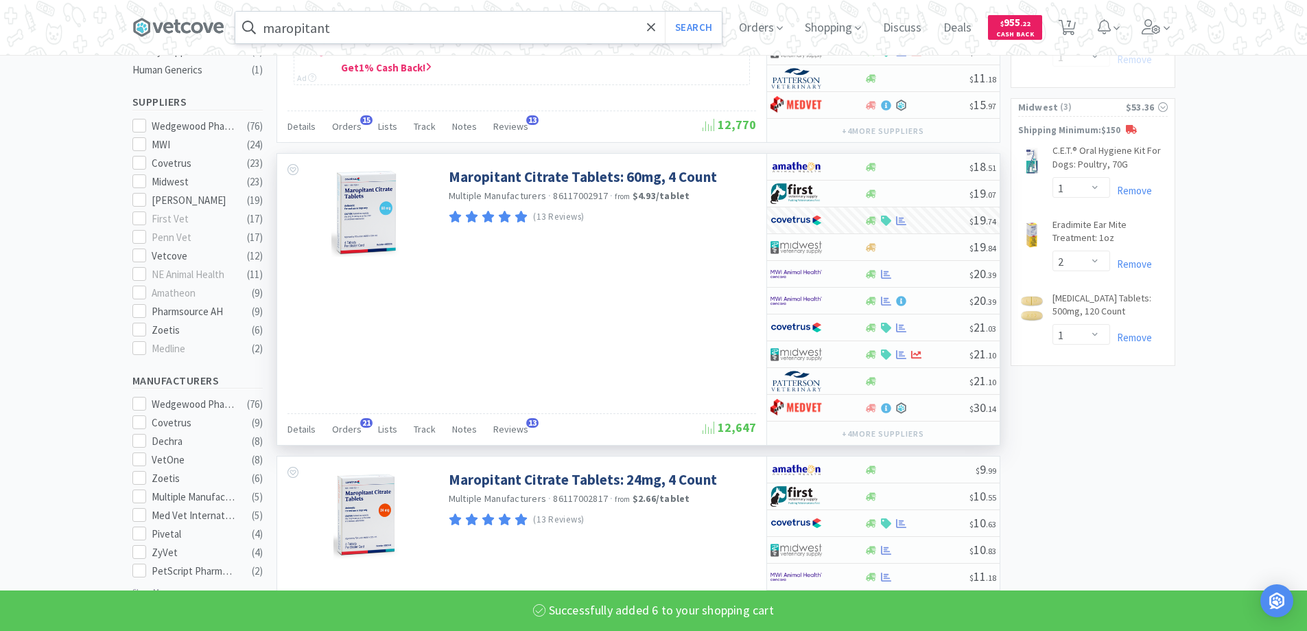
select select "6"
select select "1"
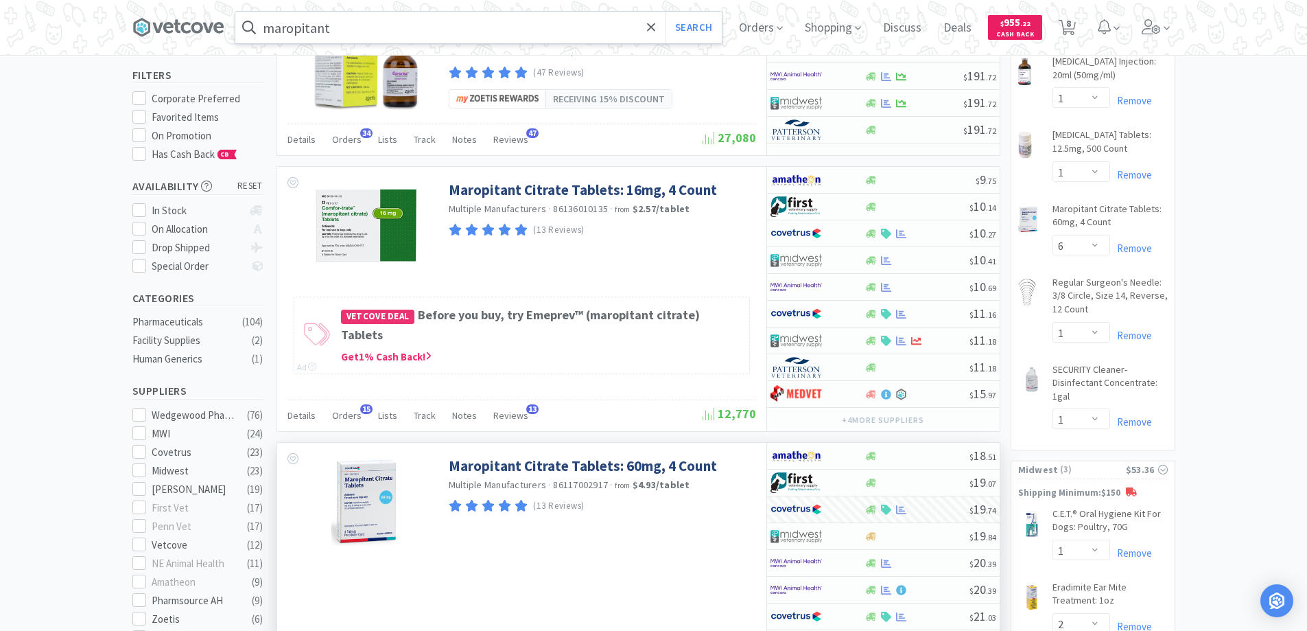
scroll to position [0, 0]
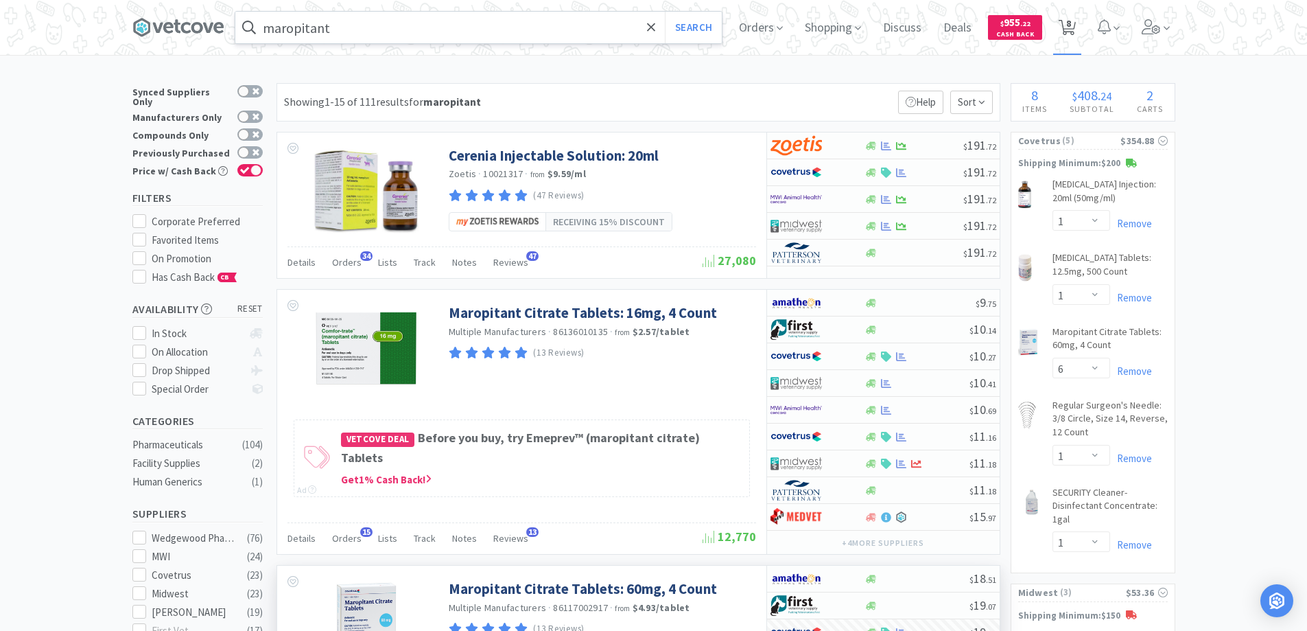
click at [1071, 25] on span "8" at bounding box center [1068, 23] width 5 height 55
select select "1"
select select "6"
select select "1"
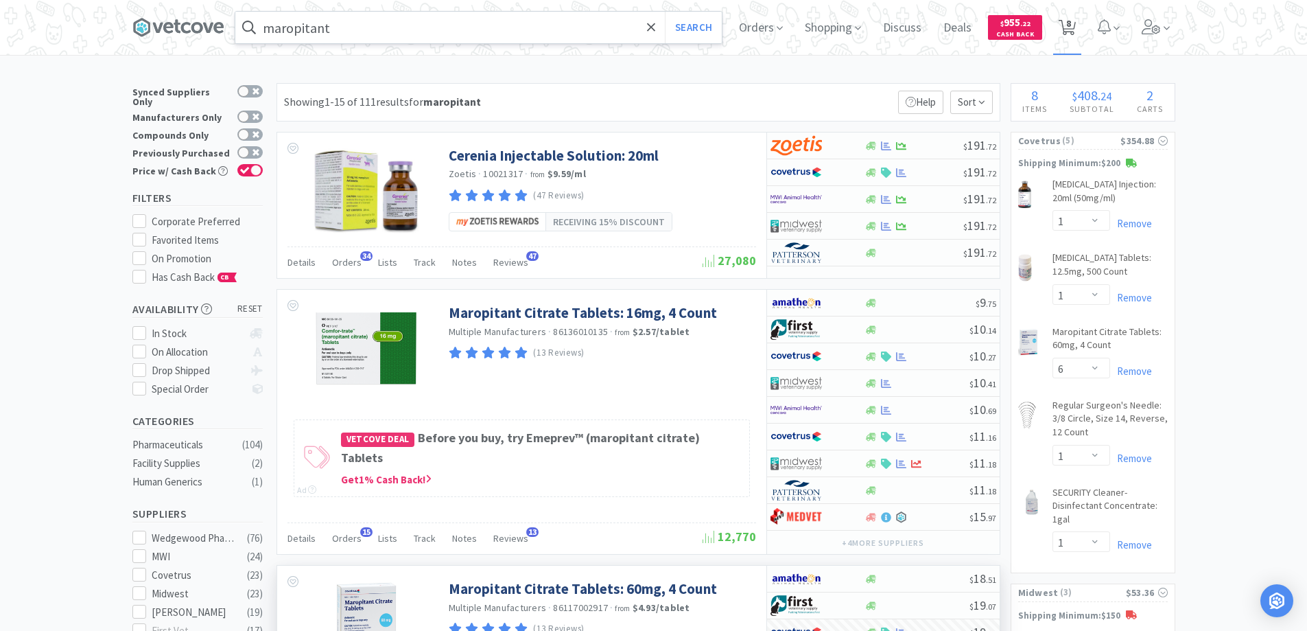
select select "1"
select select "2"
select select "1"
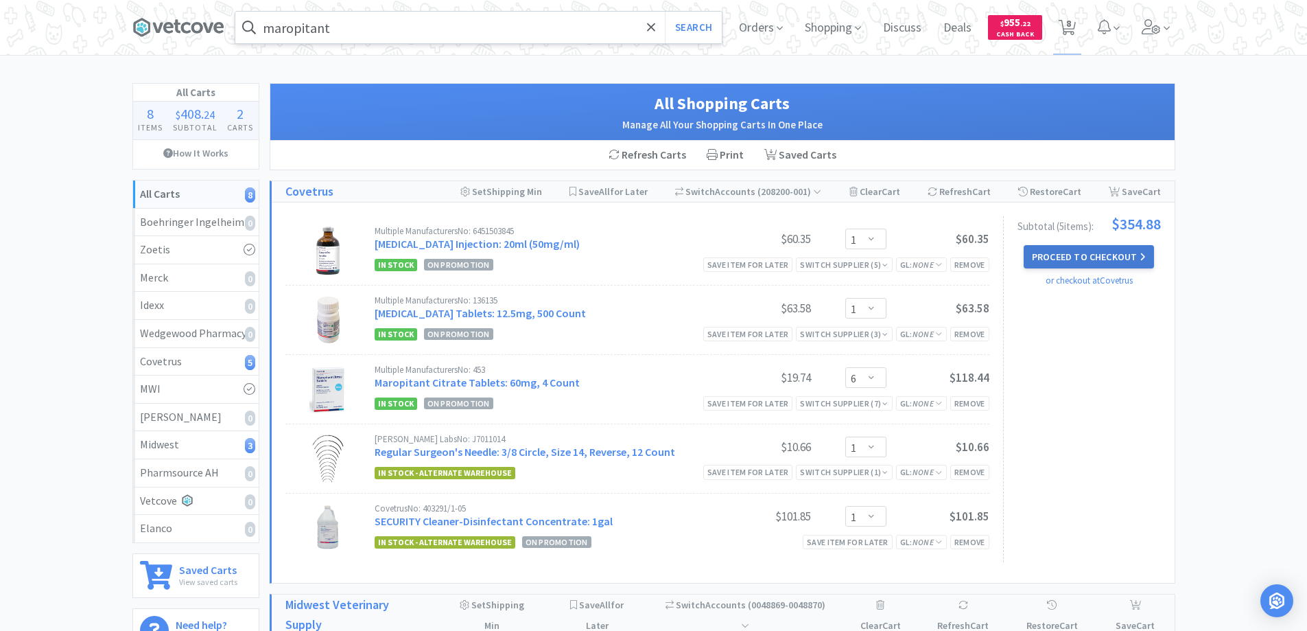
click at [1039, 255] on button "Proceed to Checkout" at bounding box center [1089, 256] width 130 height 23
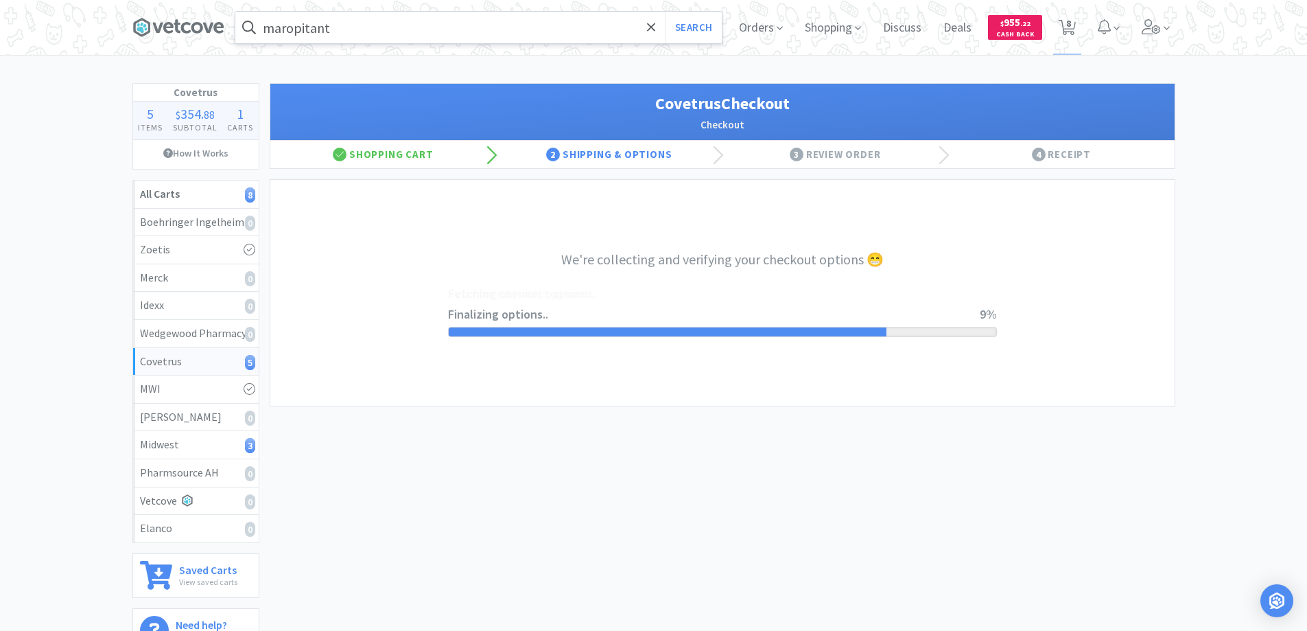
select select "ACCOUNT"
select select "cvt-standard-net"
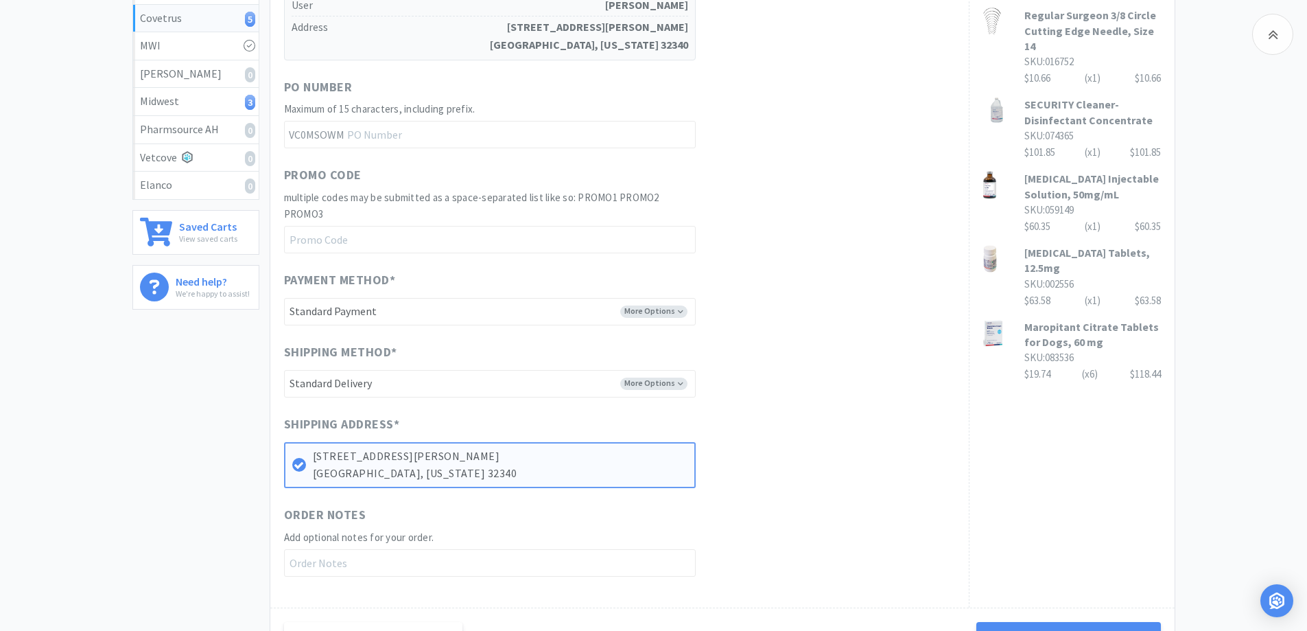
scroll to position [480, 0]
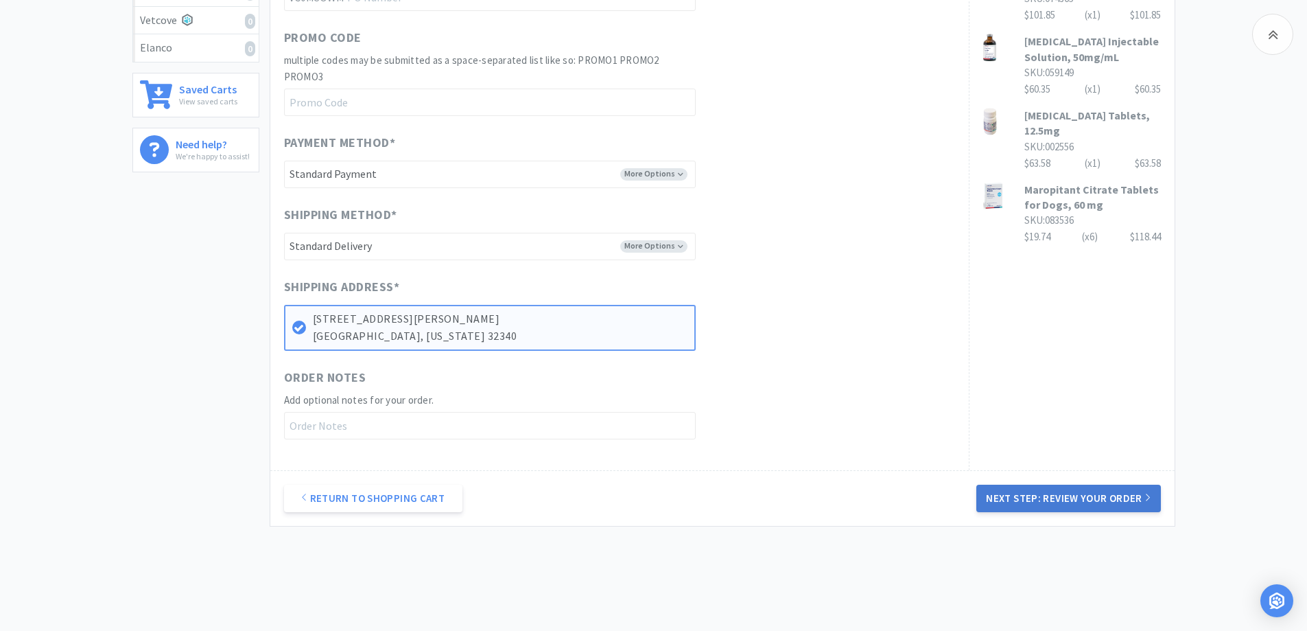
click at [1054, 493] on button "Next Step: Review Your Order" at bounding box center [1068, 497] width 184 height 27
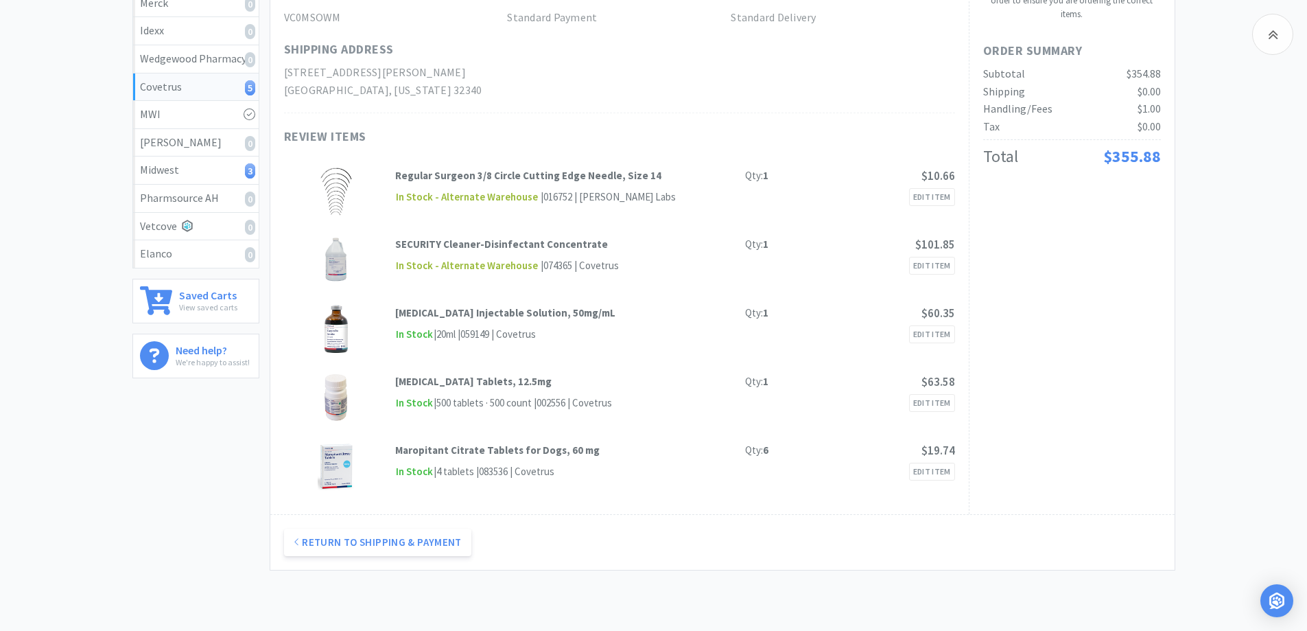
scroll to position [0, 0]
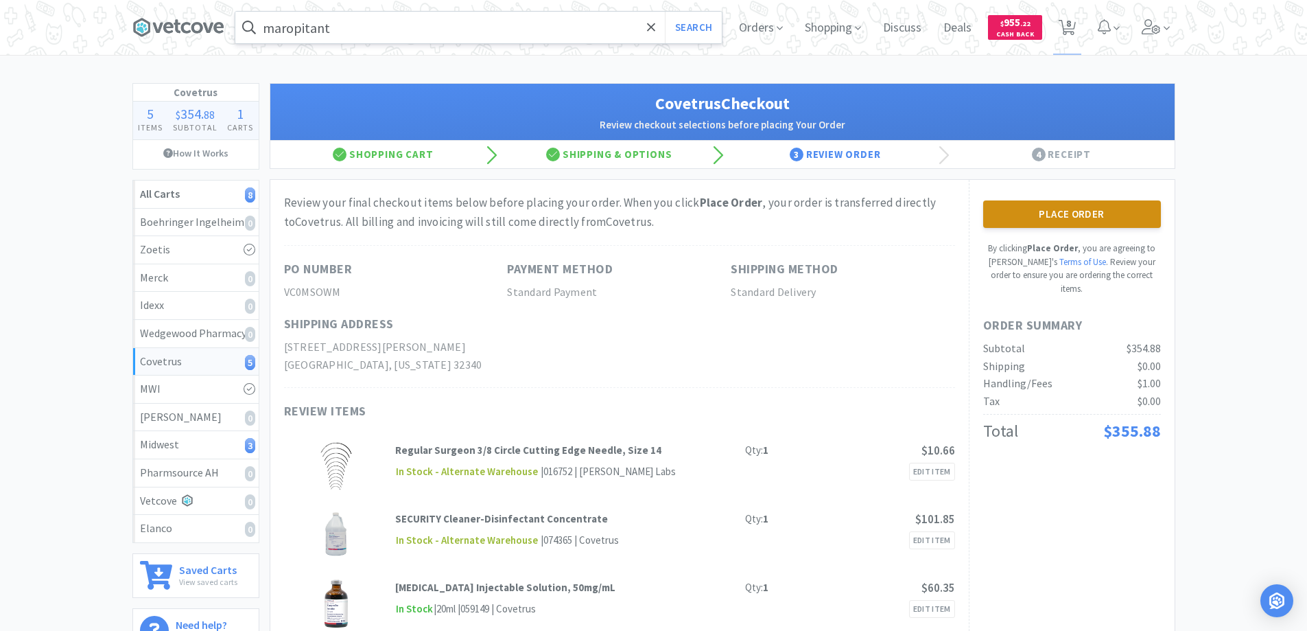
click at [1037, 211] on button "Place Order" at bounding box center [1072, 213] width 178 height 27
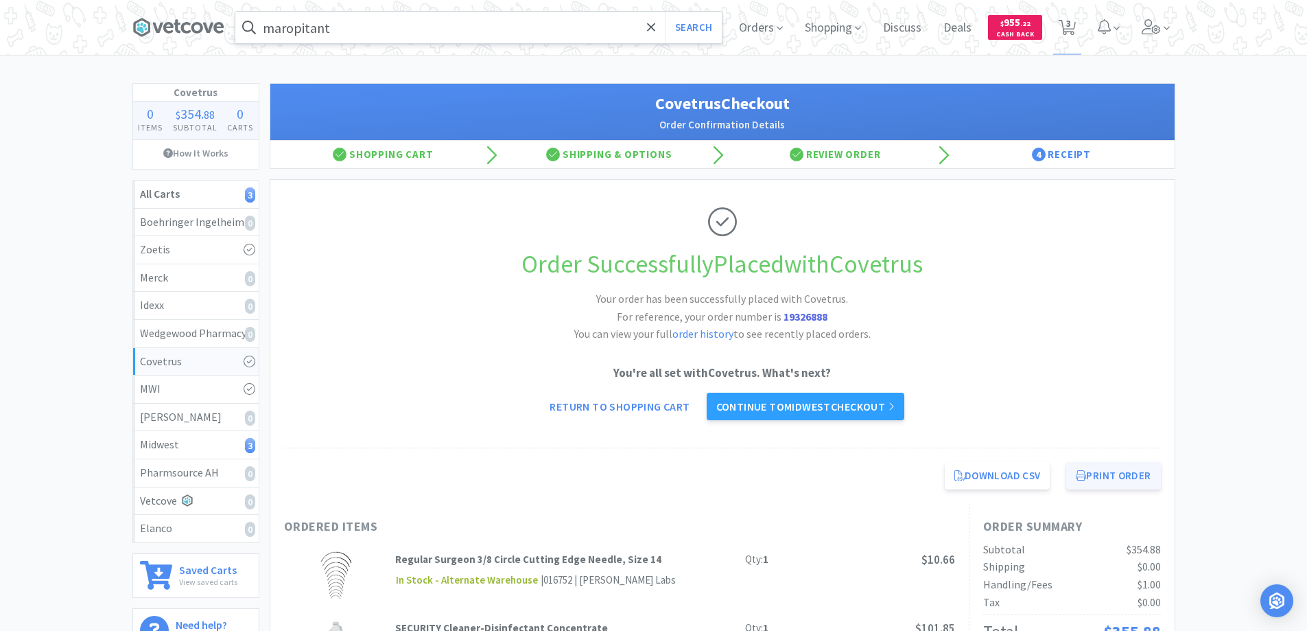
click at [1100, 479] on button "Print Order" at bounding box center [1113, 475] width 94 height 27
click at [1065, 23] on icon at bounding box center [1067, 27] width 17 height 15
select select "1"
select select "2"
select select "1"
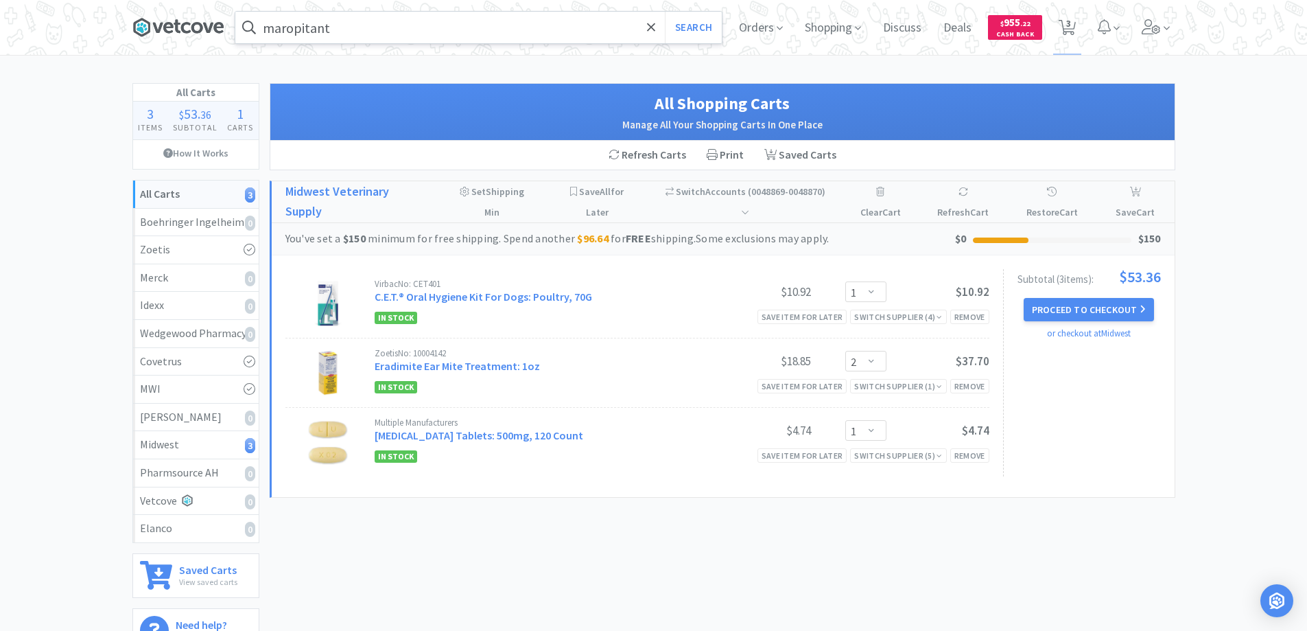
click at [180, 23] on icon at bounding box center [177, 27] width 7 height 14
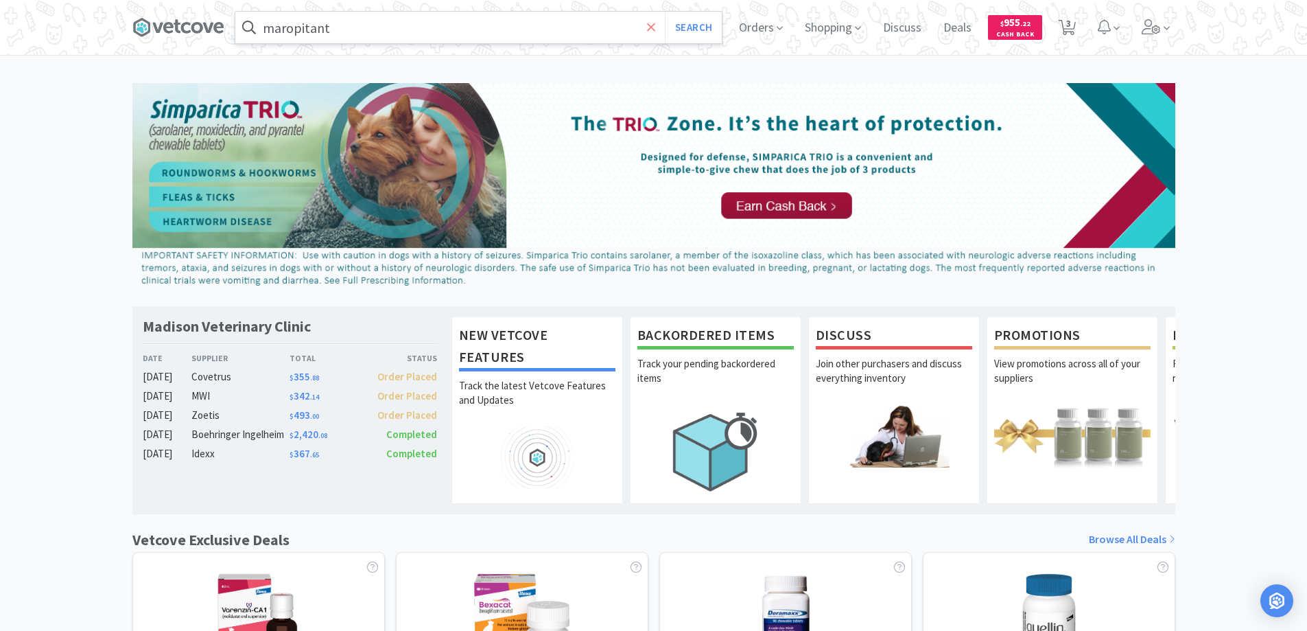
click at [653, 25] on icon at bounding box center [651, 27] width 8 height 8
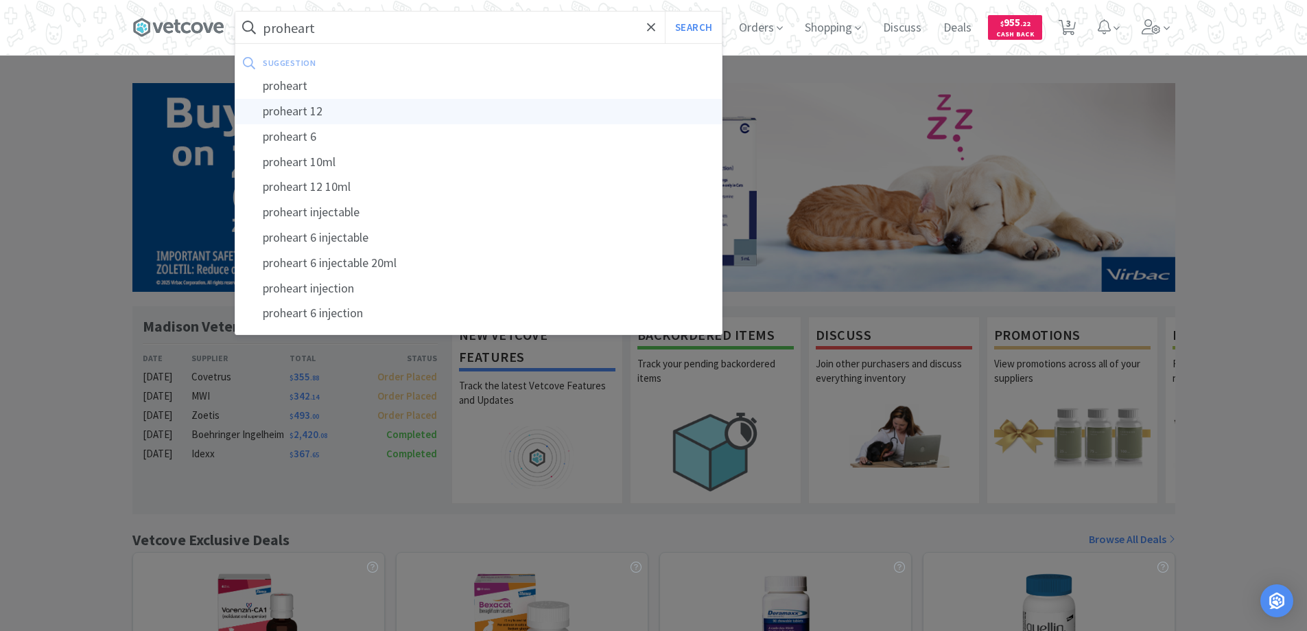
click at [278, 109] on div "proheart 12" at bounding box center [478, 111] width 486 height 25
type input "proheart 12"
select select "1"
select select "2"
select select "1"
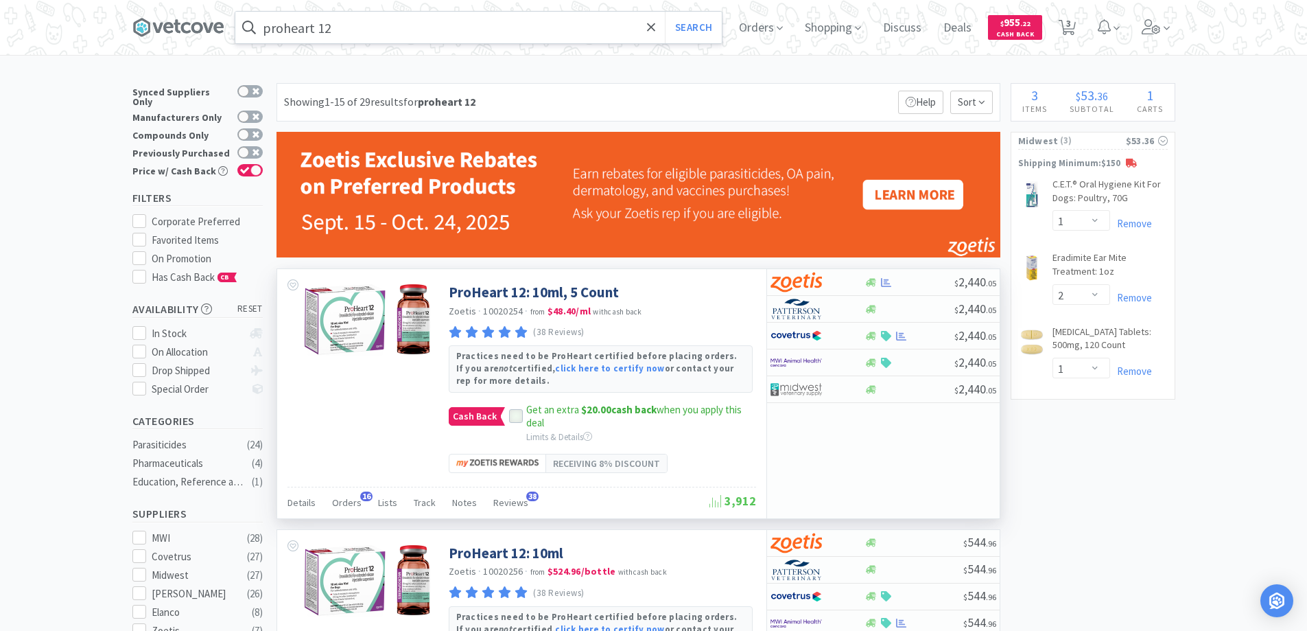
click at [514, 416] on icon at bounding box center [516, 417] width 10 height 10
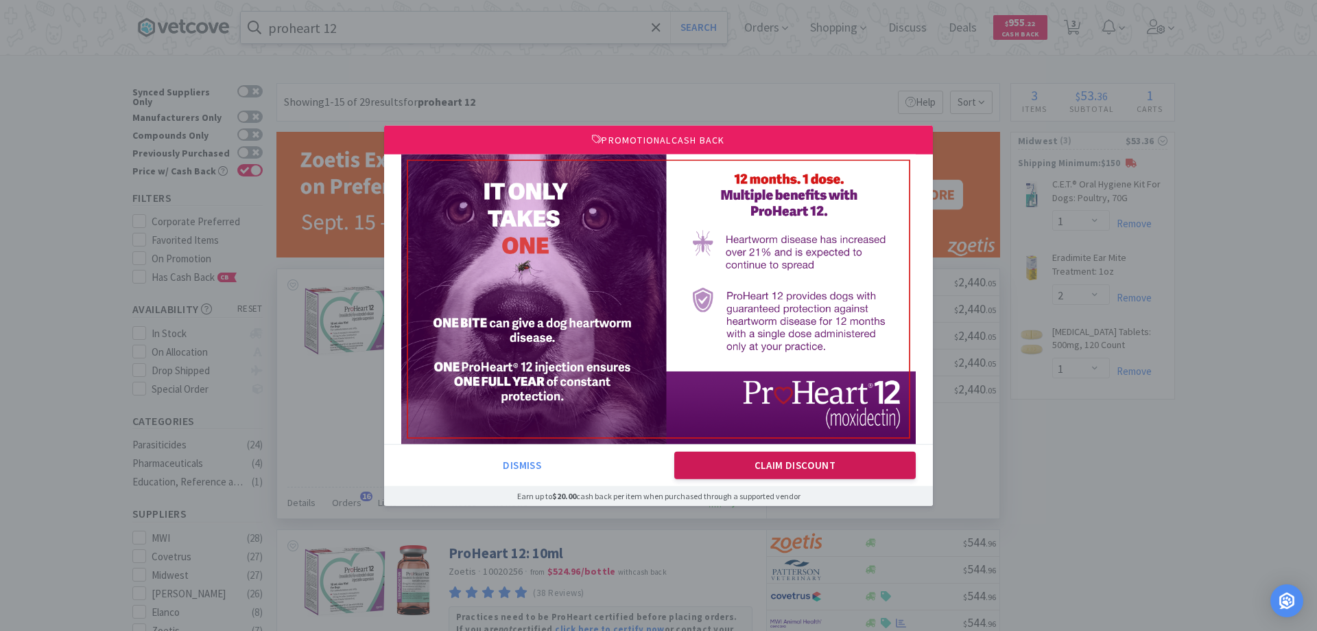
click at [742, 462] on button "Claim Discount" at bounding box center [795, 464] width 242 height 27
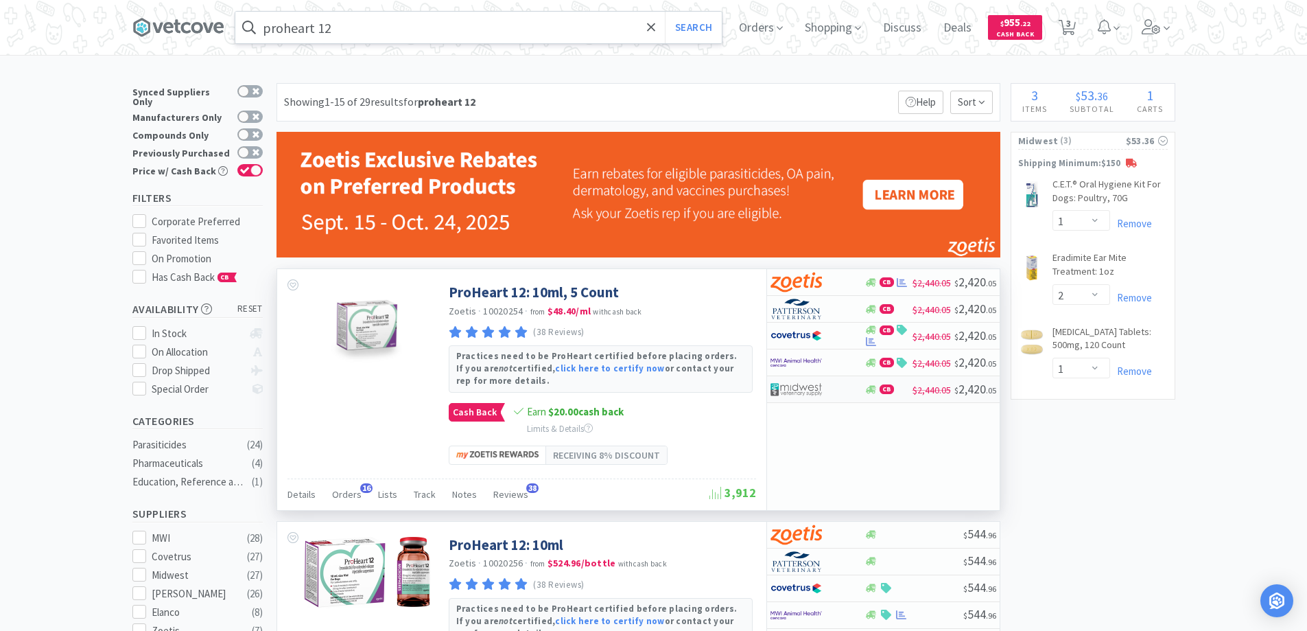
click at [839, 385] on div at bounding box center [808, 388] width 75 height 23
select select "1"
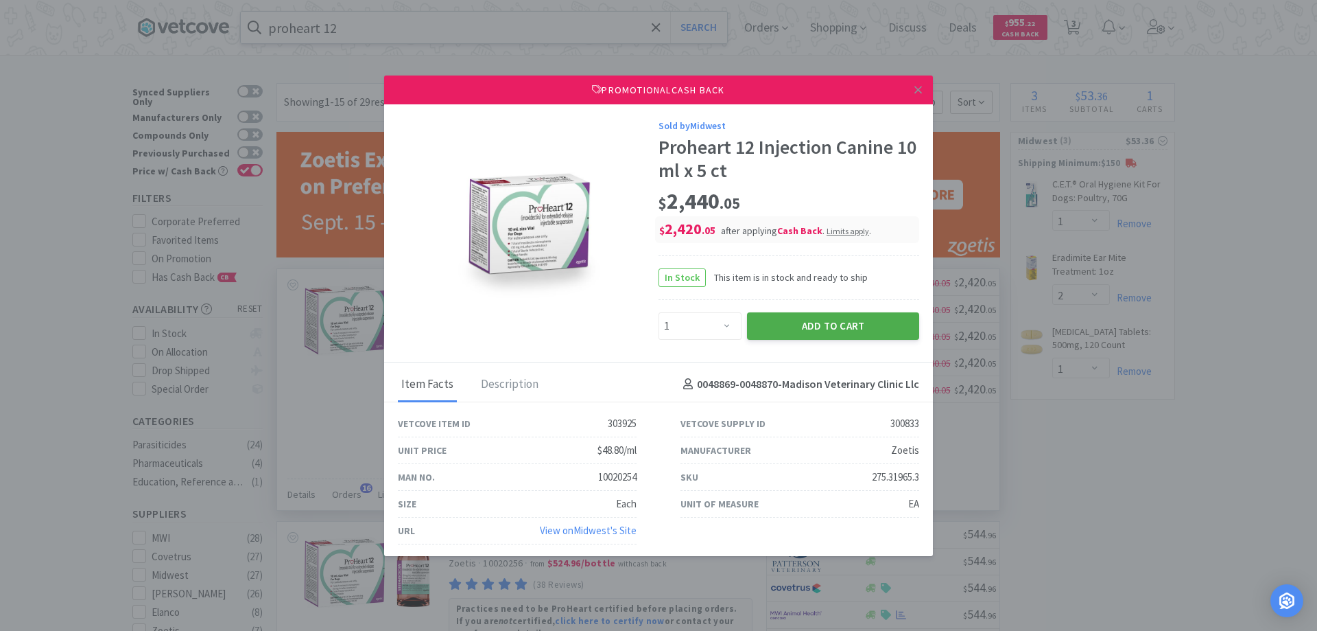
click at [810, 323] on button "Add to Cart" at bounding box center [833, 325] width 172 height 27
select select "1"
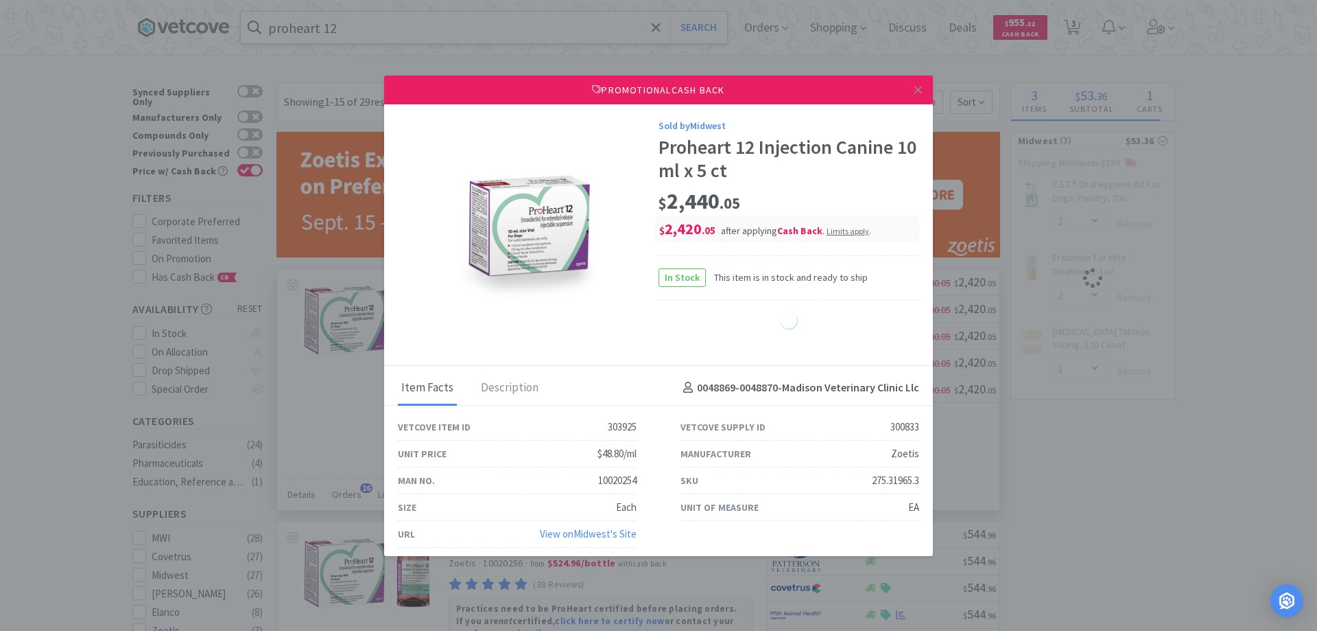
select select "1"
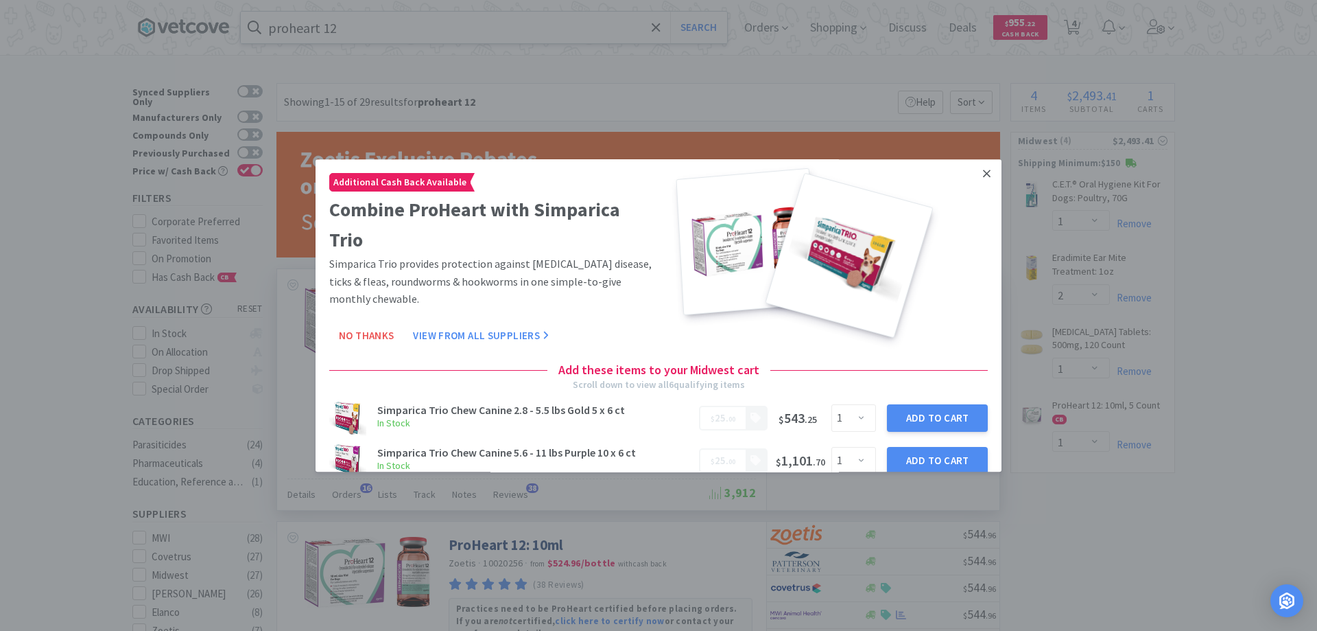
click at [983, 174] on icon at bounding box center [987, 173] width 8 height 12
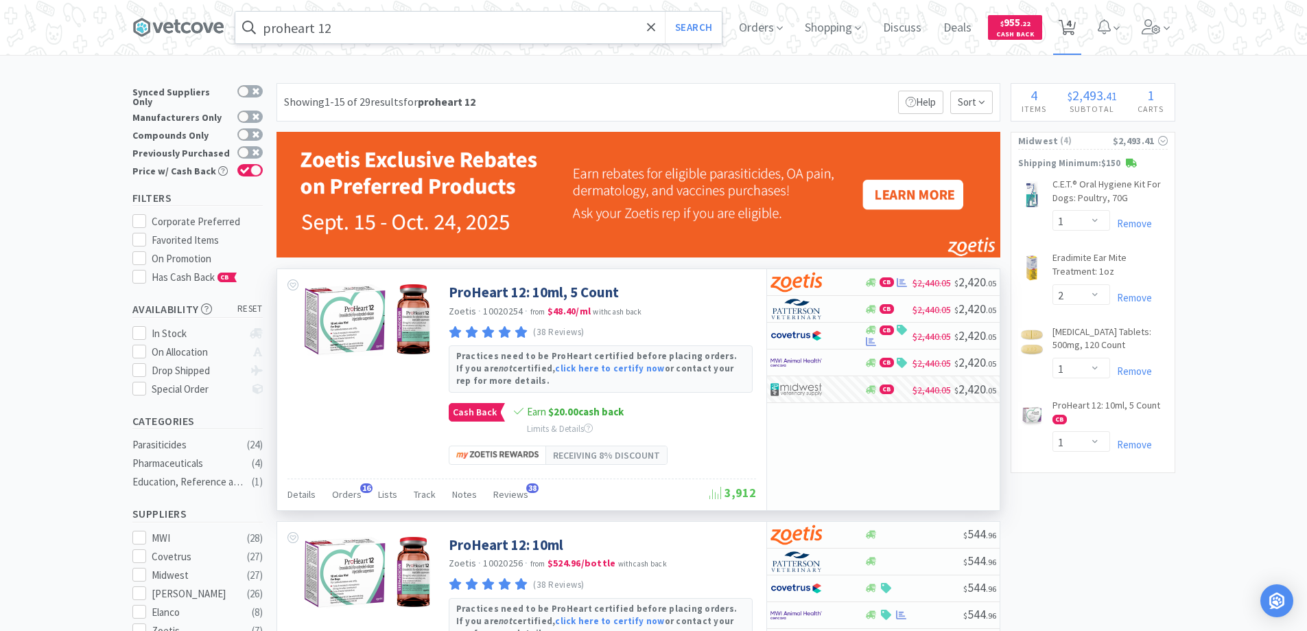
click at [1071, 23] on span "4" at bounding box center [1068, 23] width 5 height 55
select select "1"
select select "2"
select select "1"
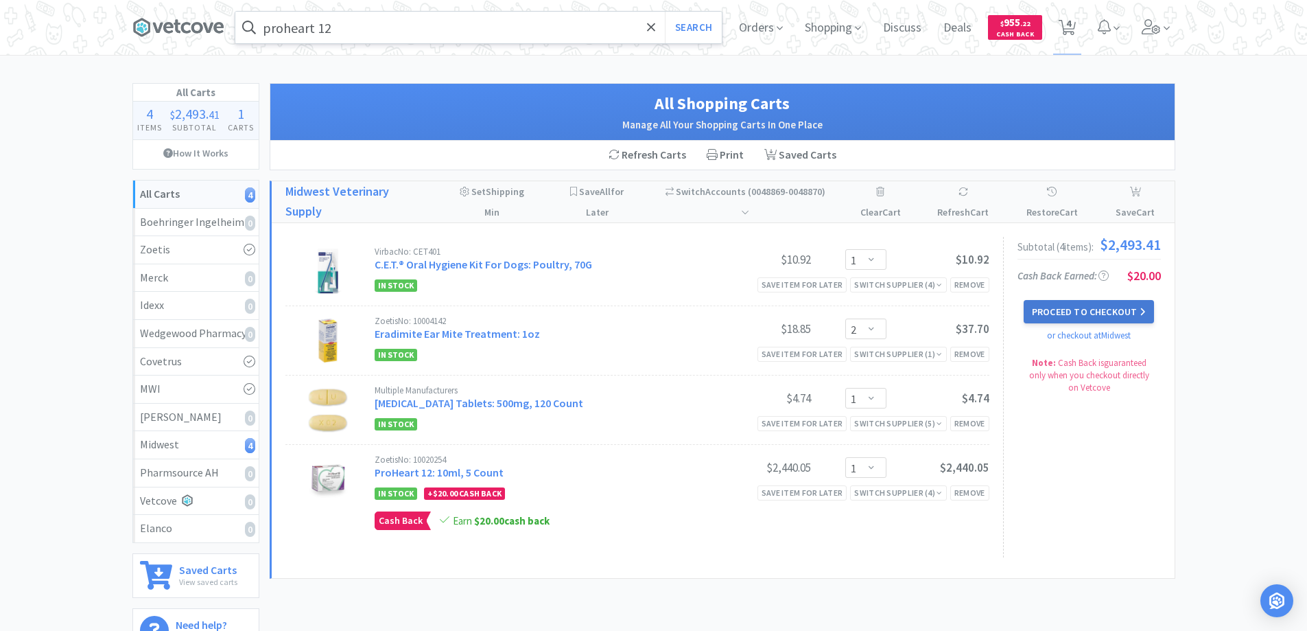
click at [1078, 312] on button "Proceed to Checkout" at bounding box center [1089, 311] width 130 height 23
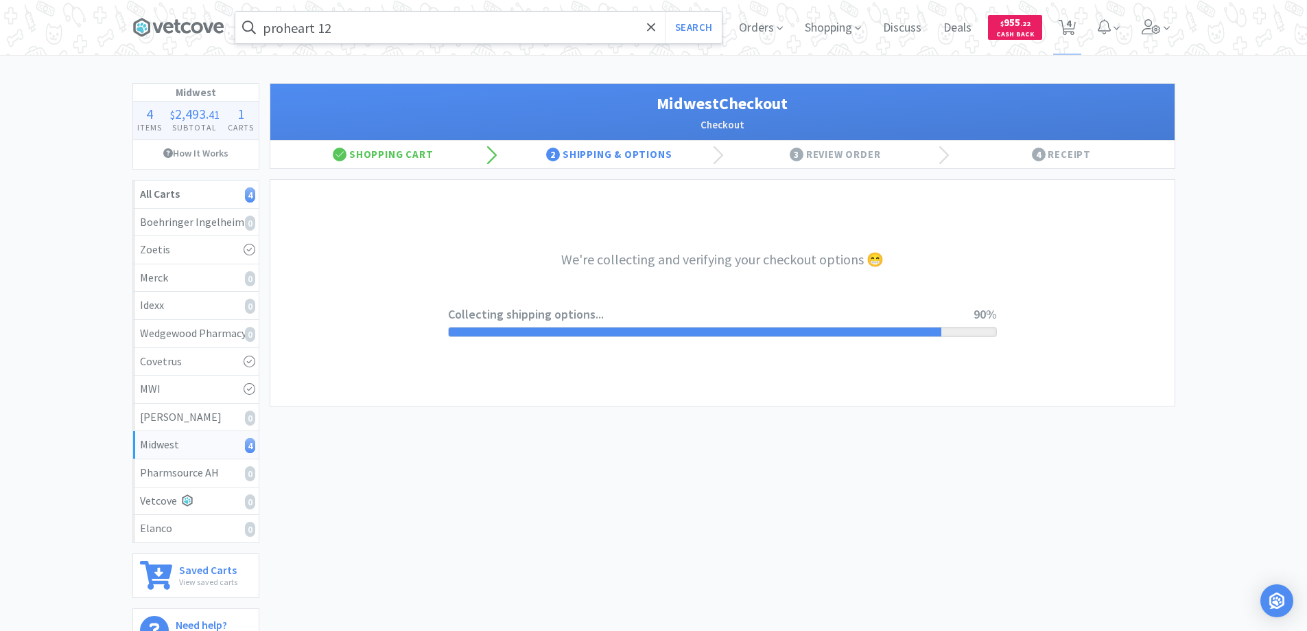
select select "3"
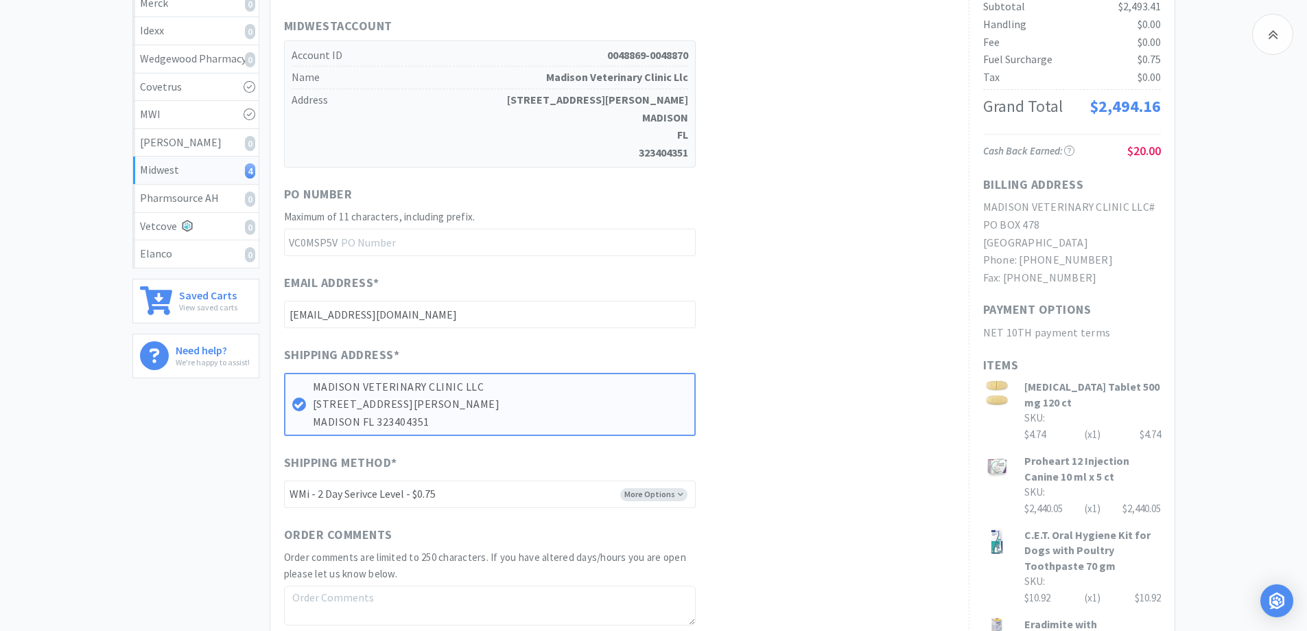
scroll to position [412, 0]
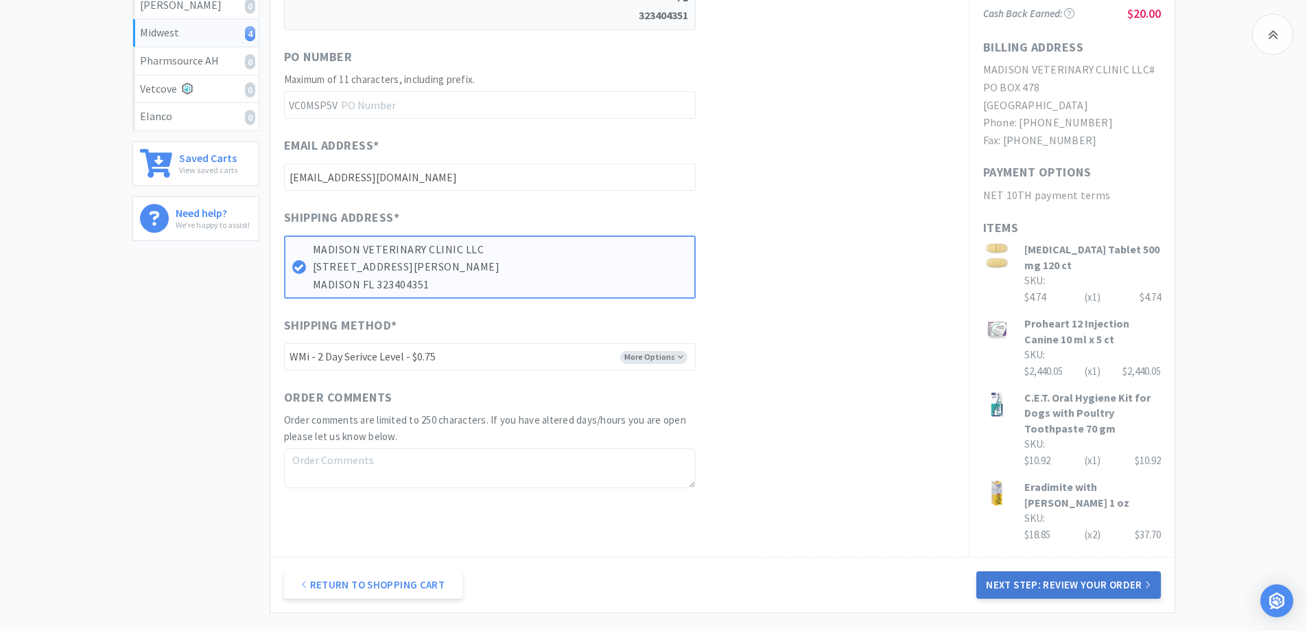
click at [1009, 585] on button "Next Step: Review Your Order" at bounding box center [1068, 584] width 184 height 27
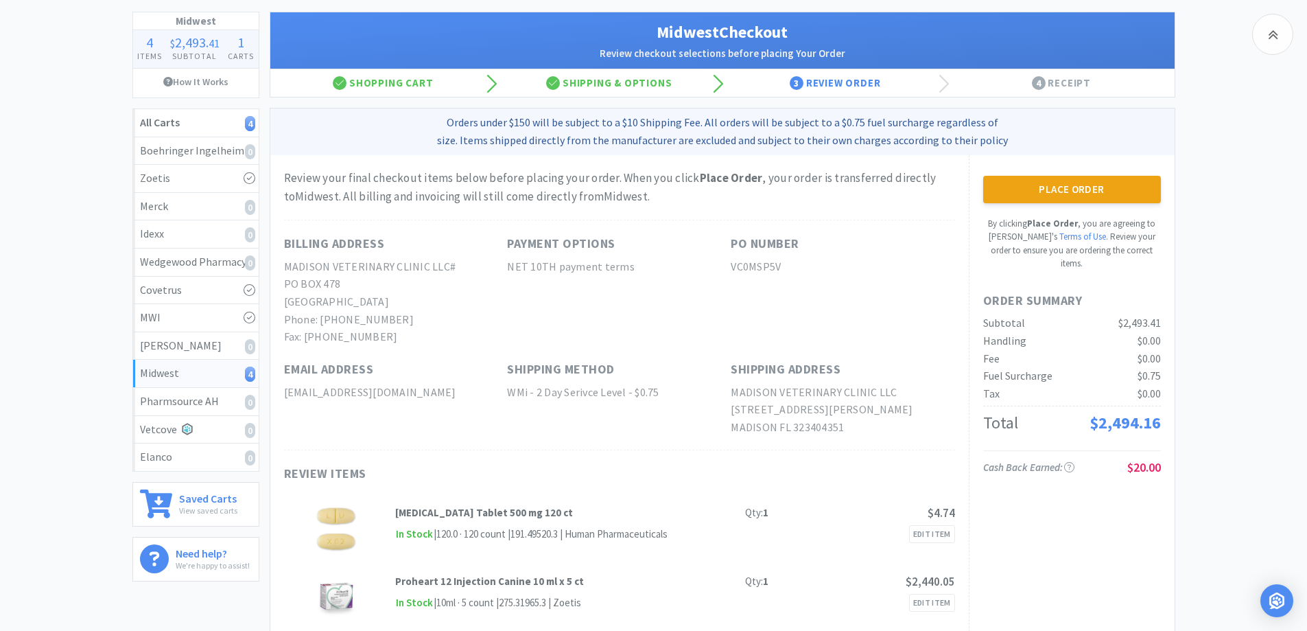
scroll to position [69, 0]
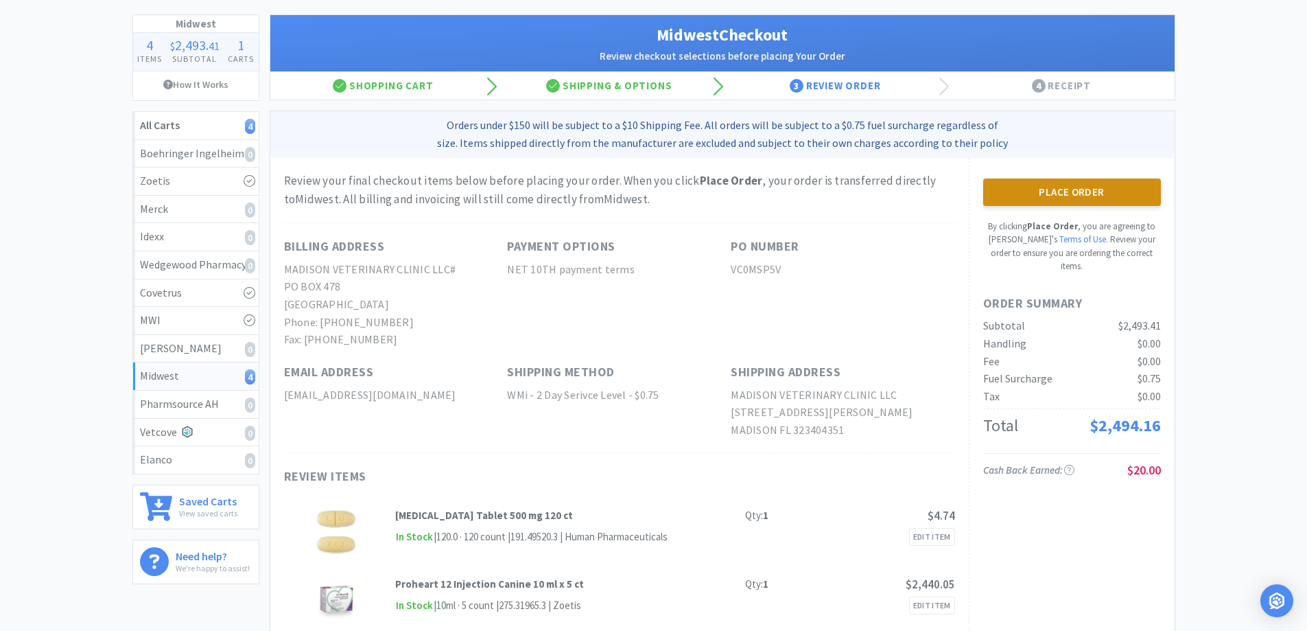
click at [1048, 191] on button "Place Order" at bounding box center [1072, 191] width 178 height 27
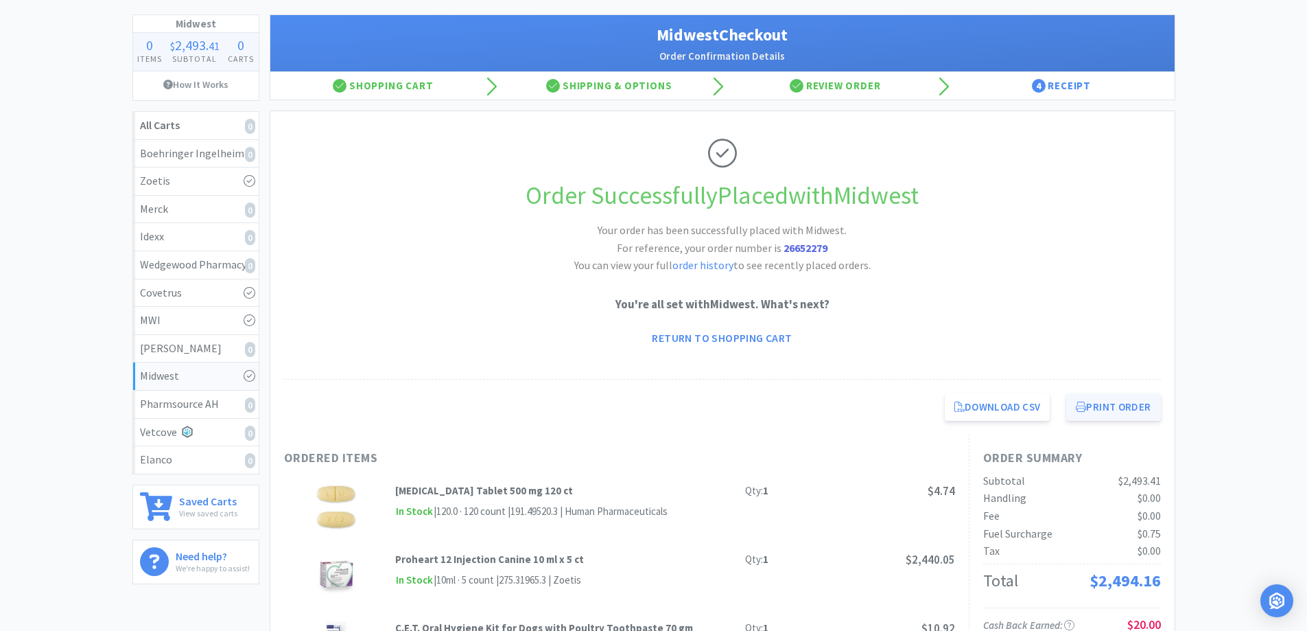
click at [1109, 406] on button "Print Order" at bounding box center [1113, 406] width 94 height 27
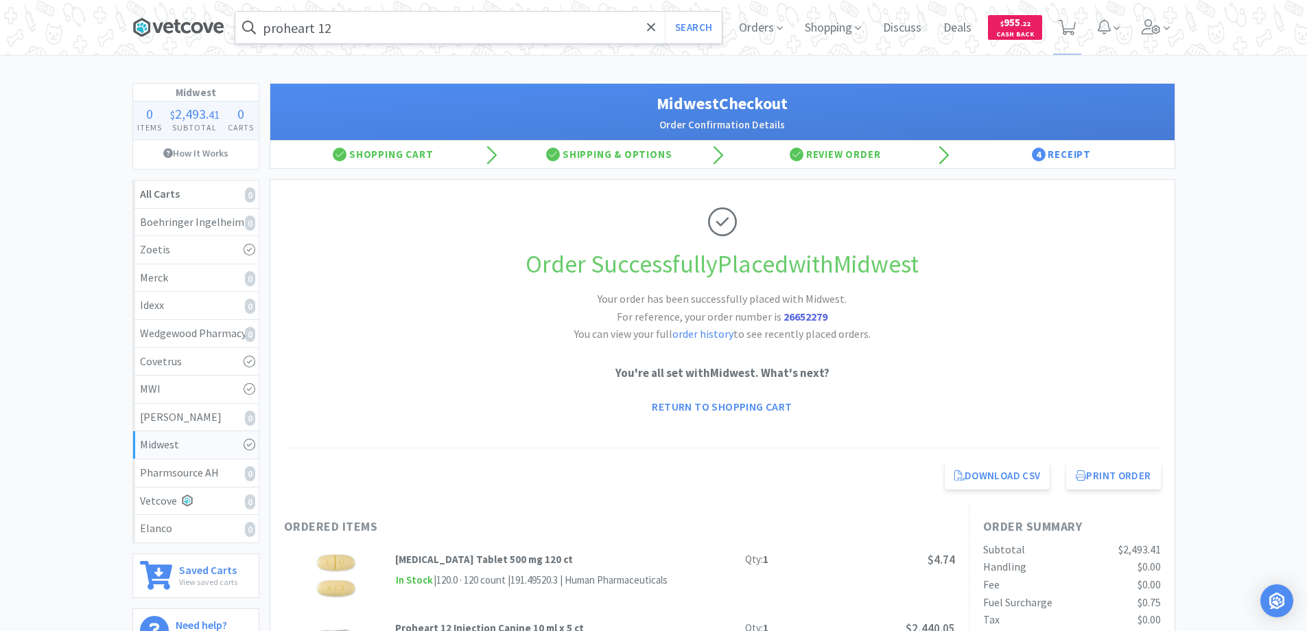
click at [183, 27] on icon at bounding box center [186, 27] width 10 height 11
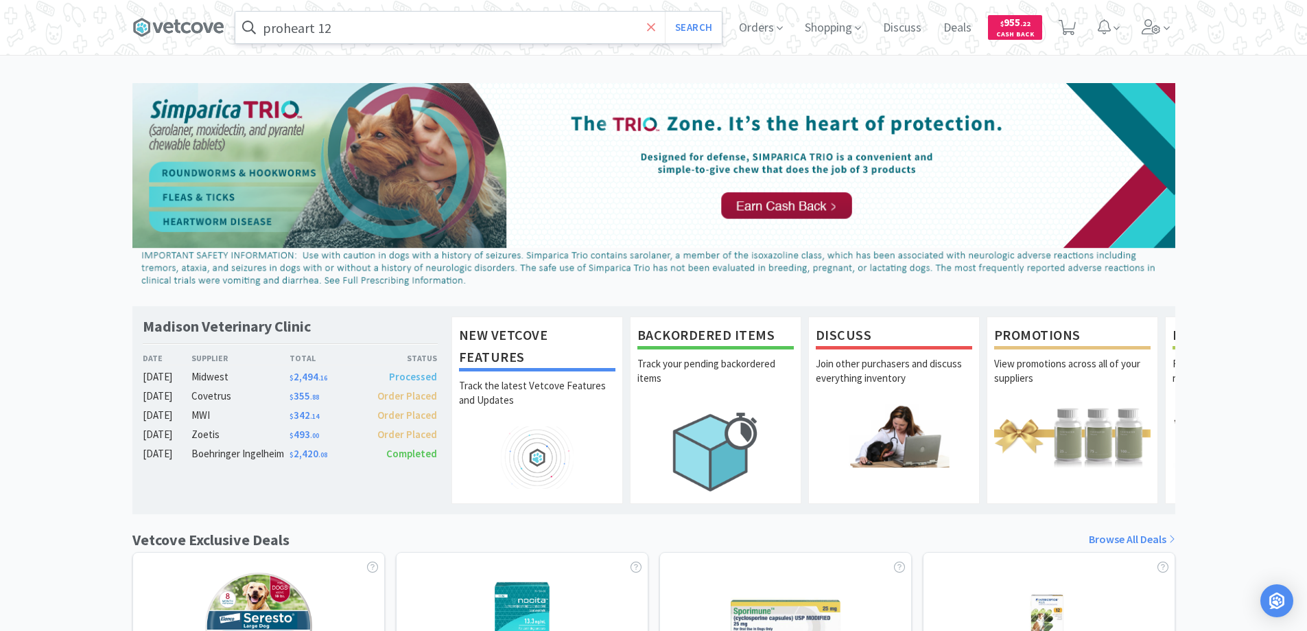
click at [645, 25] on span at bounding box center [652, 27] width 16 height 29
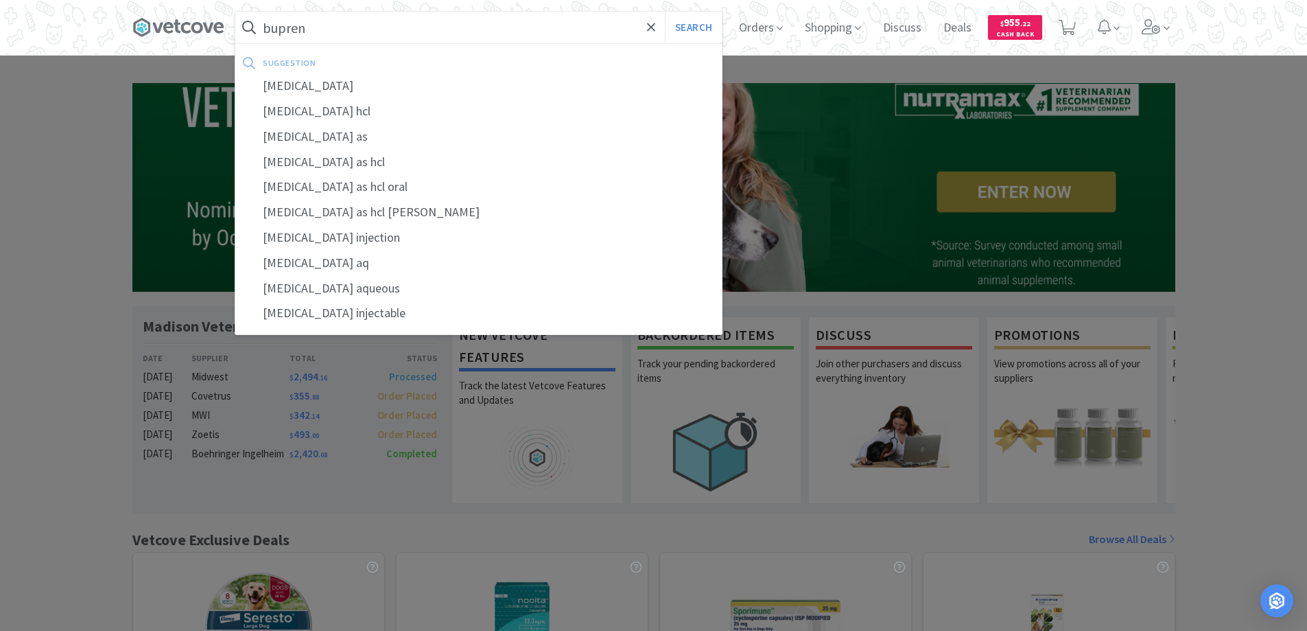
drag, startPoint x: 281, startPoint y: 84, endPoint x: 349, endPoint y: 82, distance: 68.0
click at [301, 84] on div "[MEDICAL_DATA]" at bounding box center [478, 85] width 486 height 25
type input "[MEDICAL_DATA]"
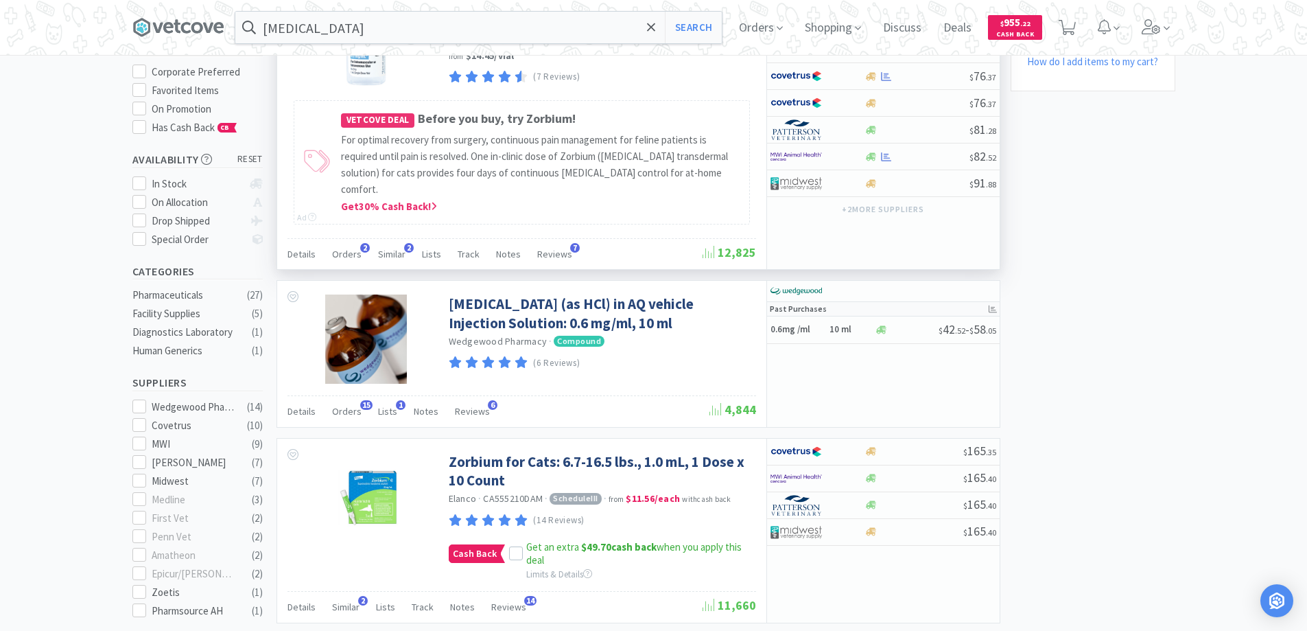
scroll to position [206, 0]
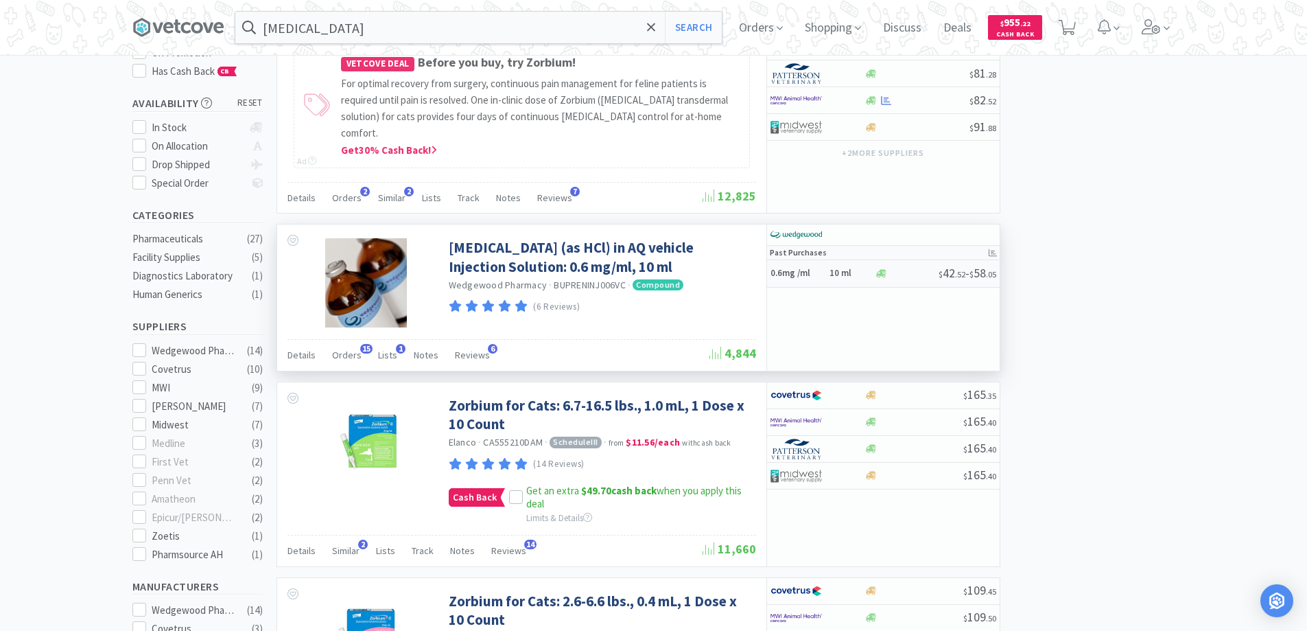
click at [848, 268] on h6 "10 ml" at bounding box center [850, 274] width 41 height 12
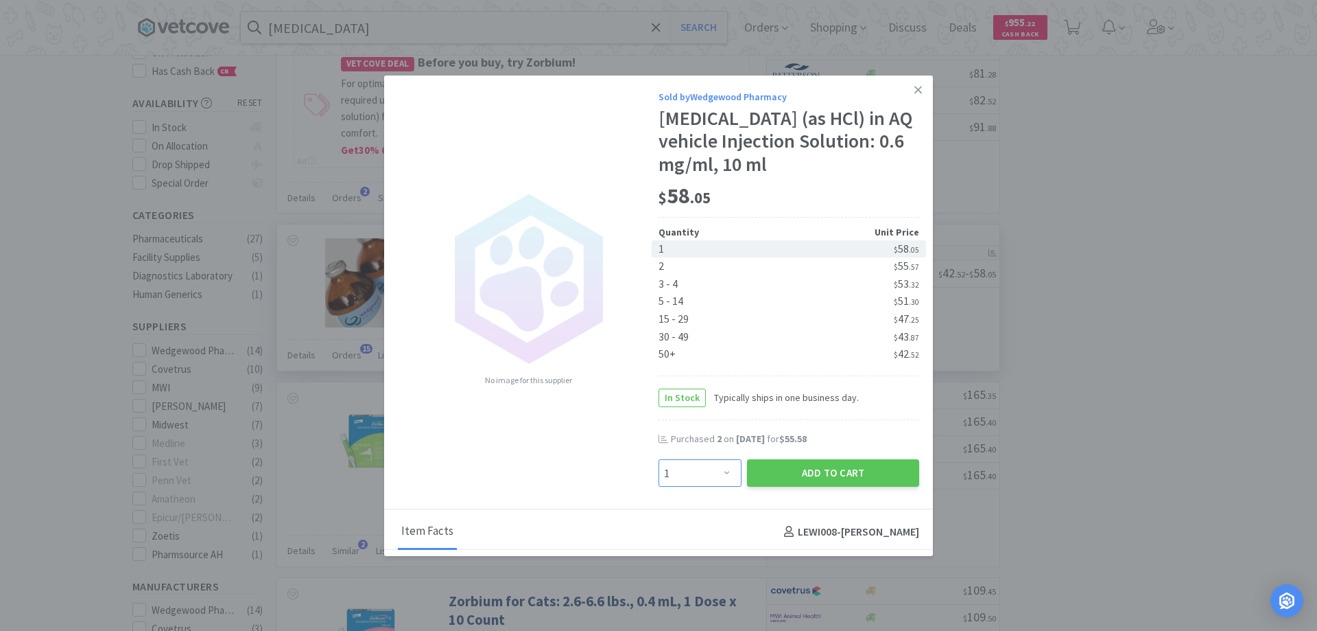
click at [718, 471] on select "Enter Quantity 1 2 3 4 5 6 7 8 9 10 11 12 13 14 15 16 17 18 19 20 Enter Quantity" at bounding box center [700, 472] width 83 height 27
click at [659, 459] on select "Enter Quantity 1 2 3 4 5 6 7 8 9 10 11 12 13 14 15 16 17 18 19 20 Enter Quantity" at bounding box center [700, 472] width 83 height 27
click at [720, 470] on select "Enter Quantity 1 2 3 4 5 6 7 8 9 10 11 12 13 14 15 16 17 18 19 20 Enter Quantity" at bounding box center [700, 472] width 83 height 27
select select "2"
click at [659, 459] on select "Enter Quantity 1 2 3 4 5 6 7 8 9 10 11 12 13 14 15 16 17 18 19 20 Enter Quantity" at bounding box center [700, 472] width 83 height 27
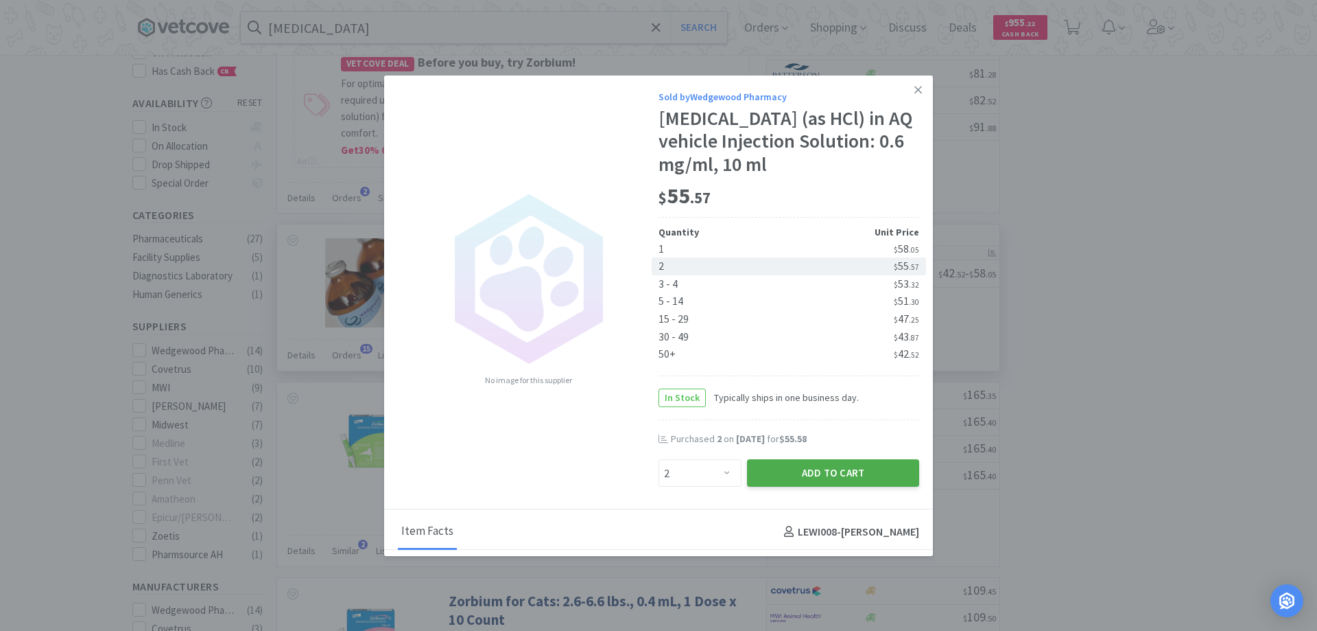
click at [787, 471] on button "Add to Cart" at bounding box center [833, 472] width 172 height 27
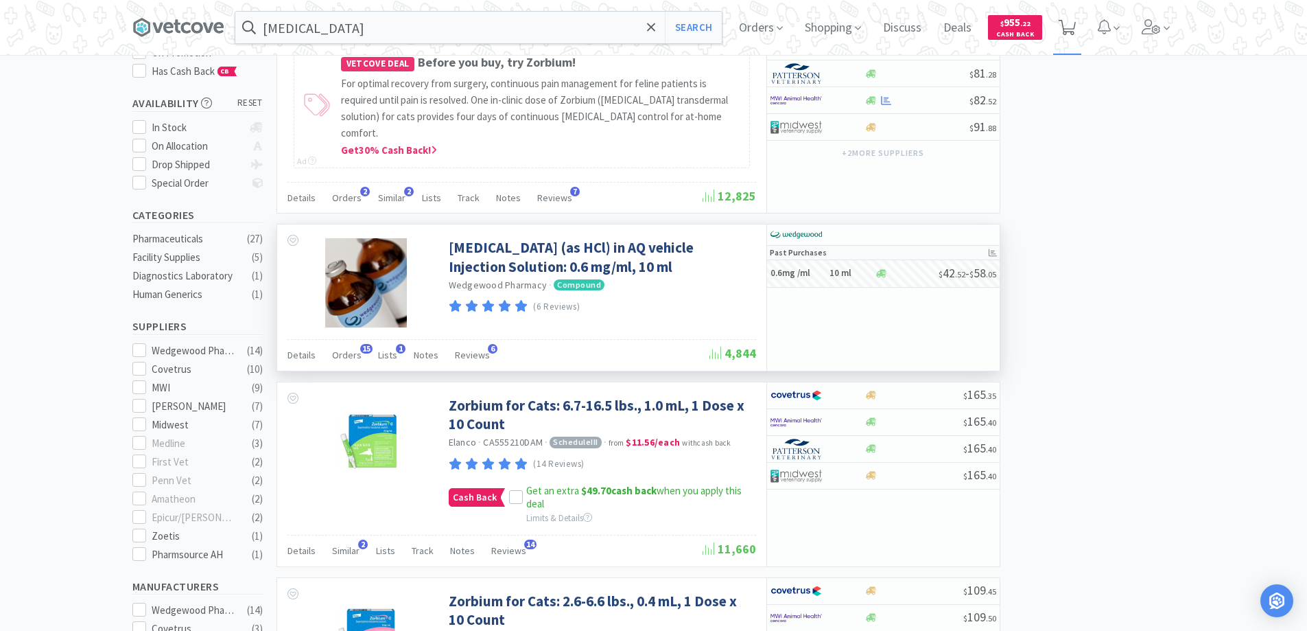
select select "2"
click at [1070, 27] on icon at bounding box center [1067, 27] width 17 height 15
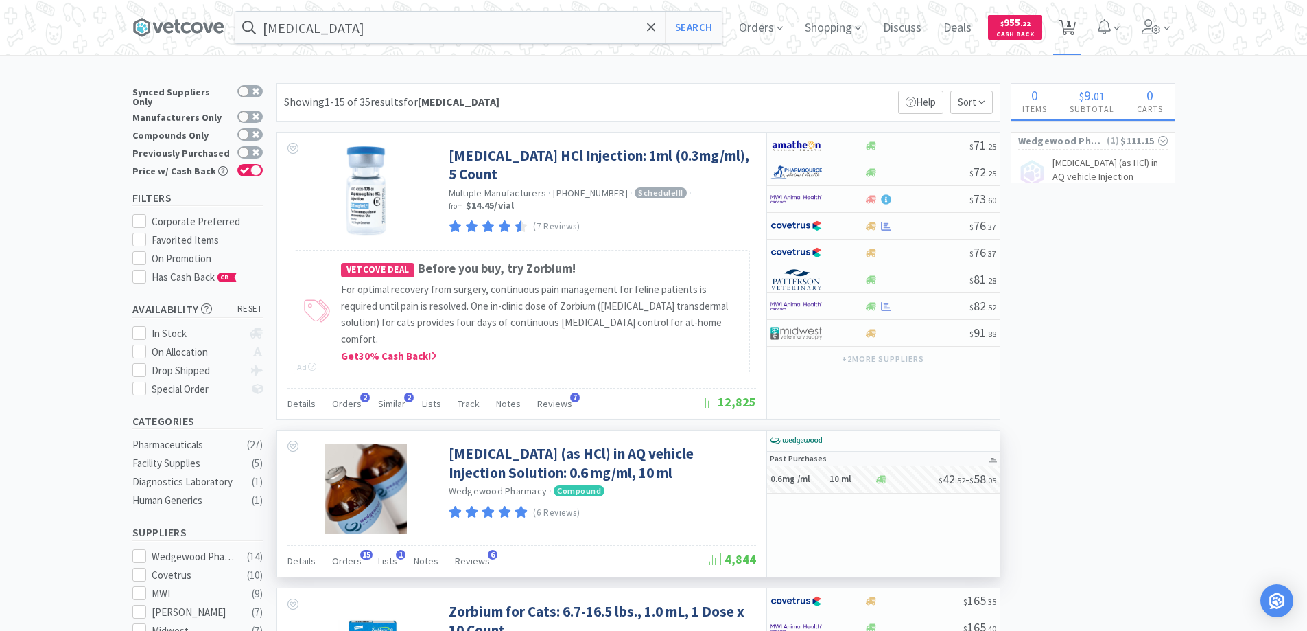
select select "2"
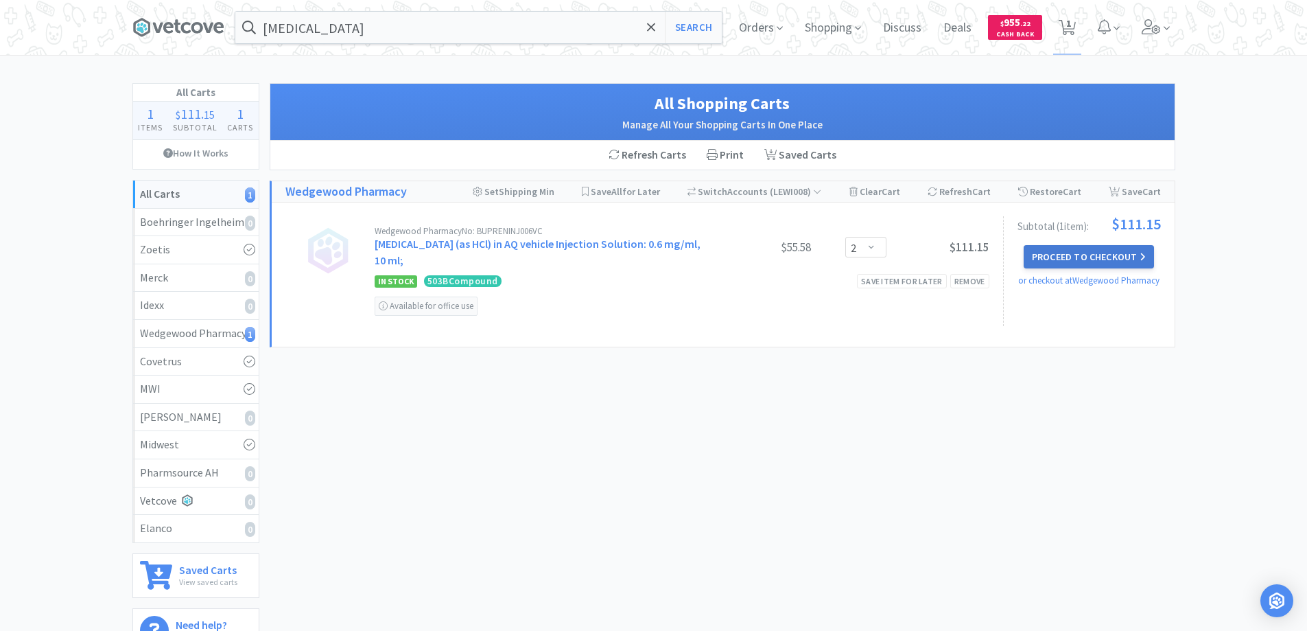
click at [1054, 257] on button "Proceed to Checkout" at bounding box center [1089, 256] width 130 height 23
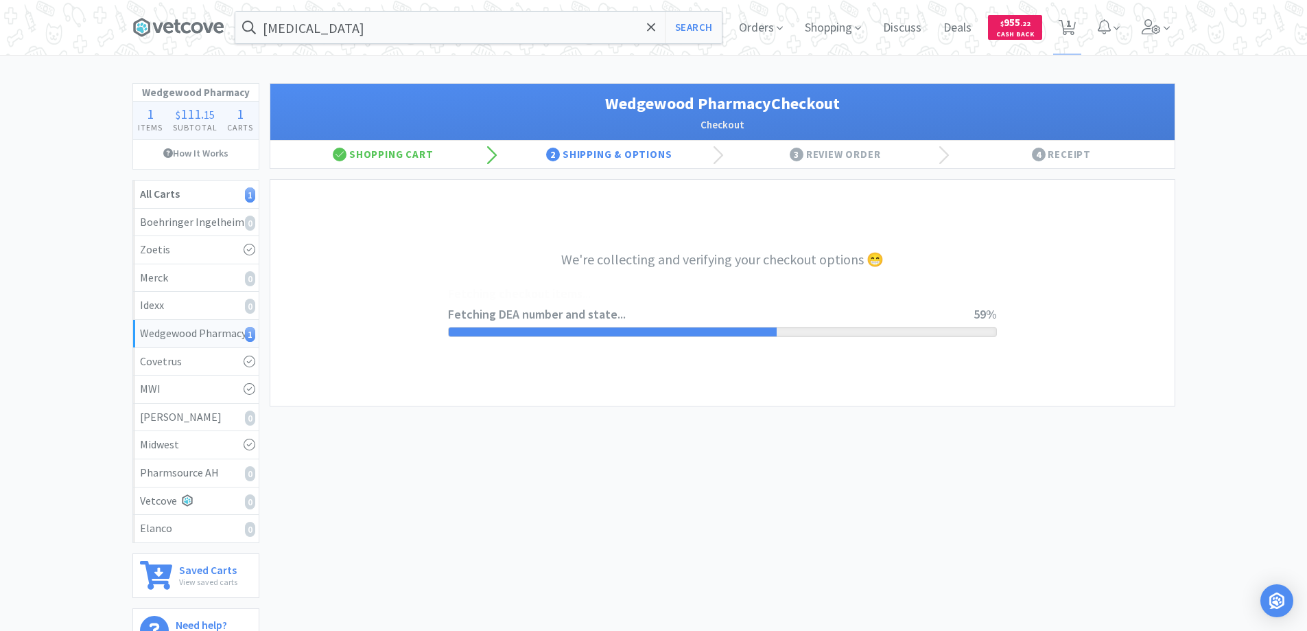
select select "FL"
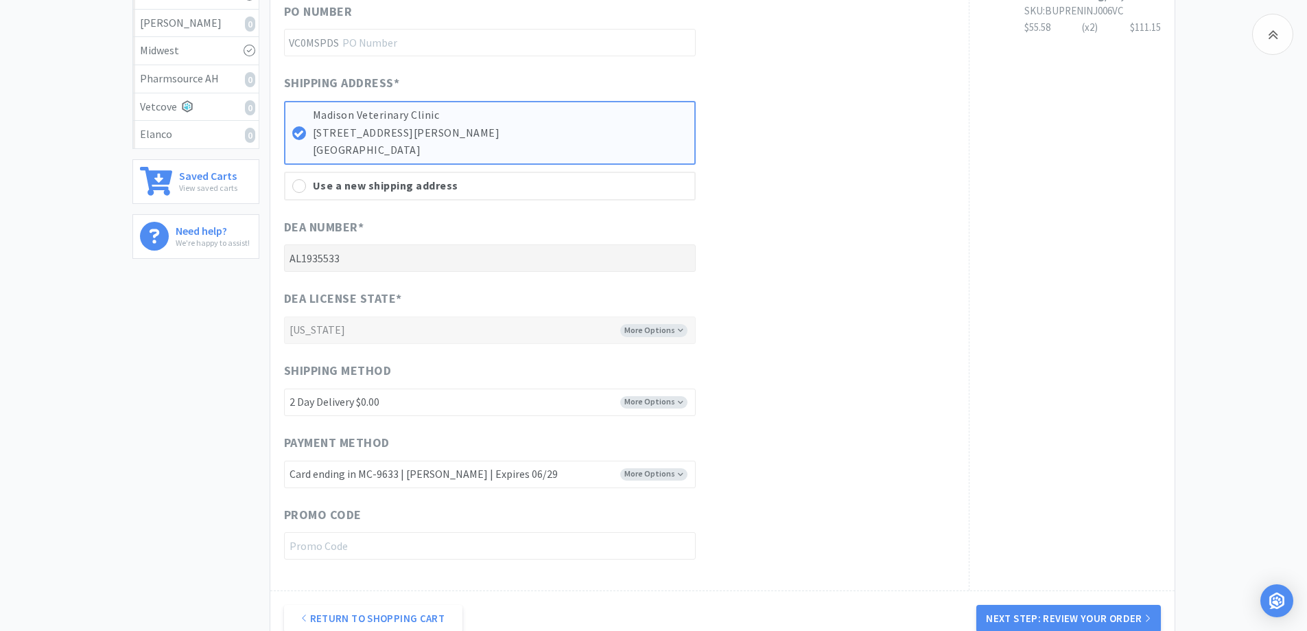
scroll to position [550, 0]
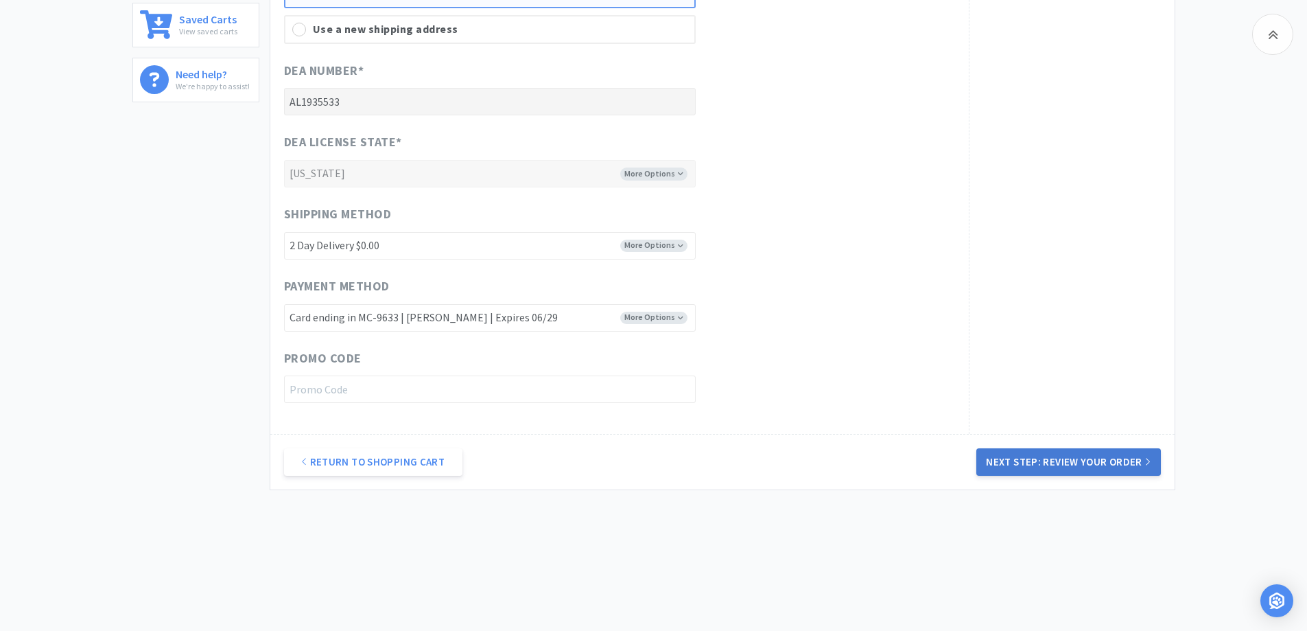
click at [1004, 461] on button "Next Step: Review Your Order" at bounding box center [1068, 461] width 184 height 27
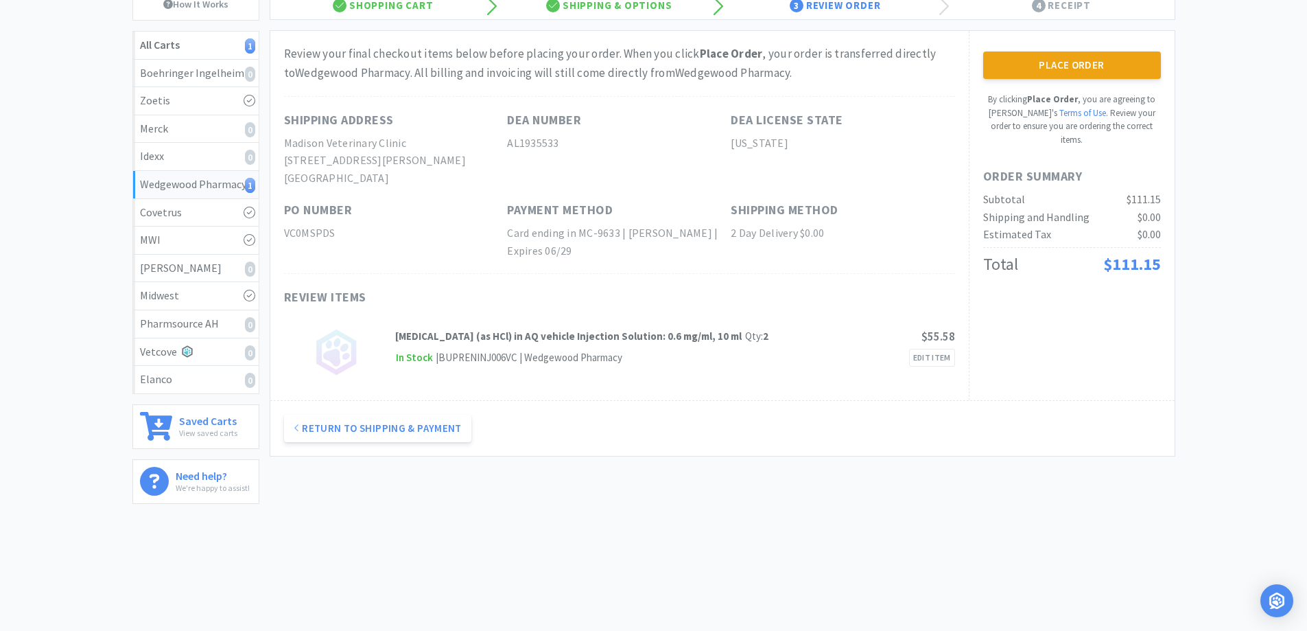
scroll to position [0, 0]
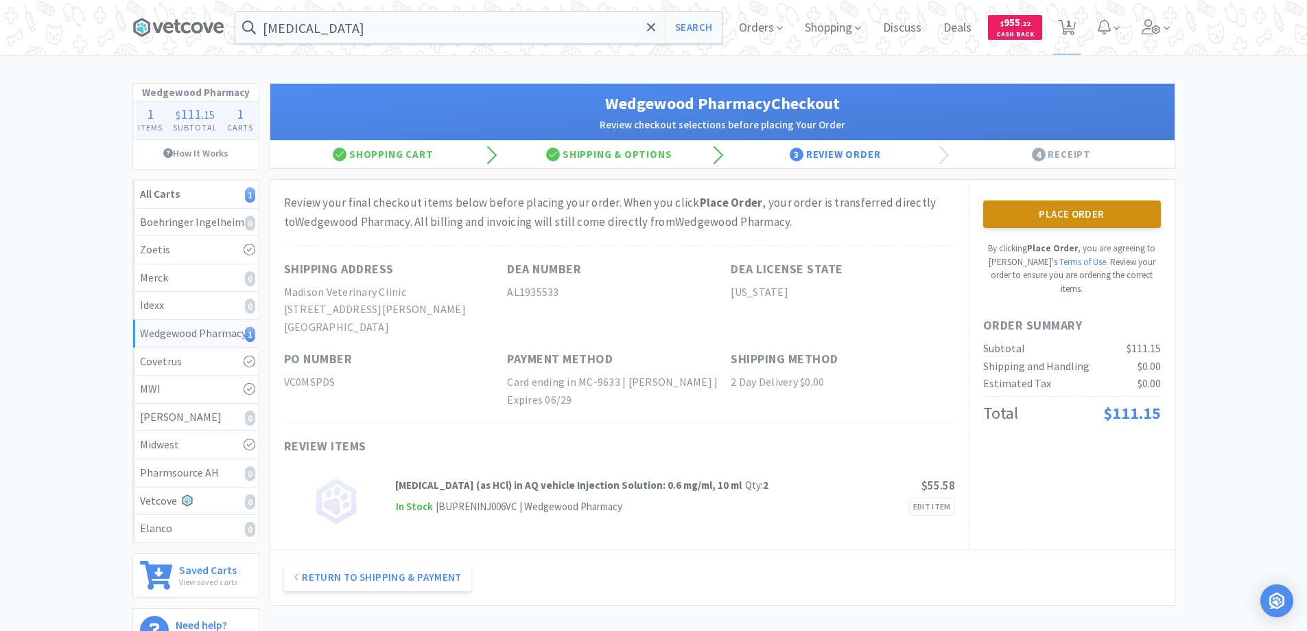
click at [1057, 212] on button "Place Order" at bounding box center [1072, 213] width 178 height 27
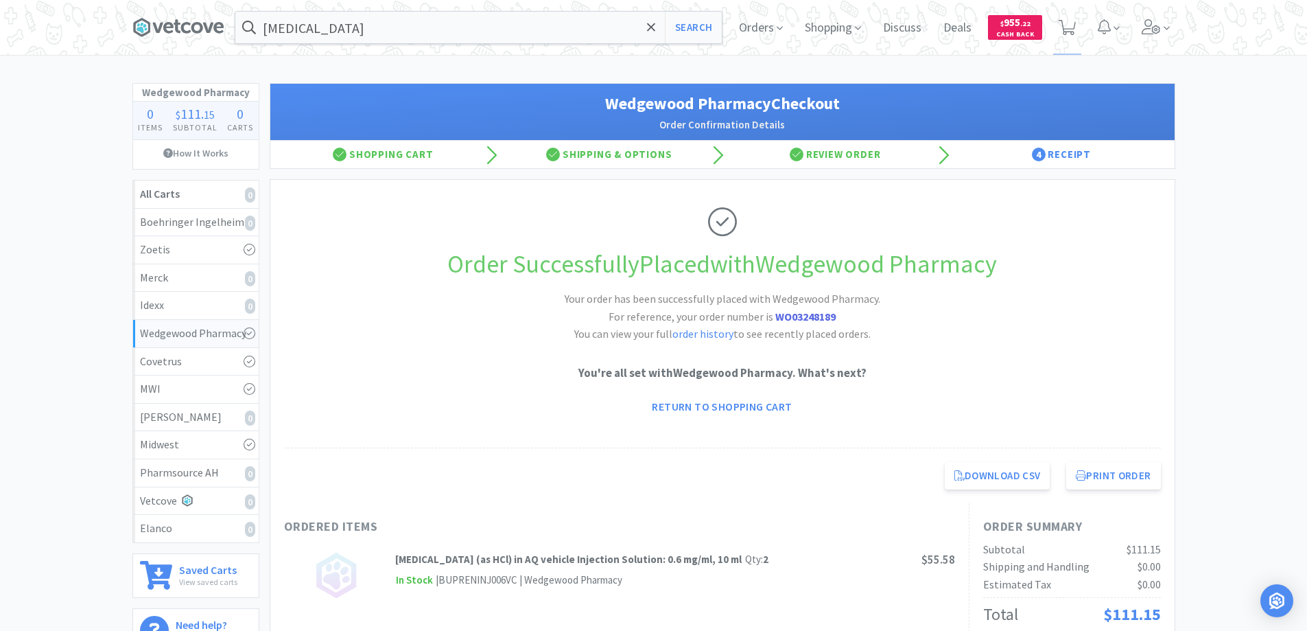
click at [1092, 475] on button "Print Order" at bounding box center [1113, 475] width 94 height 27
click at [185, 25] on icon at bounding box center [186, 27] width 10 height 11
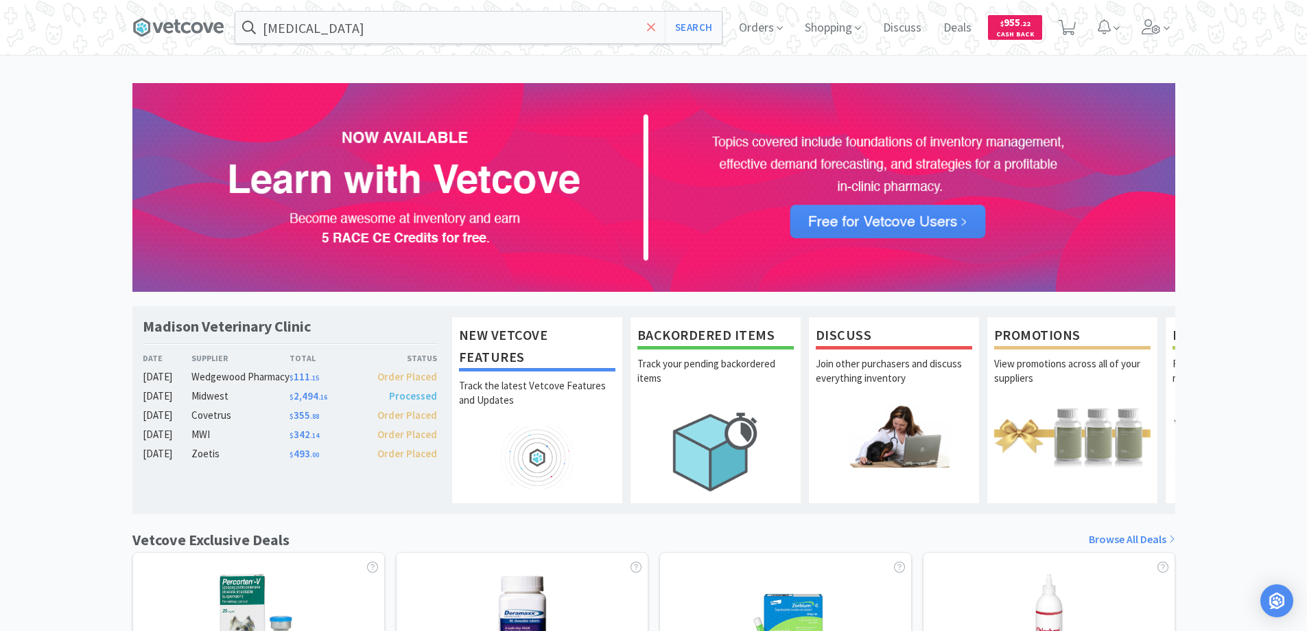
click at [648, 25] on icon at bounding box center [651, 27] width 8 height 8
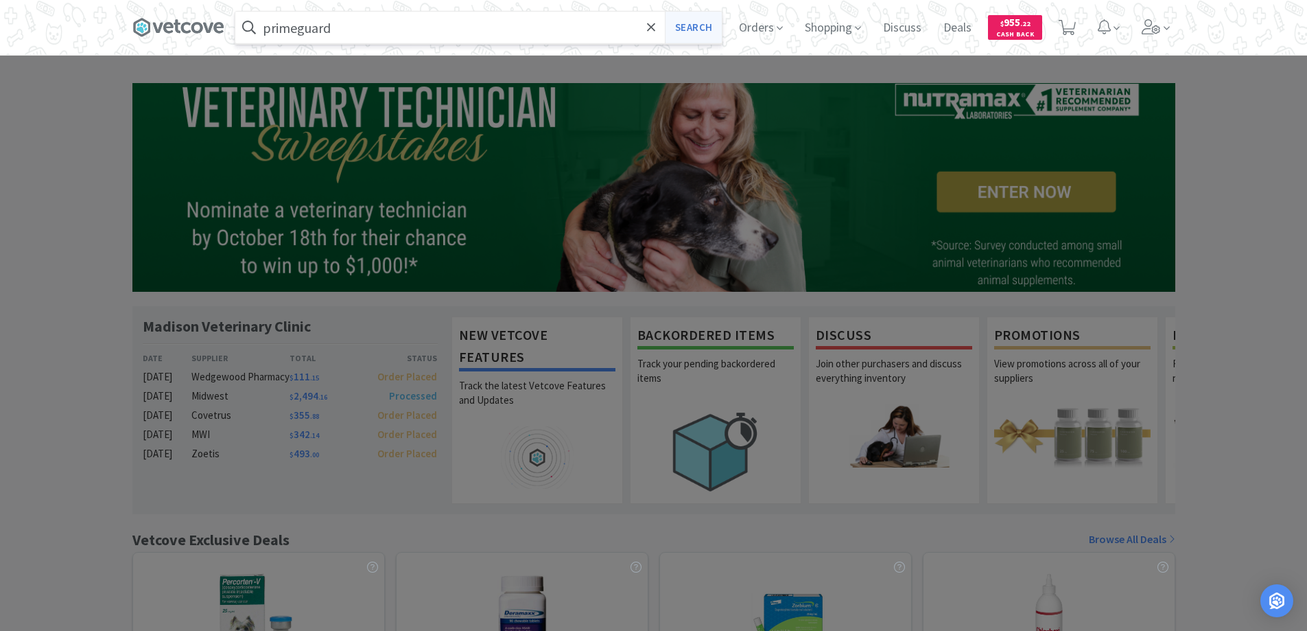
type input "primeguard"
click at [690, 27] on button "Search" at bounding box center [693, 28] width 57 height 32
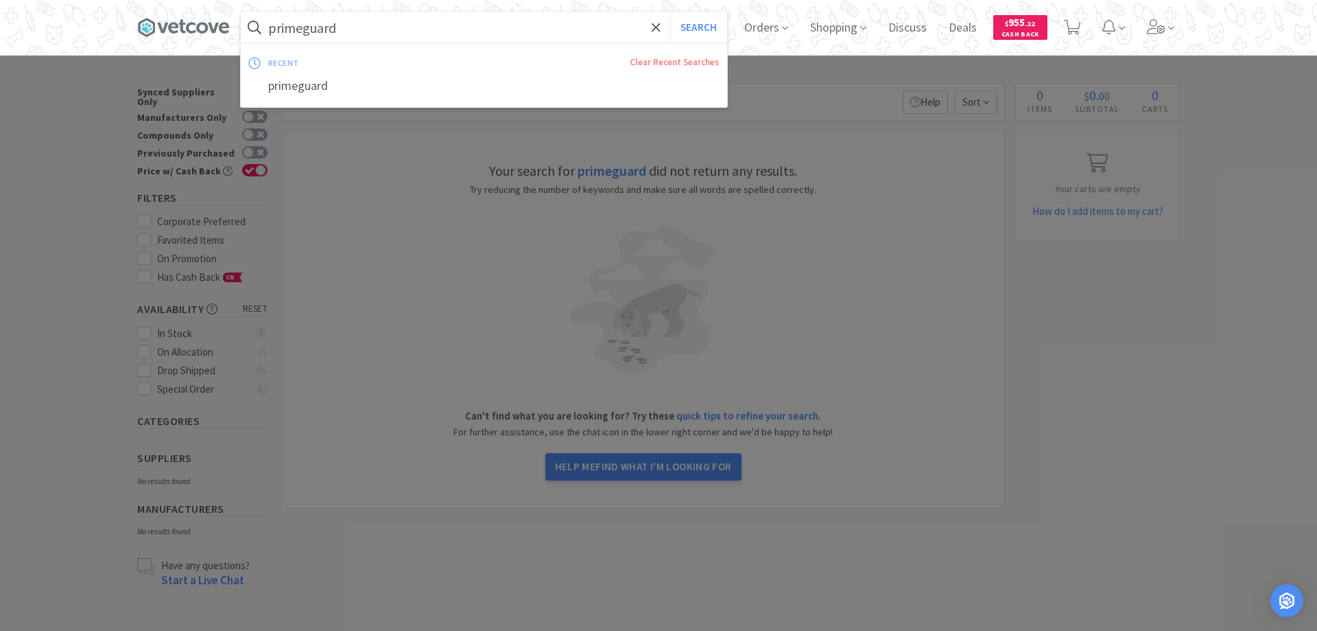
click at [299, 30] on input "primeguard" at bounding box center [484, 28] width 486 height 32
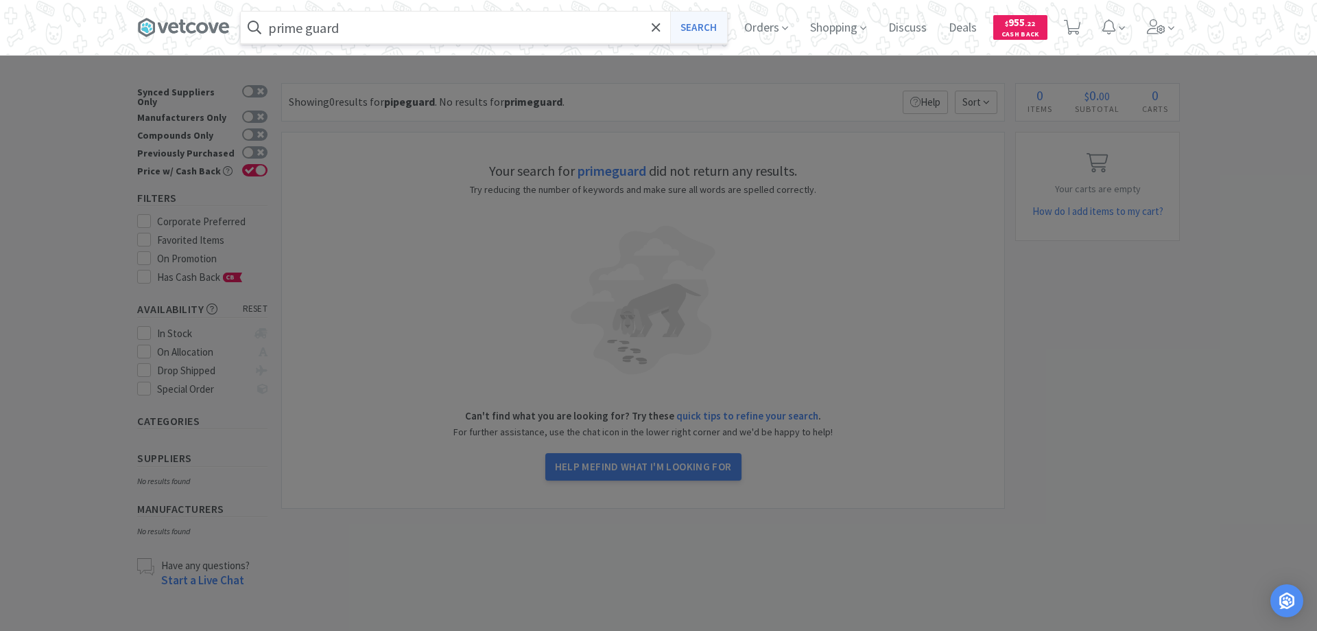
type input "prime guard"
click at [698, 27] on button "Search" at bounding box center [698, 28] width 57 height 32
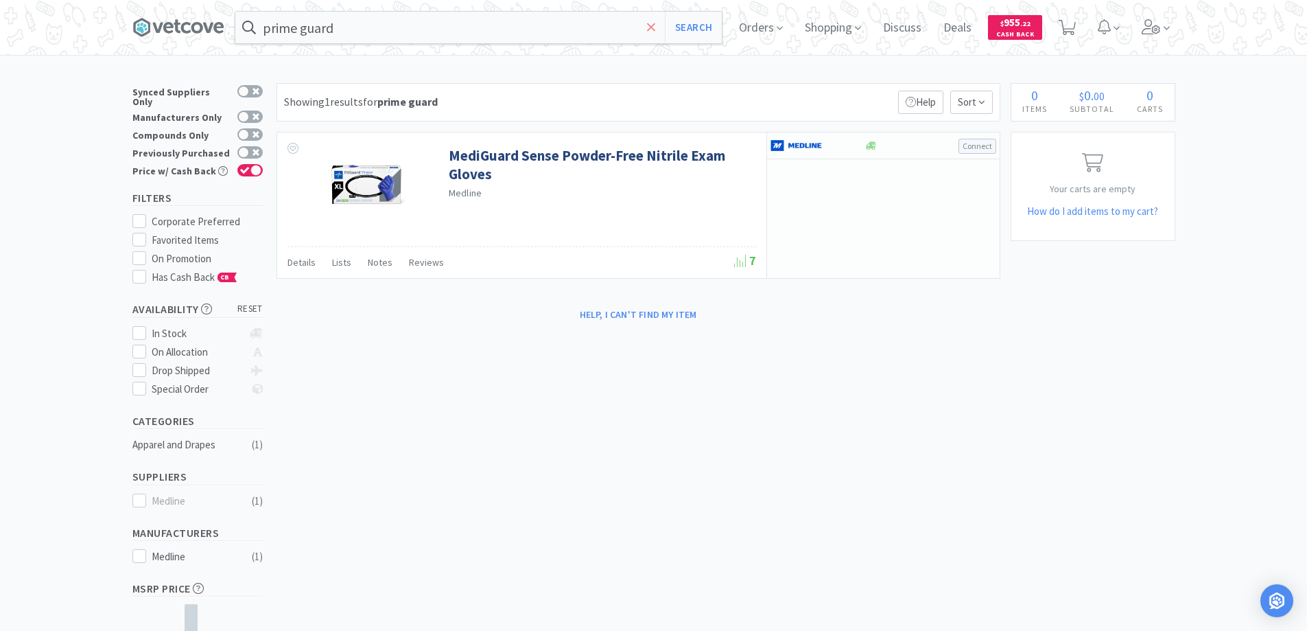
click at [654, 24] on icon at bounding box center [651, 28] width 9 height 14
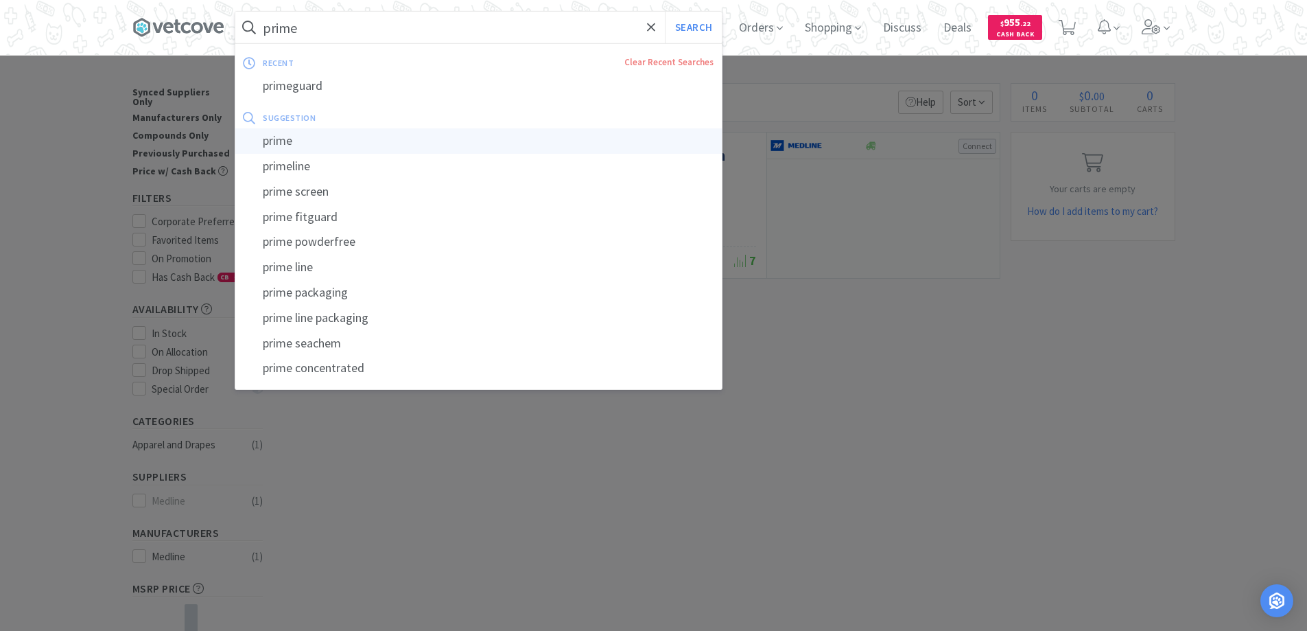
type input "prime"
click at [287, 137] on div "prime" at bounding box center [478, 140] width 486 height 25
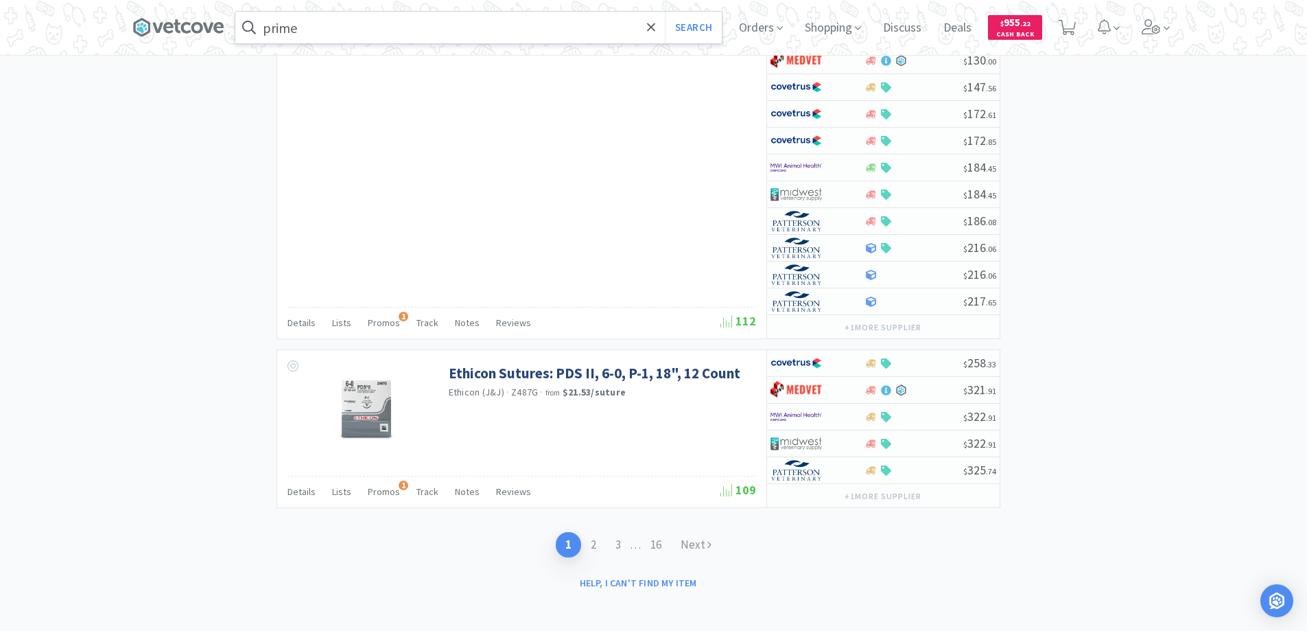
scroll to position [2970, 0]
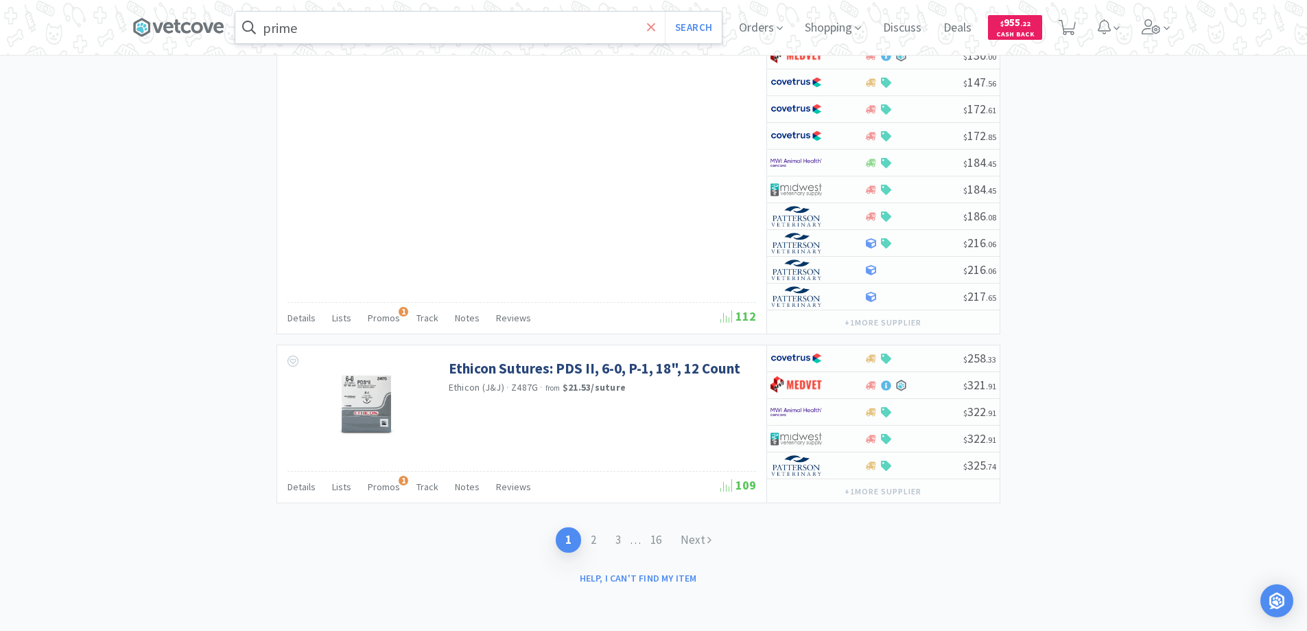
click at [654, 25] on icon at bounding box center [651, 27] width 8 height 8
click at [191, 24] on icon at bounding box center [186, 27] width 10 height 11
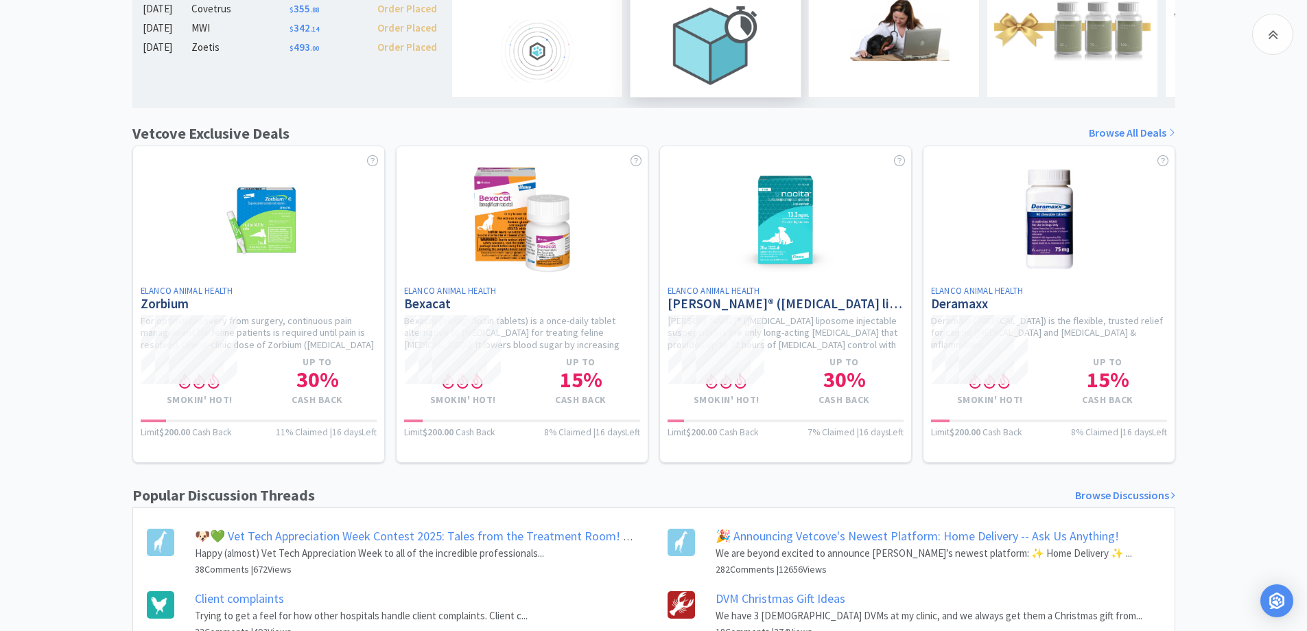
scroll to position [549, 0]
